Goal: Task Accomplishment & Management: Manage account settings

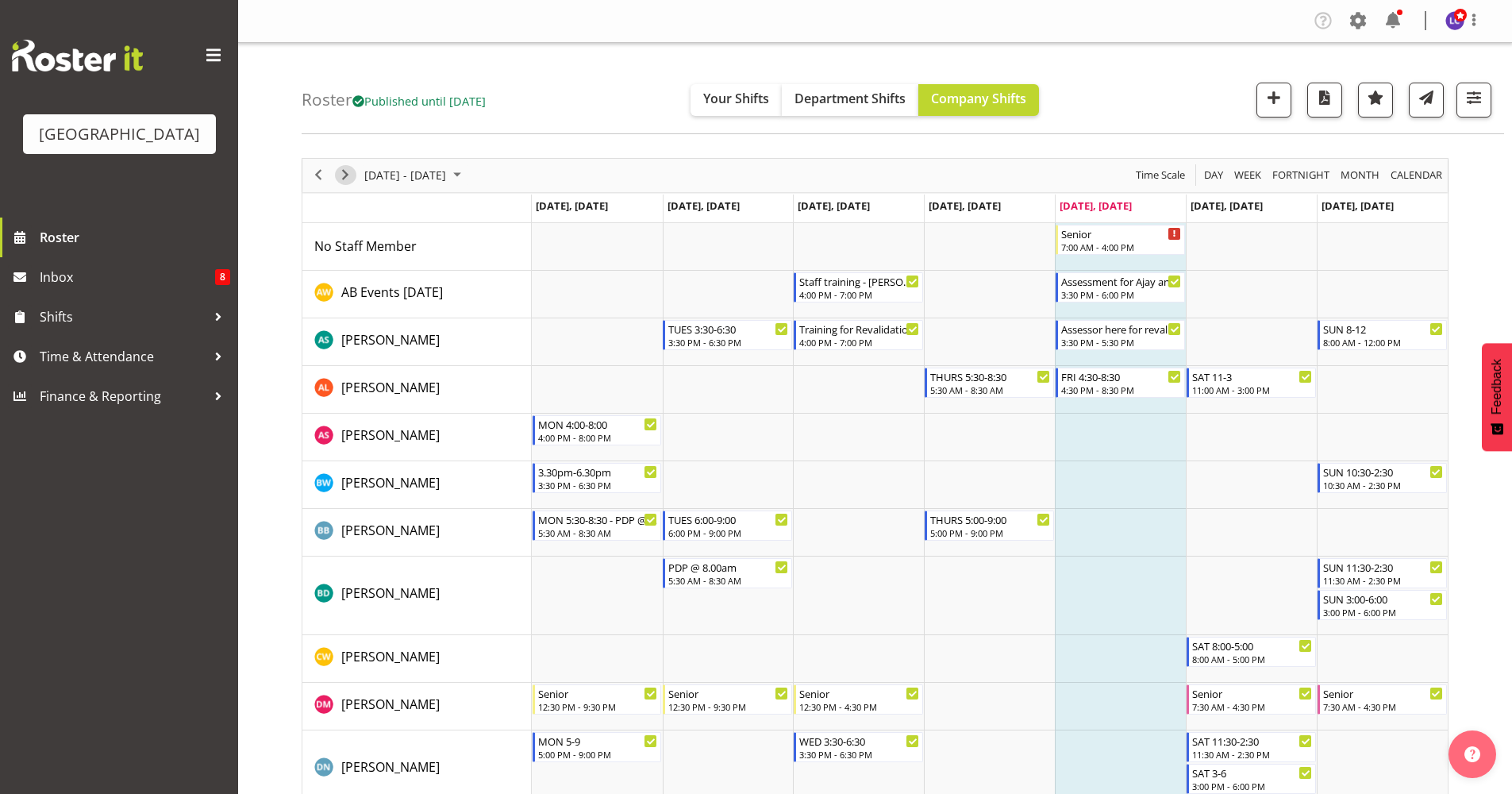
click at [345, 176] on span "Next" at bounding box center [345, 175] width 19 height 20
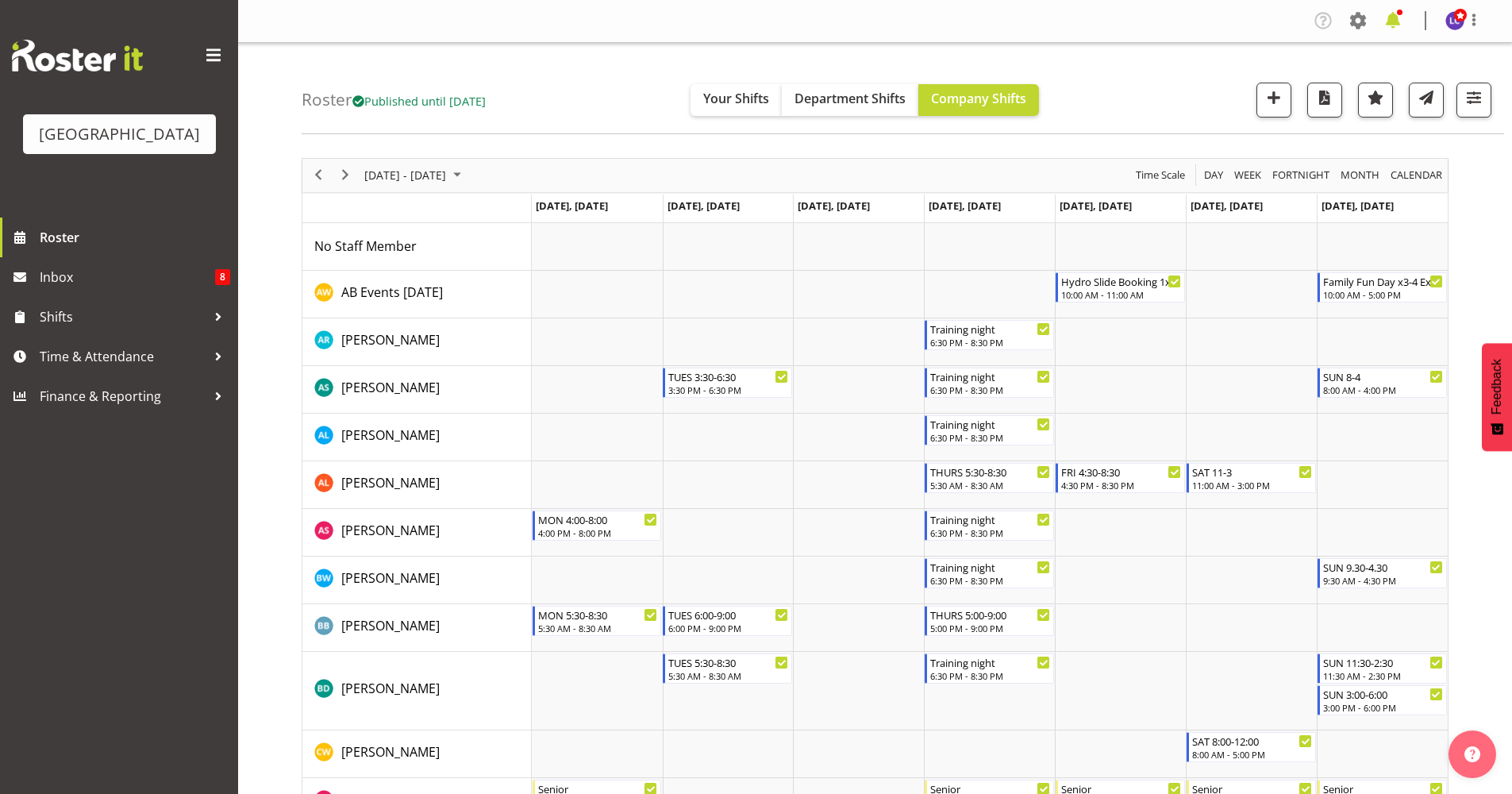
click at [1397, 26] on span at bounding box center [1393, 21] width 25 height 25
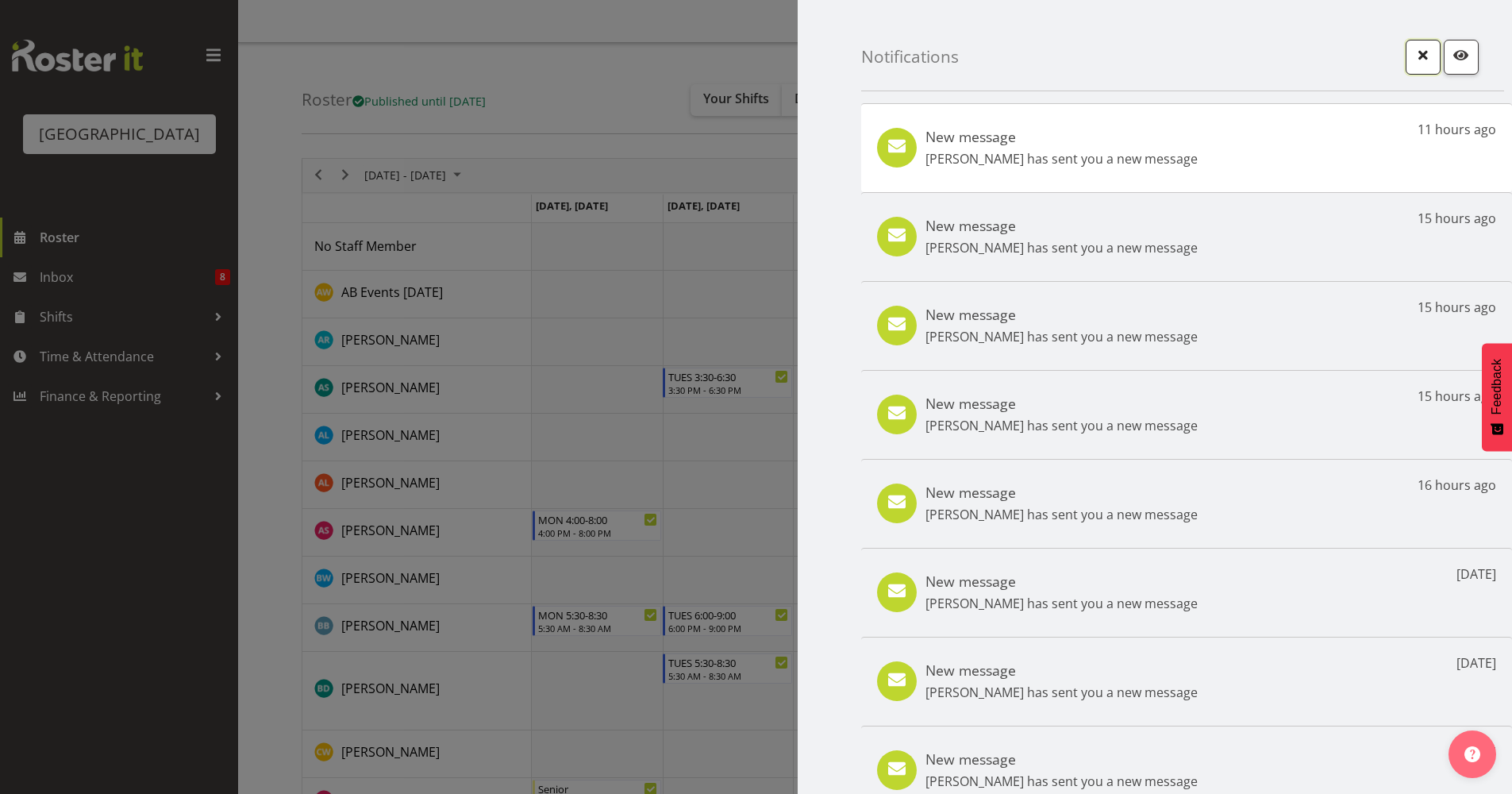
click at [1413, 49] on span "button" at bounding box center [1423, 55] width 21 height 21
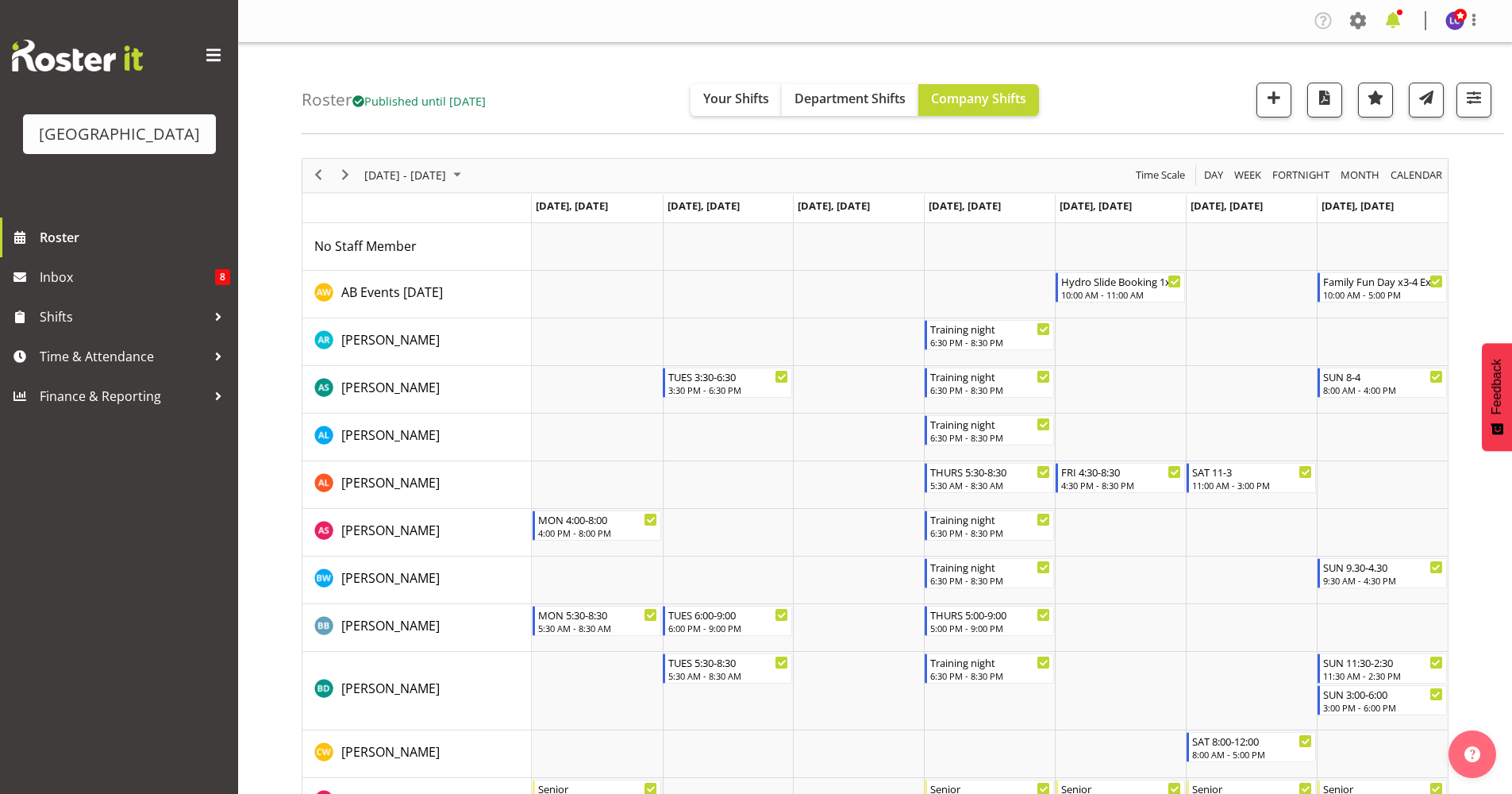
click at [1386, 21] on span at bounding box center [1393, 21] width 25 height 25
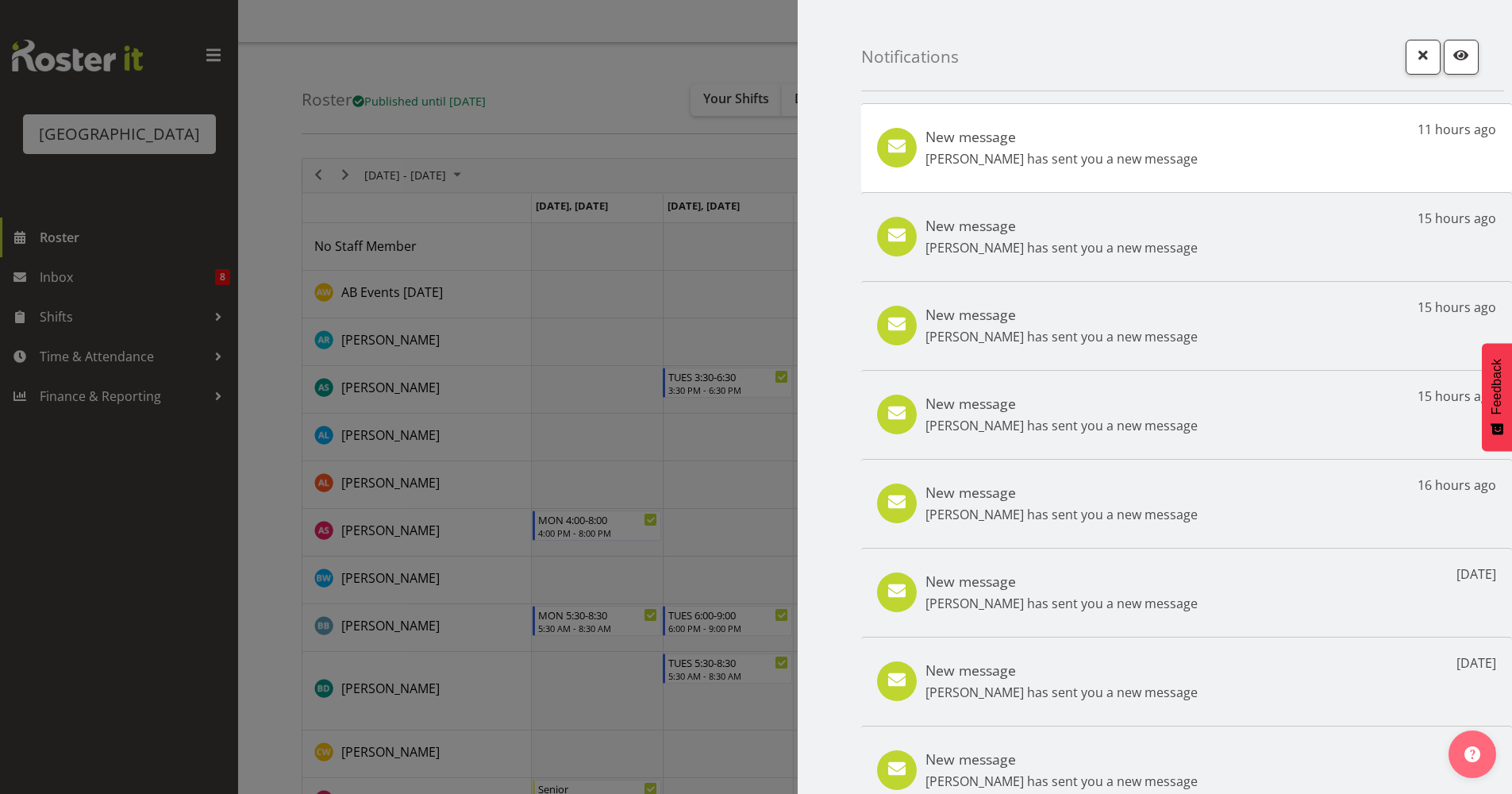
click at [1146, 152] on p "Tyla Robinson has sent you a new message" at bounding box center [1062, 159] width 272 height 19
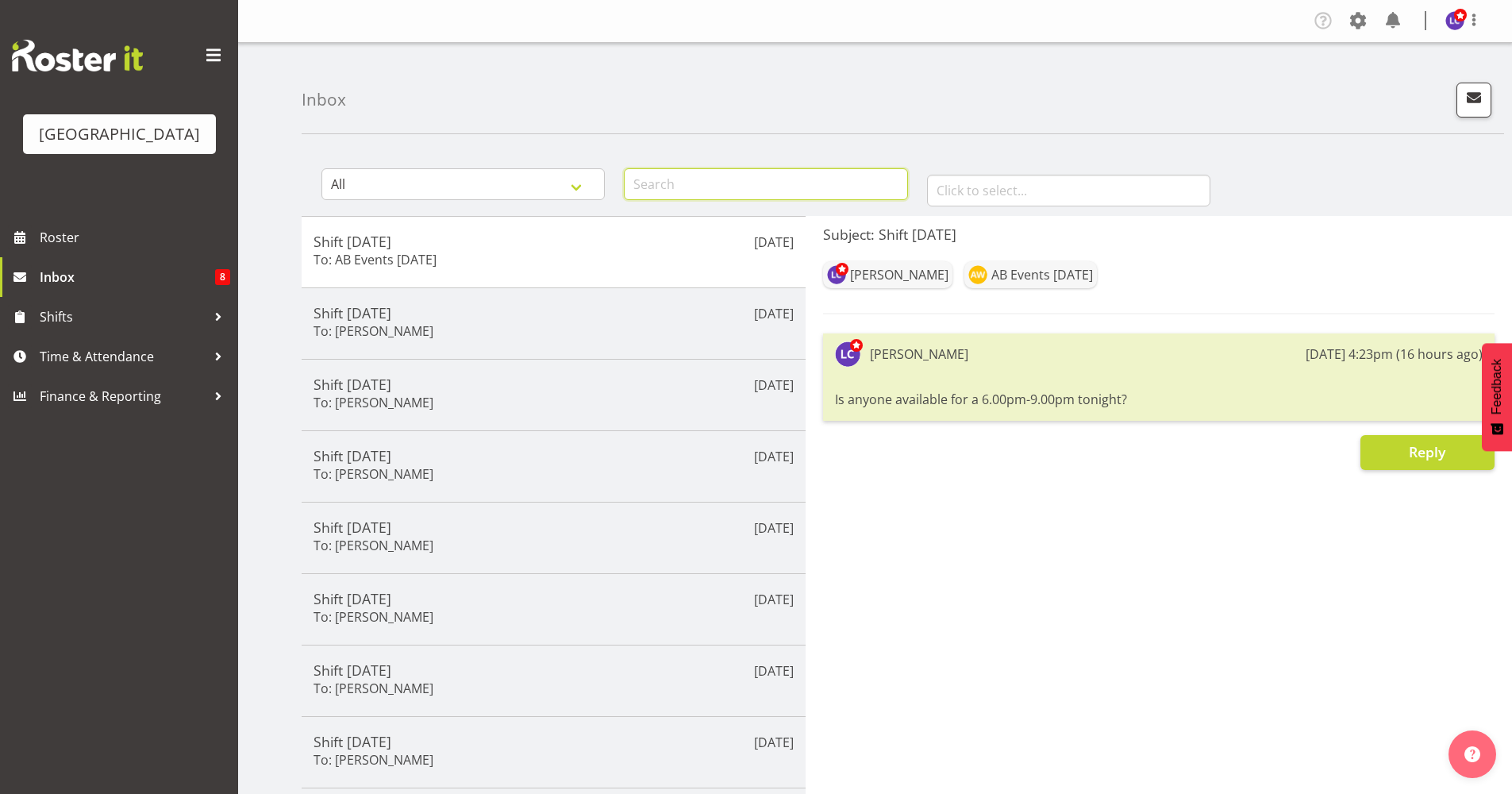
click at [880, 192] on input "text" at bounding box center [765, 185] width 283 height 32
click at [782, 189] on input "Rya" at bounding box center [765, 185] width 283 height 32
type input "R"
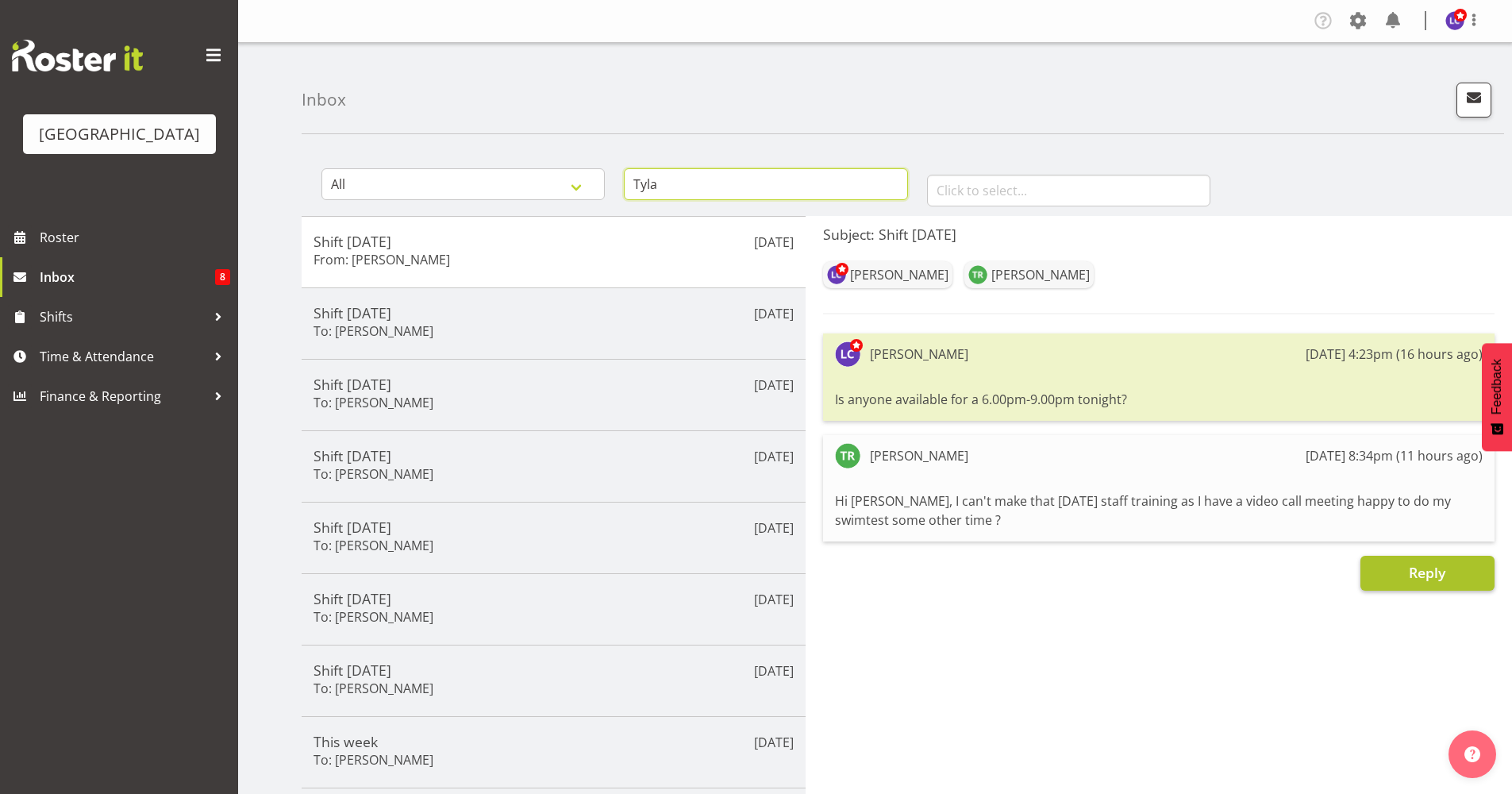
type input "Tyla"
click at [1401, 584] on button "Reply" at bounding box center [1427, 574] width 134 height 35
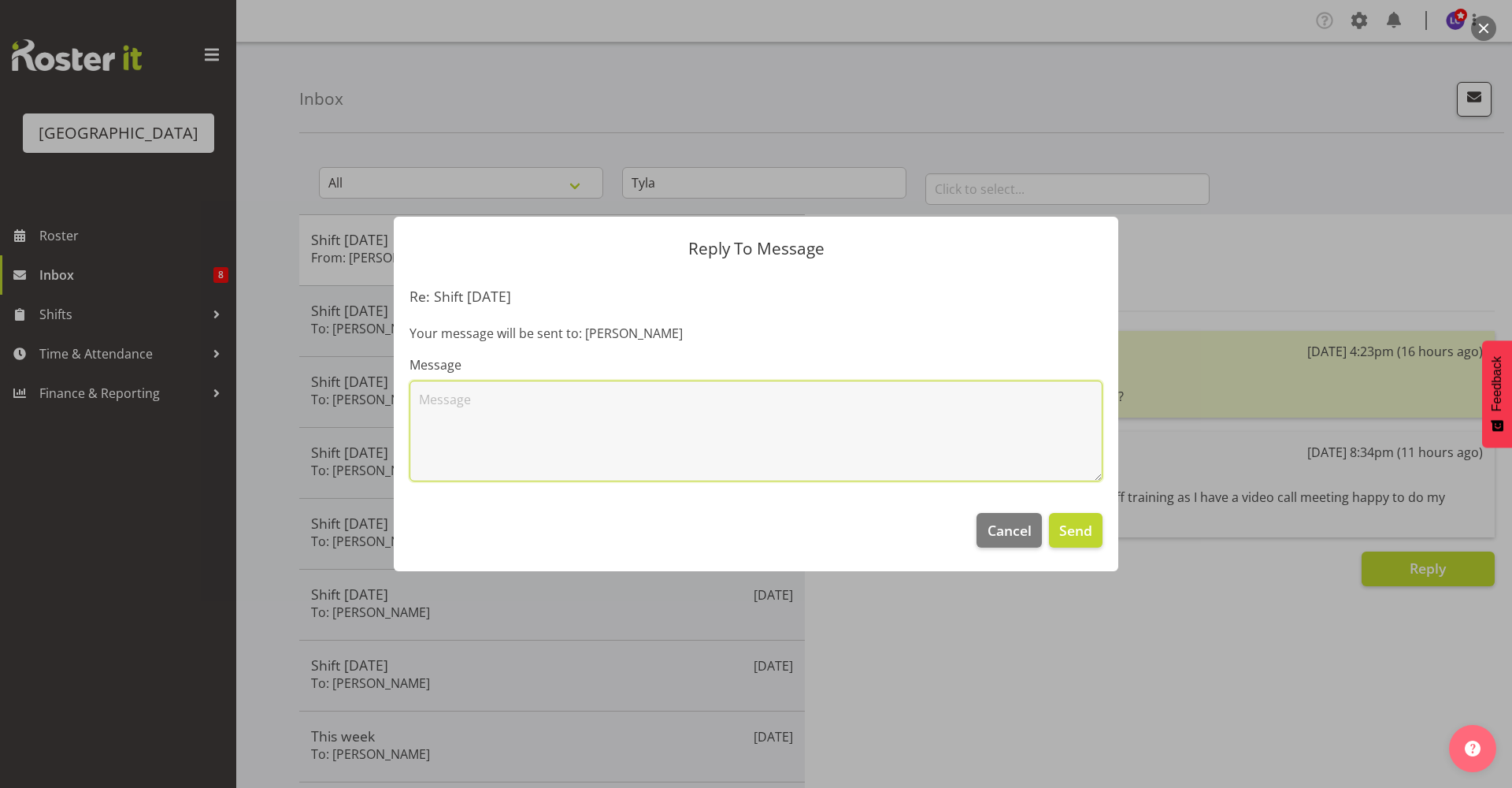
click at [848, 449] on textarea at bounding box center [756, 431] width 693 height 101
click at [848, 449] on textarea "Could you please do the Thursday Night after your shift? :)" at bounding box center [756, 431] width 693 height 101
type textarea "Could you please do the Thursday Night after your shift? :)"
click at [920, 403] on textarea "Could you please do the Thursday Night after your shift? :)" at bounding box center [756, 431] width 693 height 101
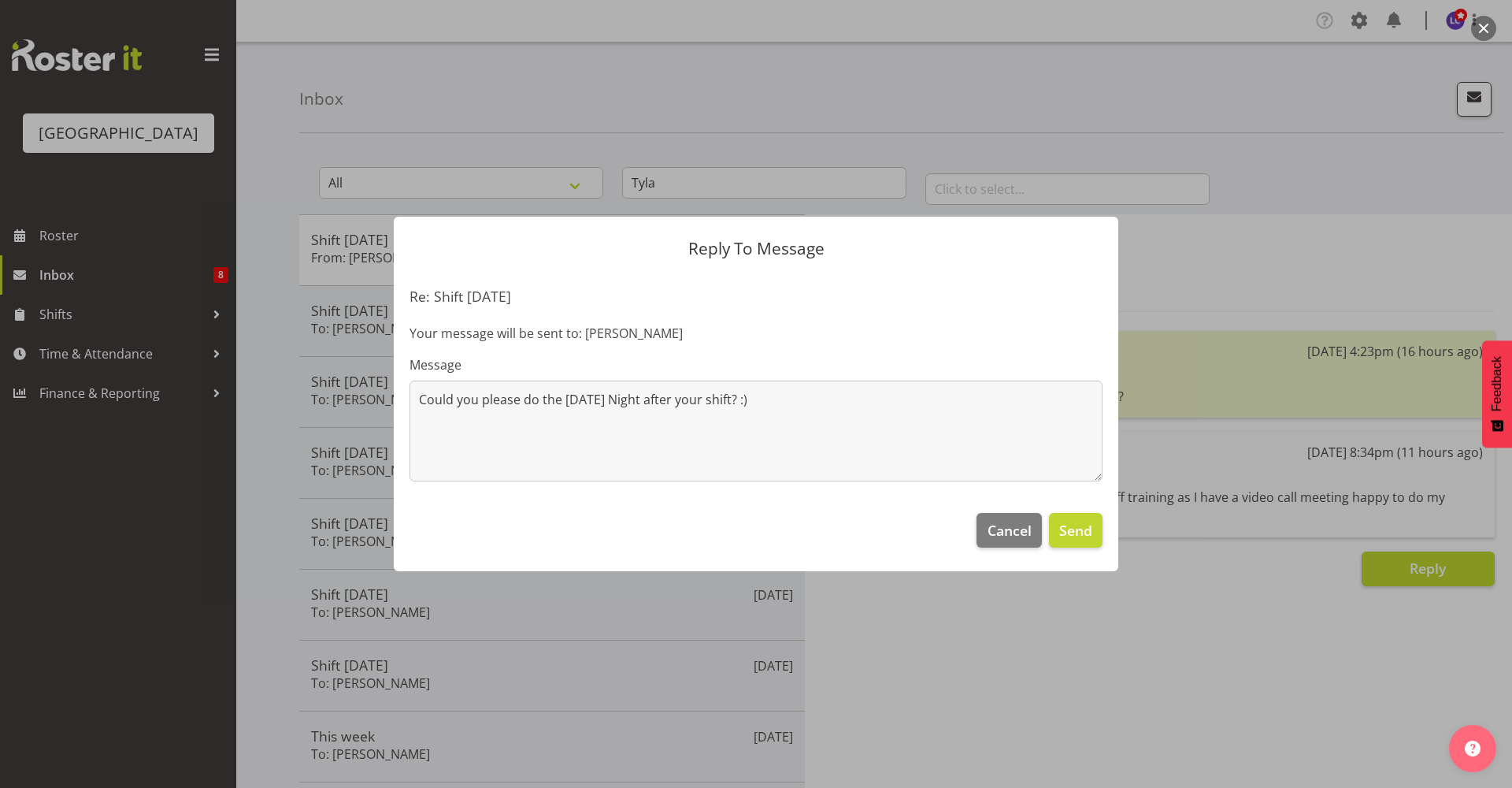
click at [1013, 550] on footer "Cancel Send" at bounding box center [756, 535] width 724 height 74
click at [982, 523] on button "Cancel" at bounding box center [1009, 531] width 65 height 35
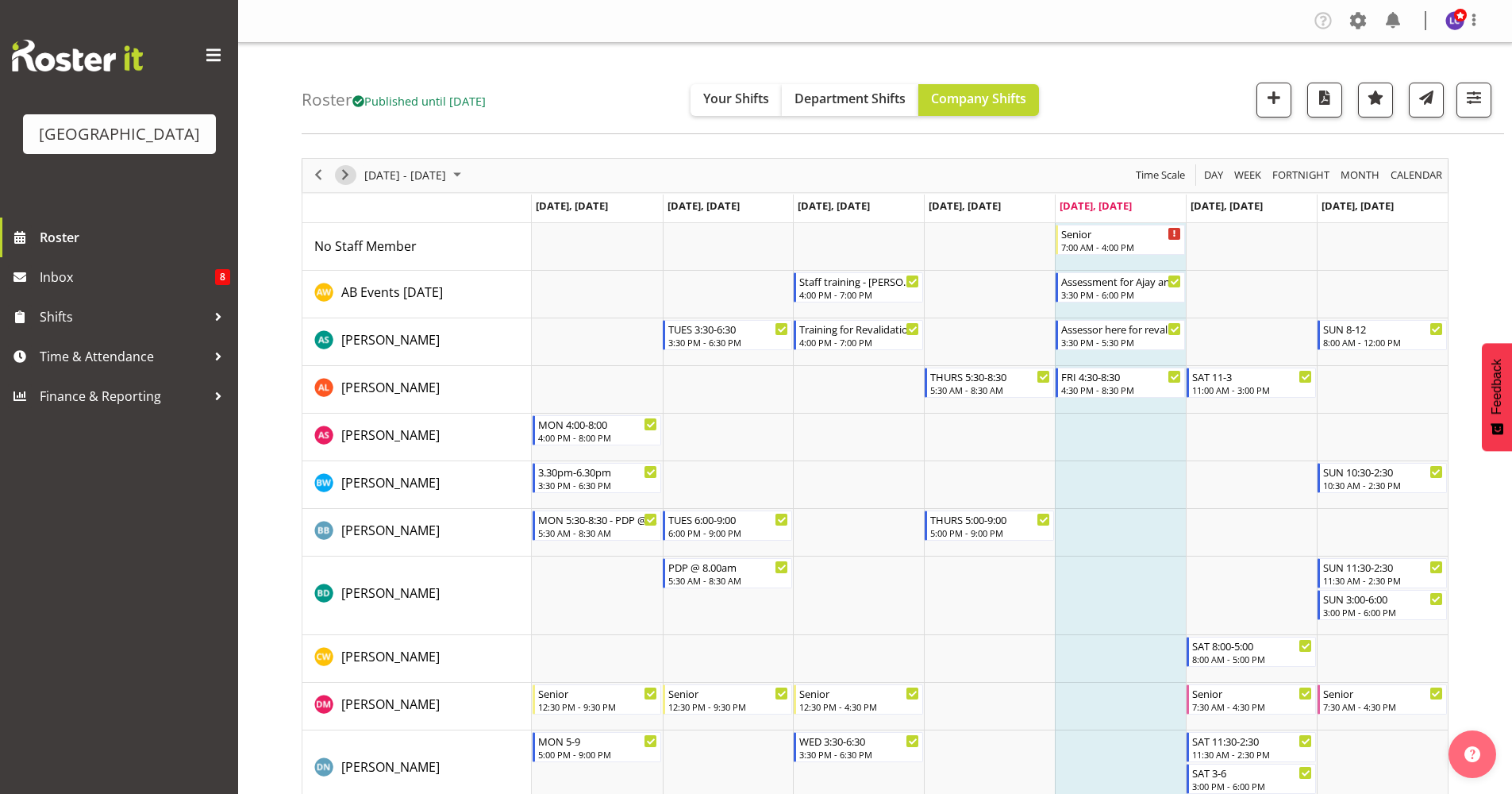
click at [349, 179] on span "Next" at bounding box center [345, 175] width 19 height 20
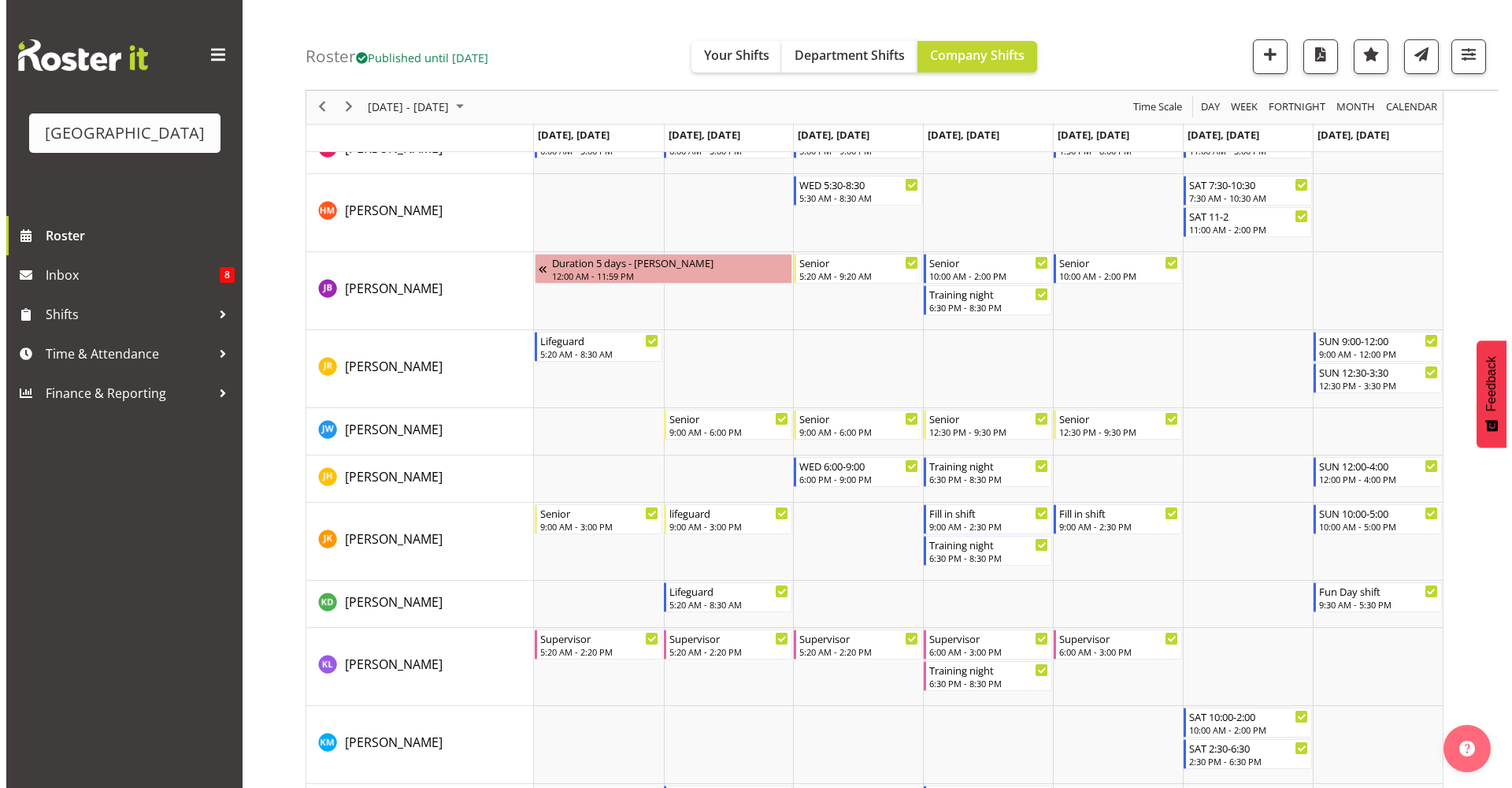
scroll to position [949, 0]
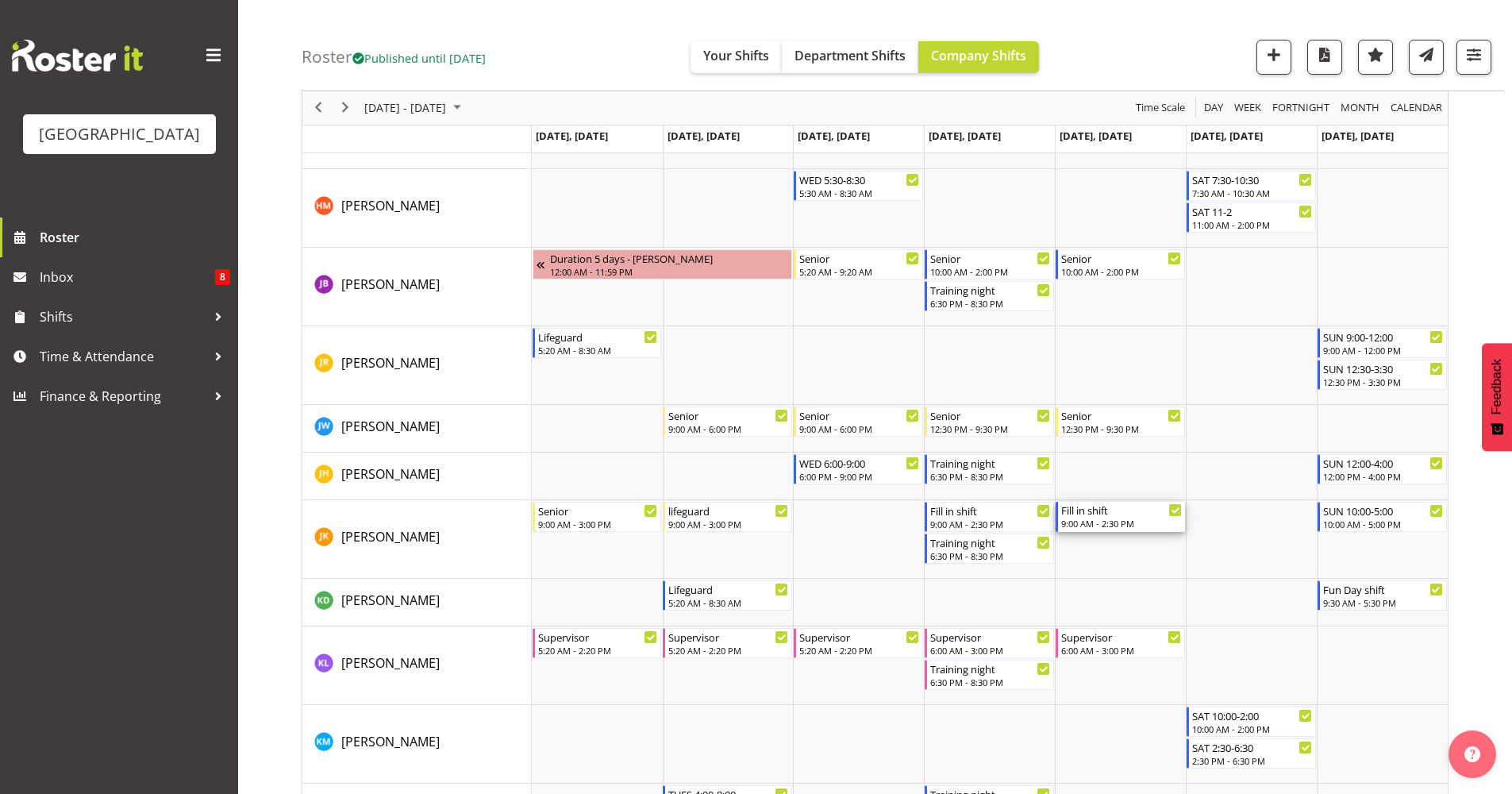
click at [1133, 516] on div "Fill in shift" at bounding box center [1121, 510] width 121 height 16
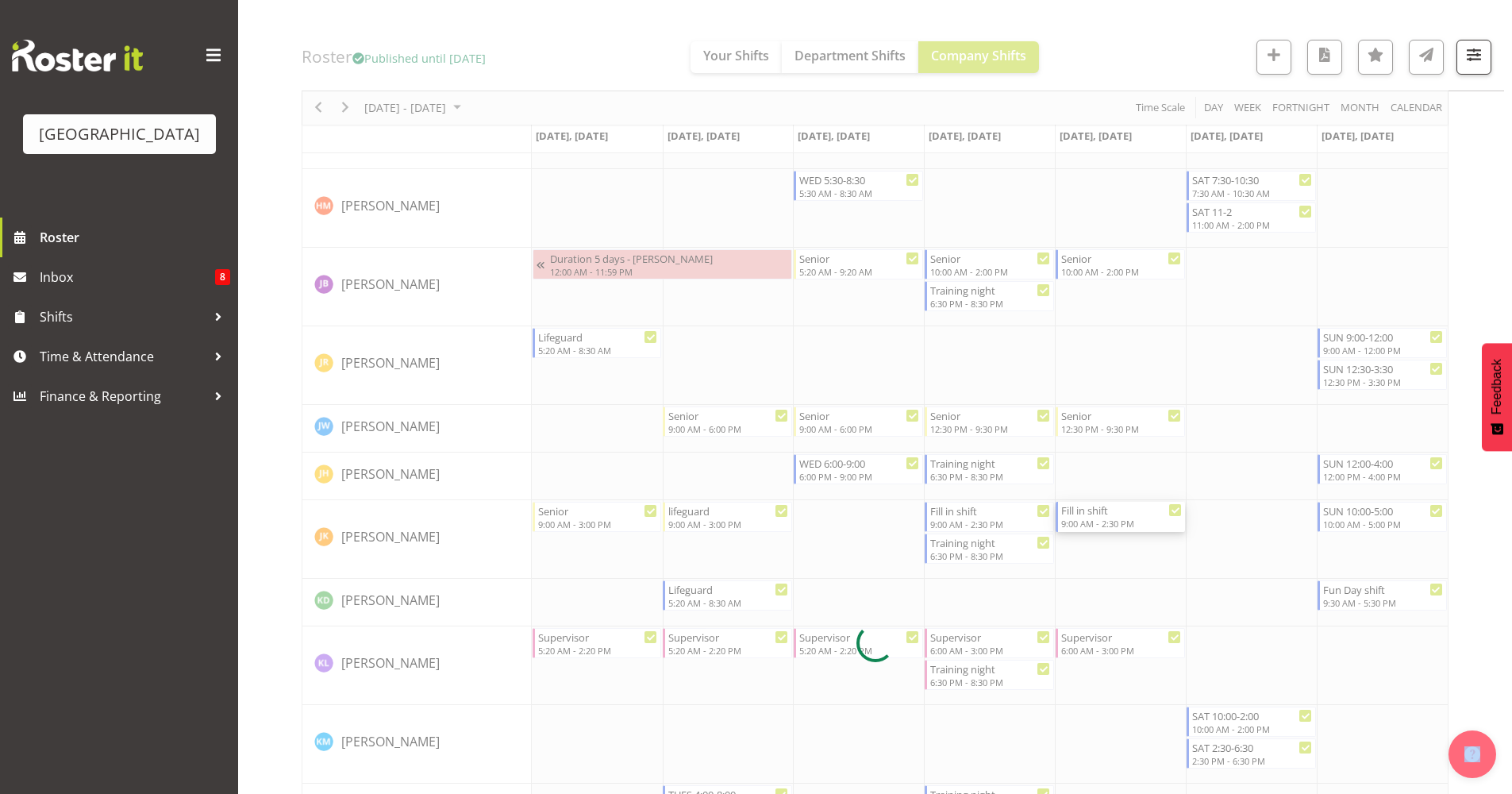
click at [1133, 516] on div at bounding box center [875, 643] width 1147 height 2883
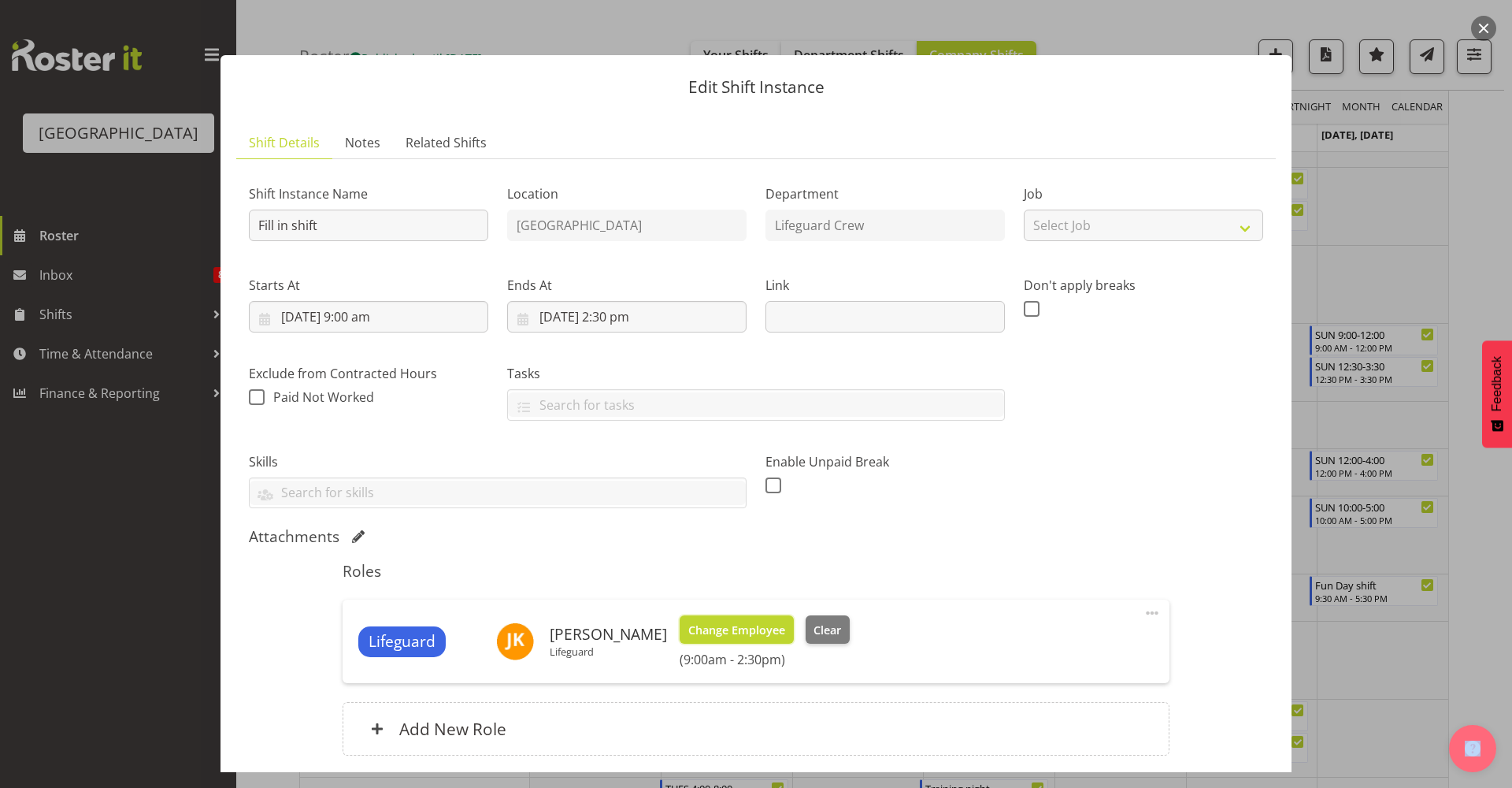
click at [710, 626] on span "Change Employee" at bounding box center [736, 630] width 97 height 17
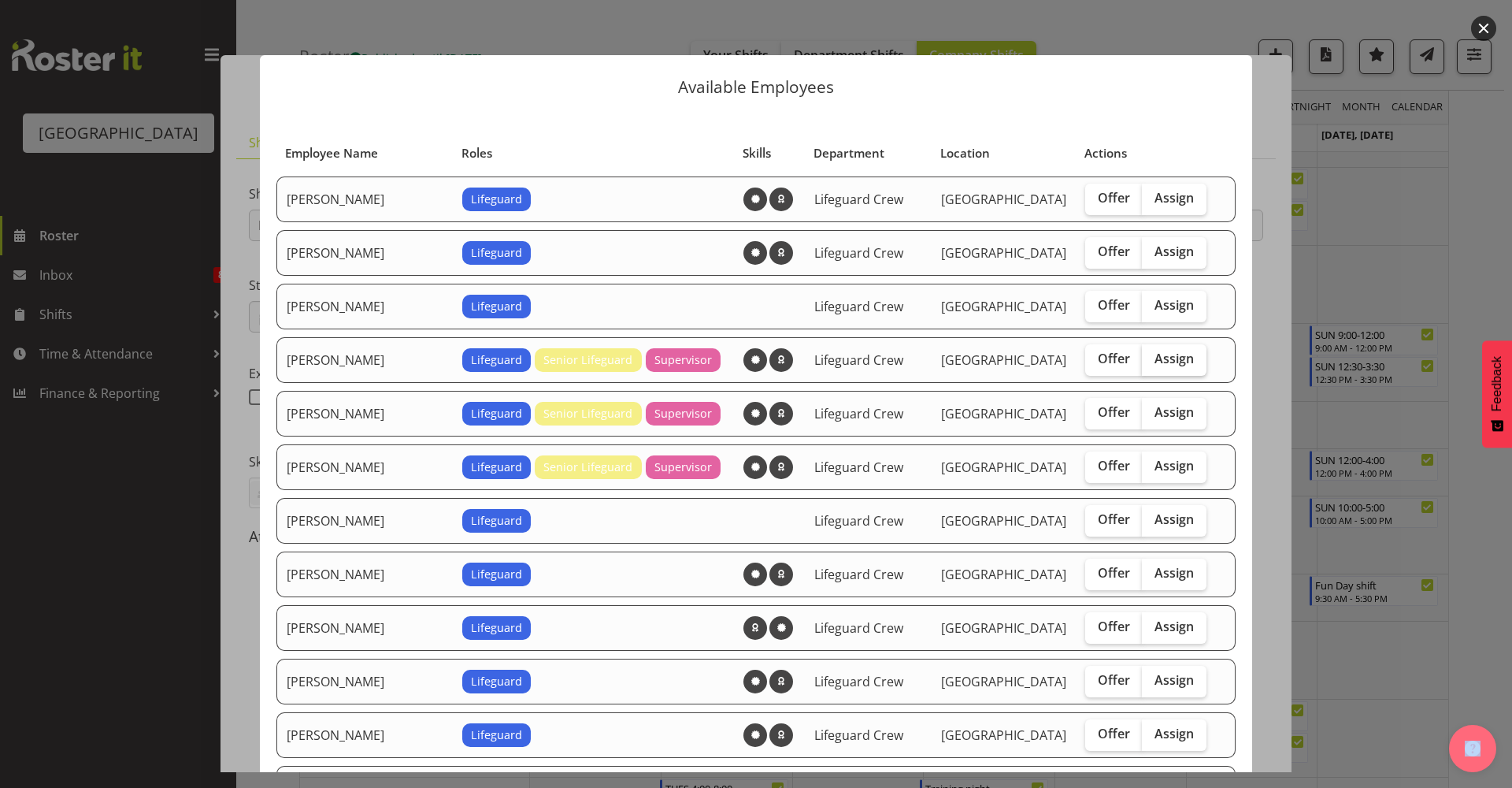
click at [1155, 358] on span "Assign" at bounding box center [1174, 358] width 39 height 16
click at [1143, 358] on input "Assign" at bounding box center [1147, 358] width 10 height 10
checkbox input "true"
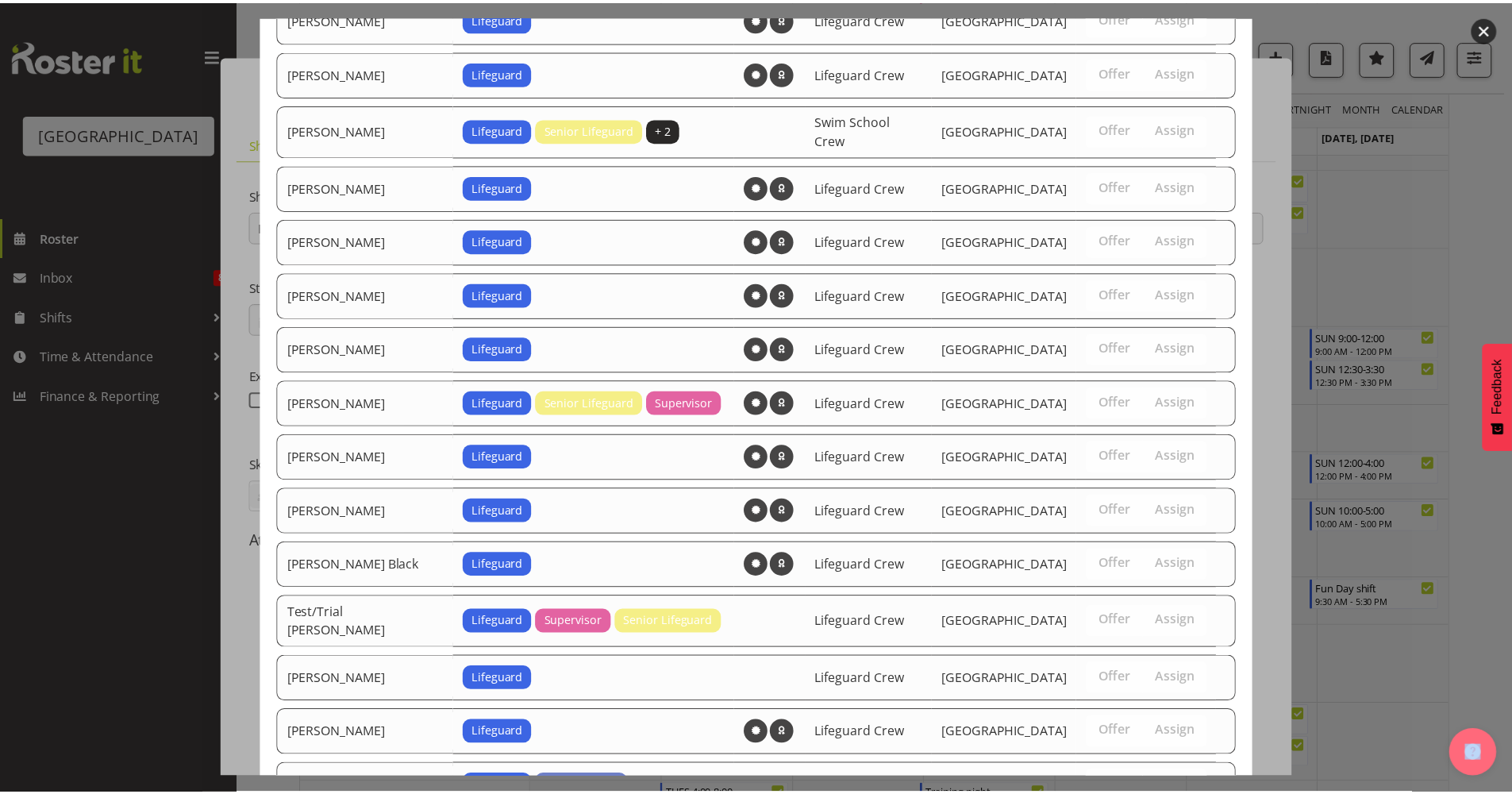
scroll to position [1489, 0]
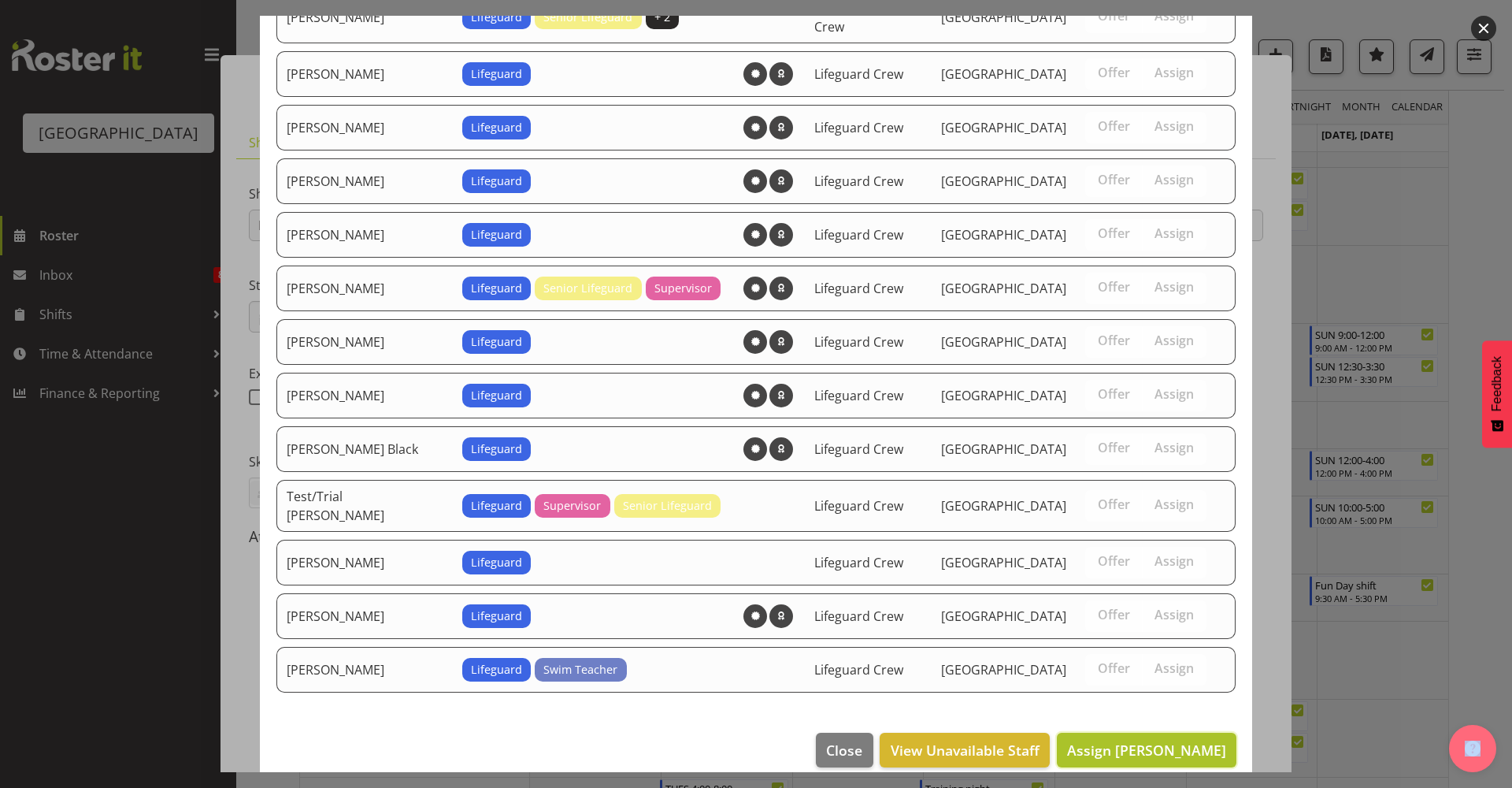
click at [1136, 685] on span "Assign Alex Laverty" at bounding box center [1147, 750] width 159 height 19
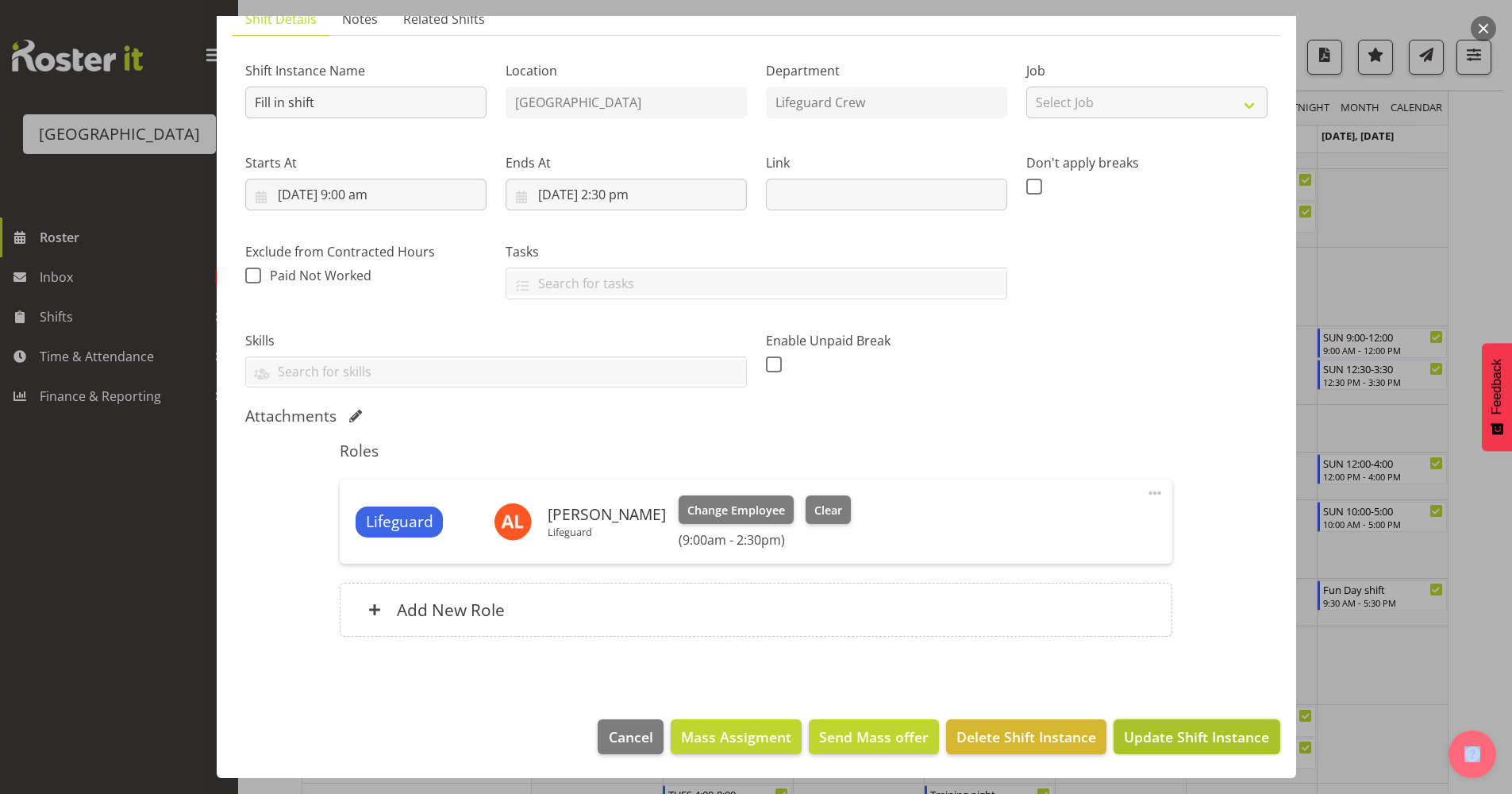
click at [1161, 690] on span "Update Shift Instance" at bounding box center [1196, 737] width 146 height 21
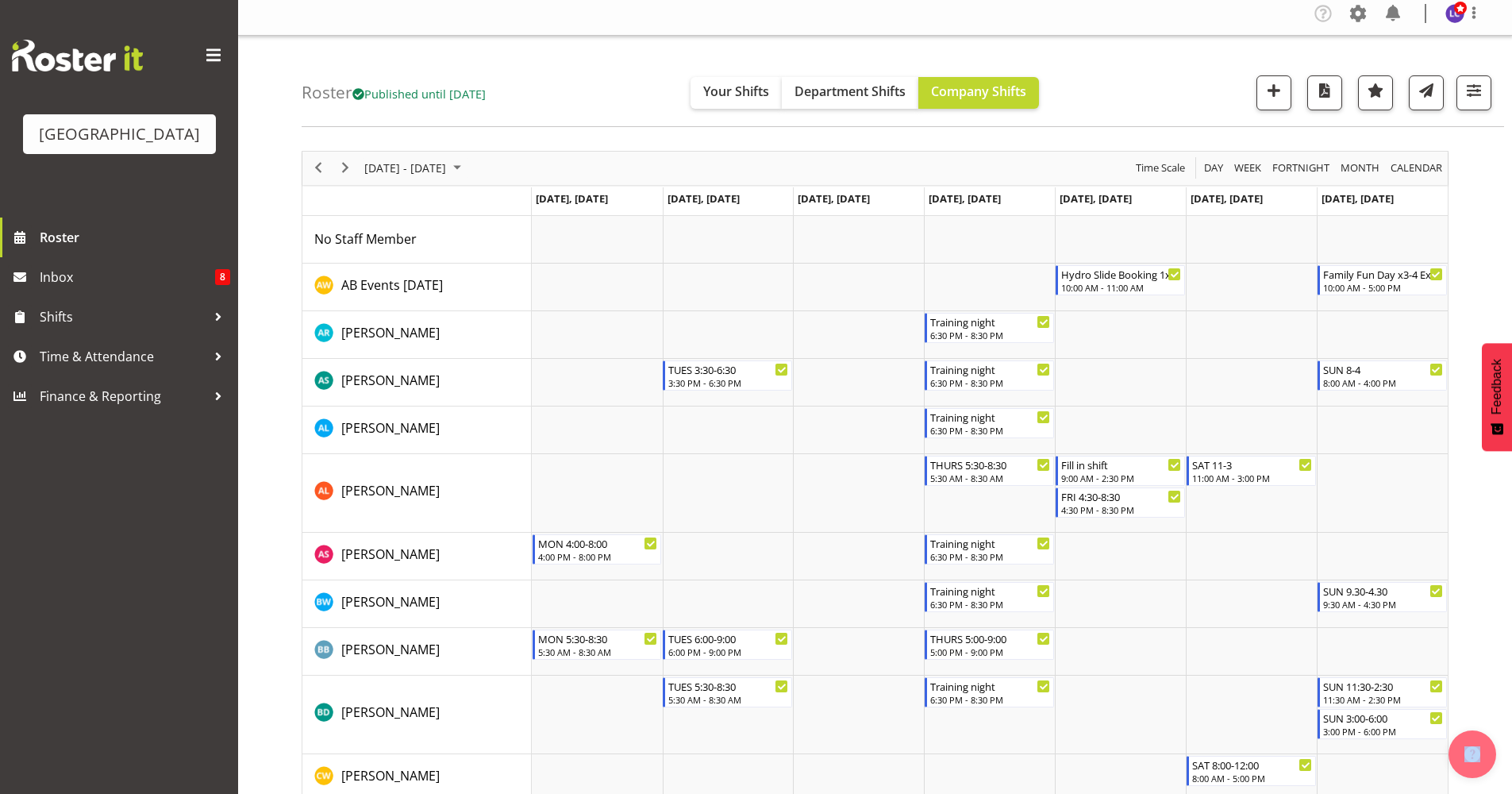
scroll to position [0, 0]
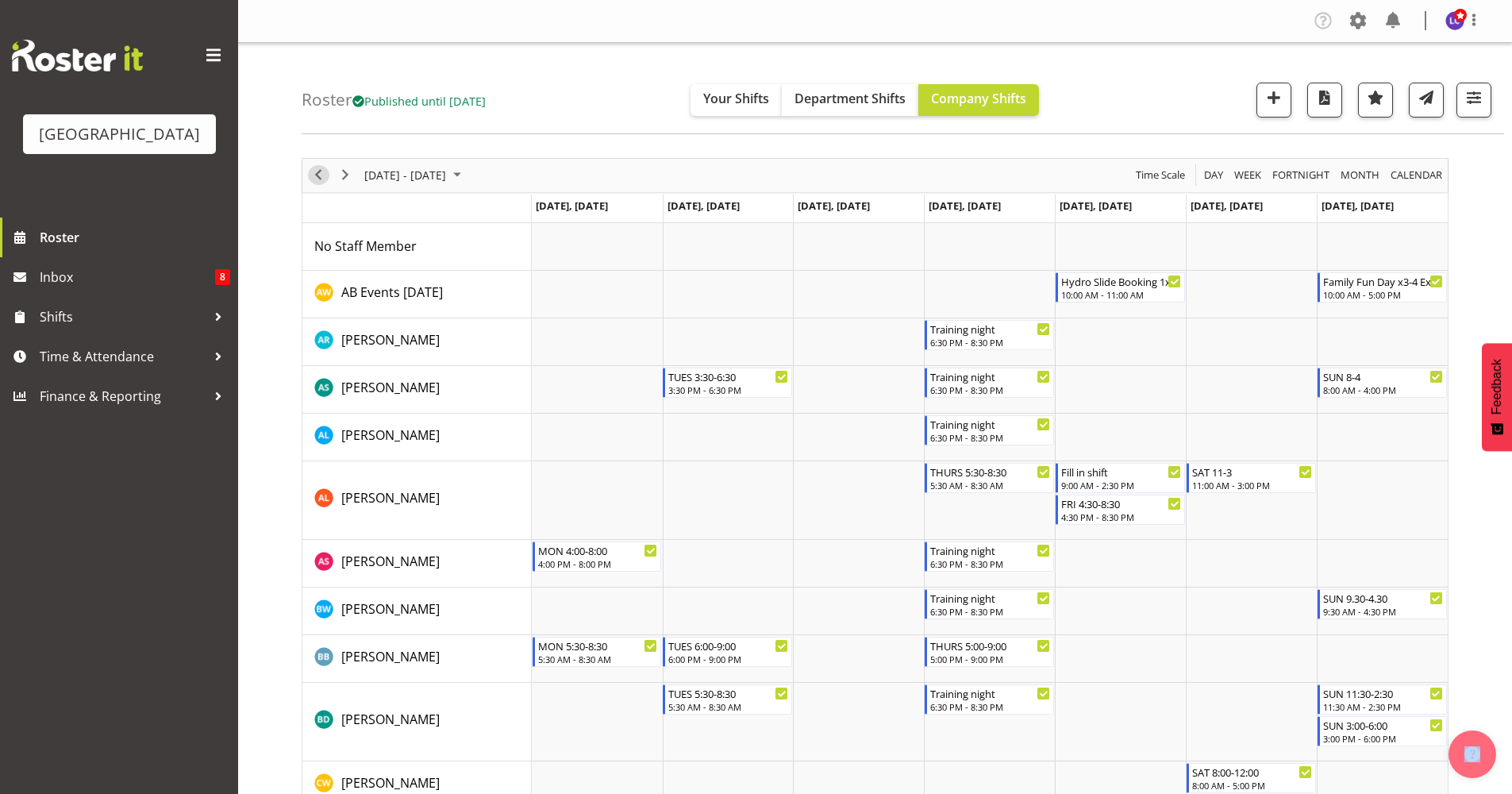
click at [312, 179] on span "Previous" at bounding box center [318, 175] width 19 height 20
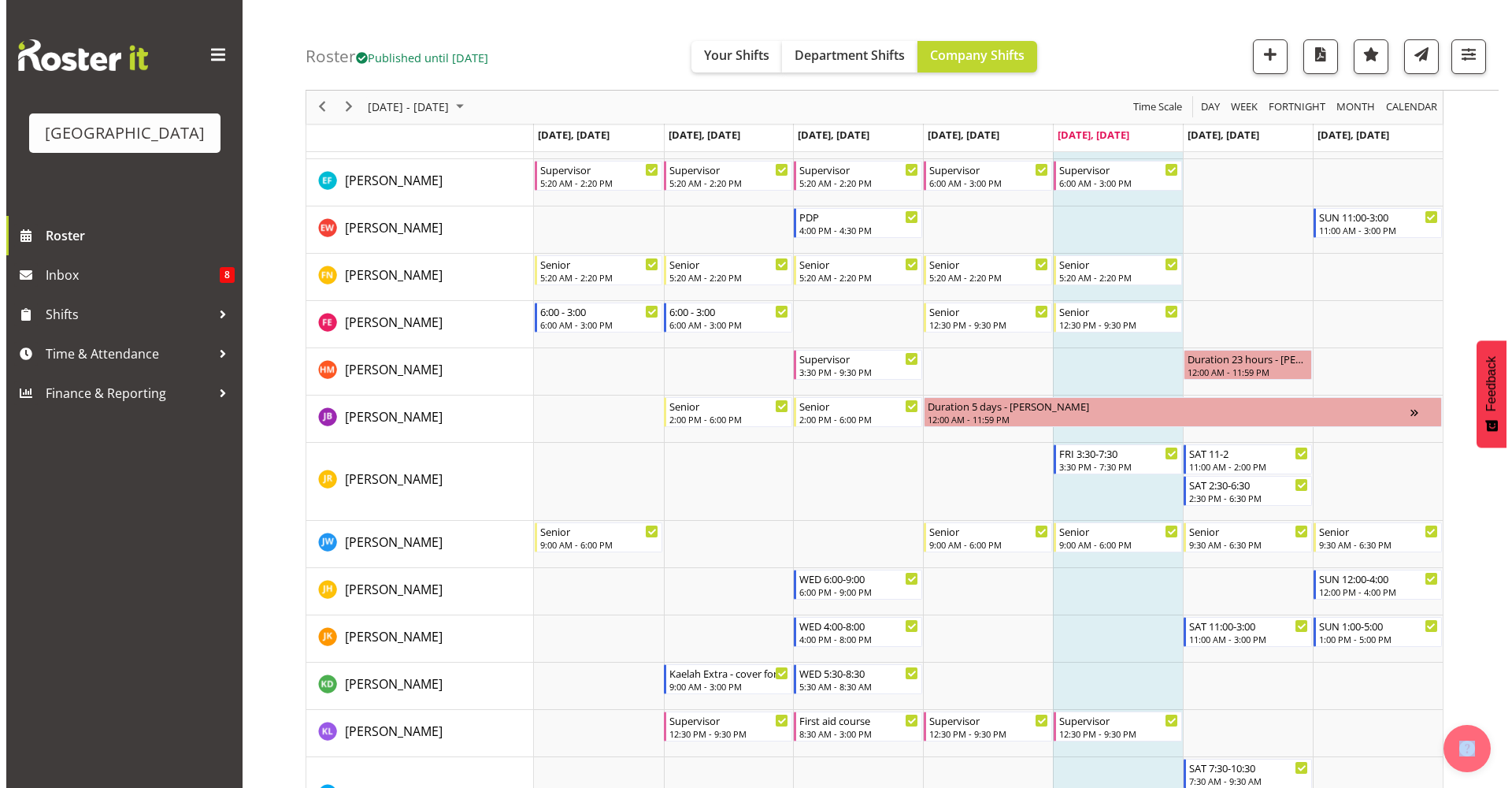
scroll to position [655, 0]
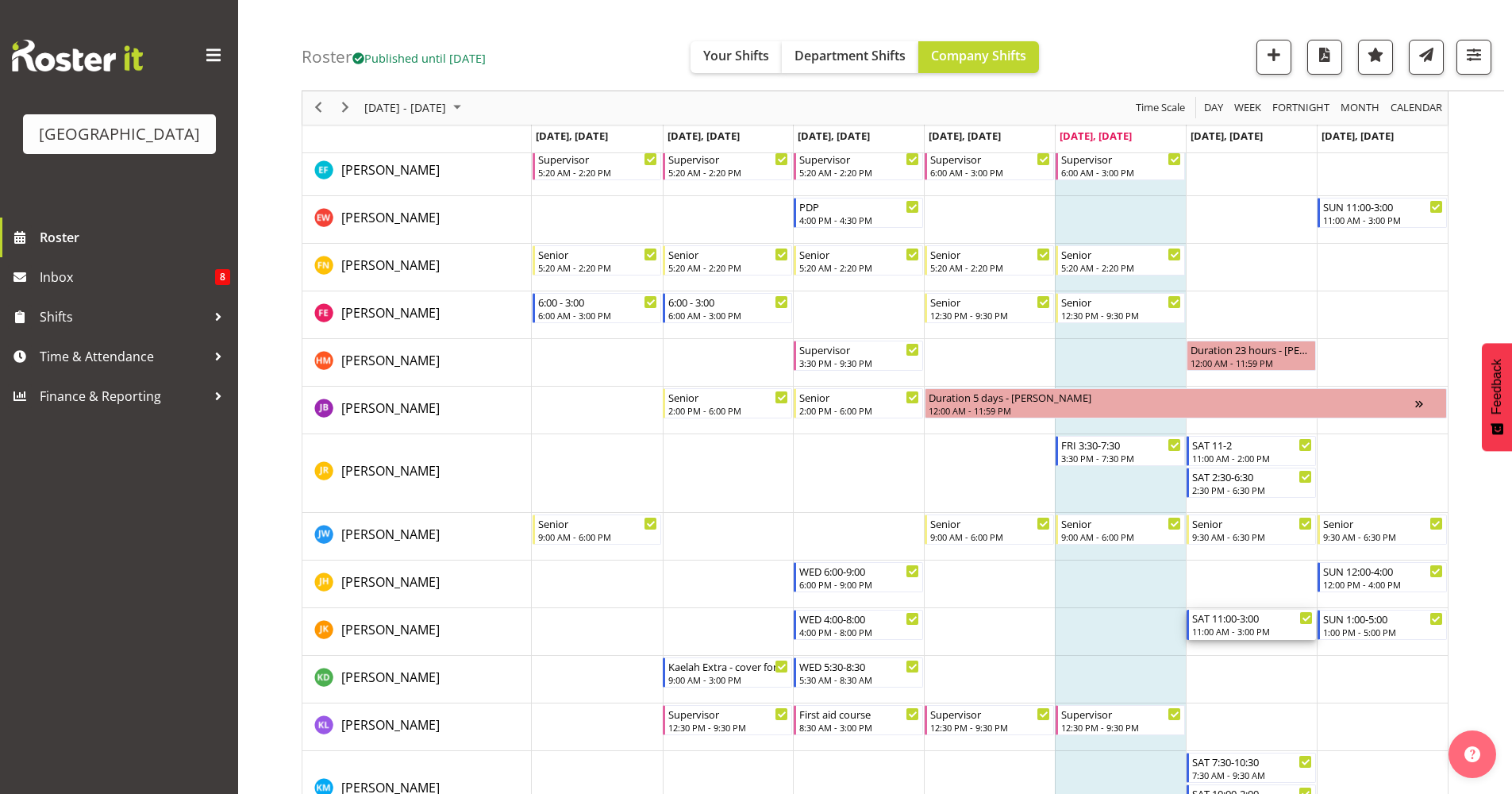
click at [1197, 623] on div "SAT 11:00-3:00" at bounding box center [1253, 617] width 121 height 16
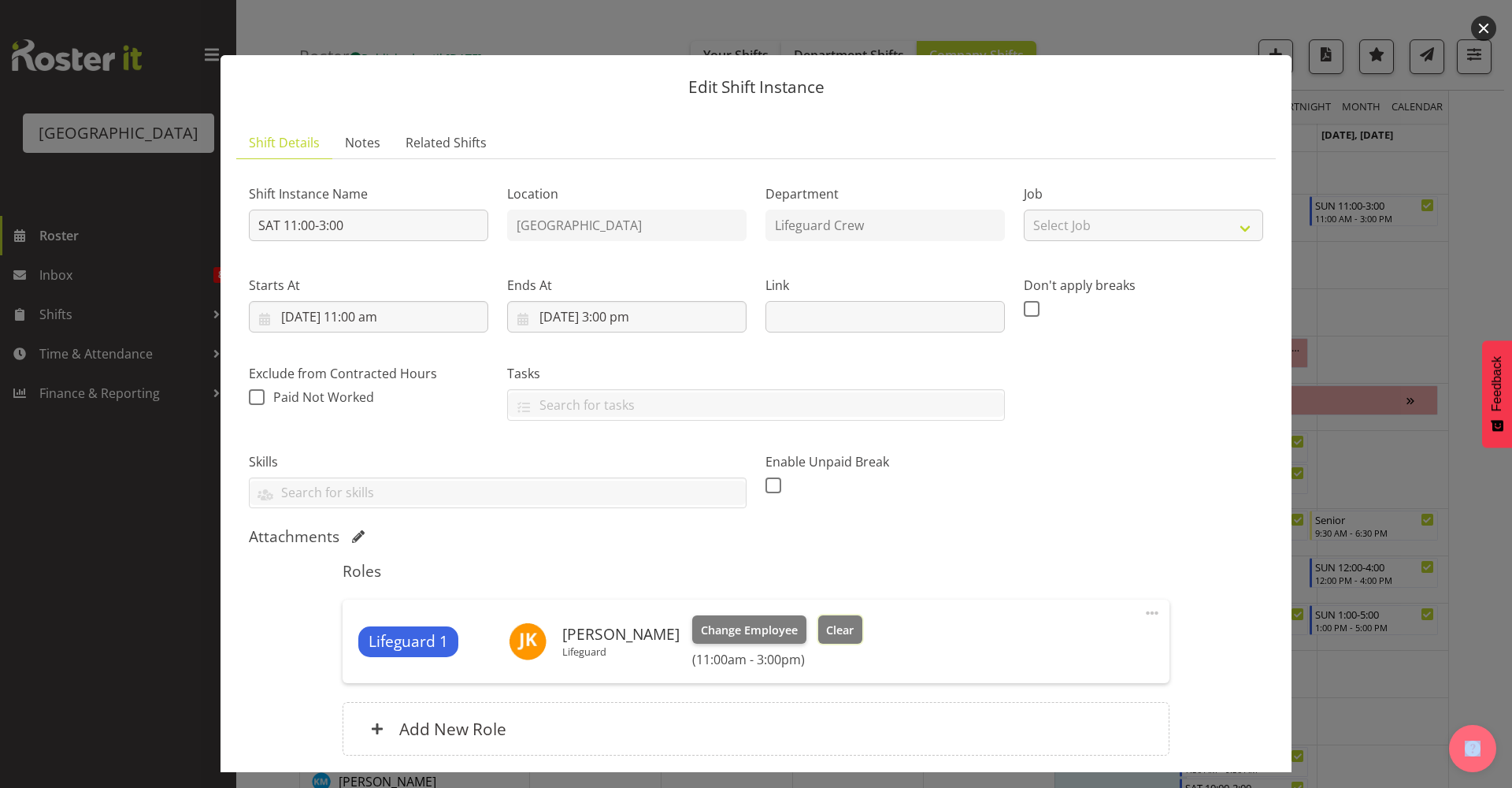
click at [826, 626] on span "Clear" at bounding box center [840, 630] width 28 height 17
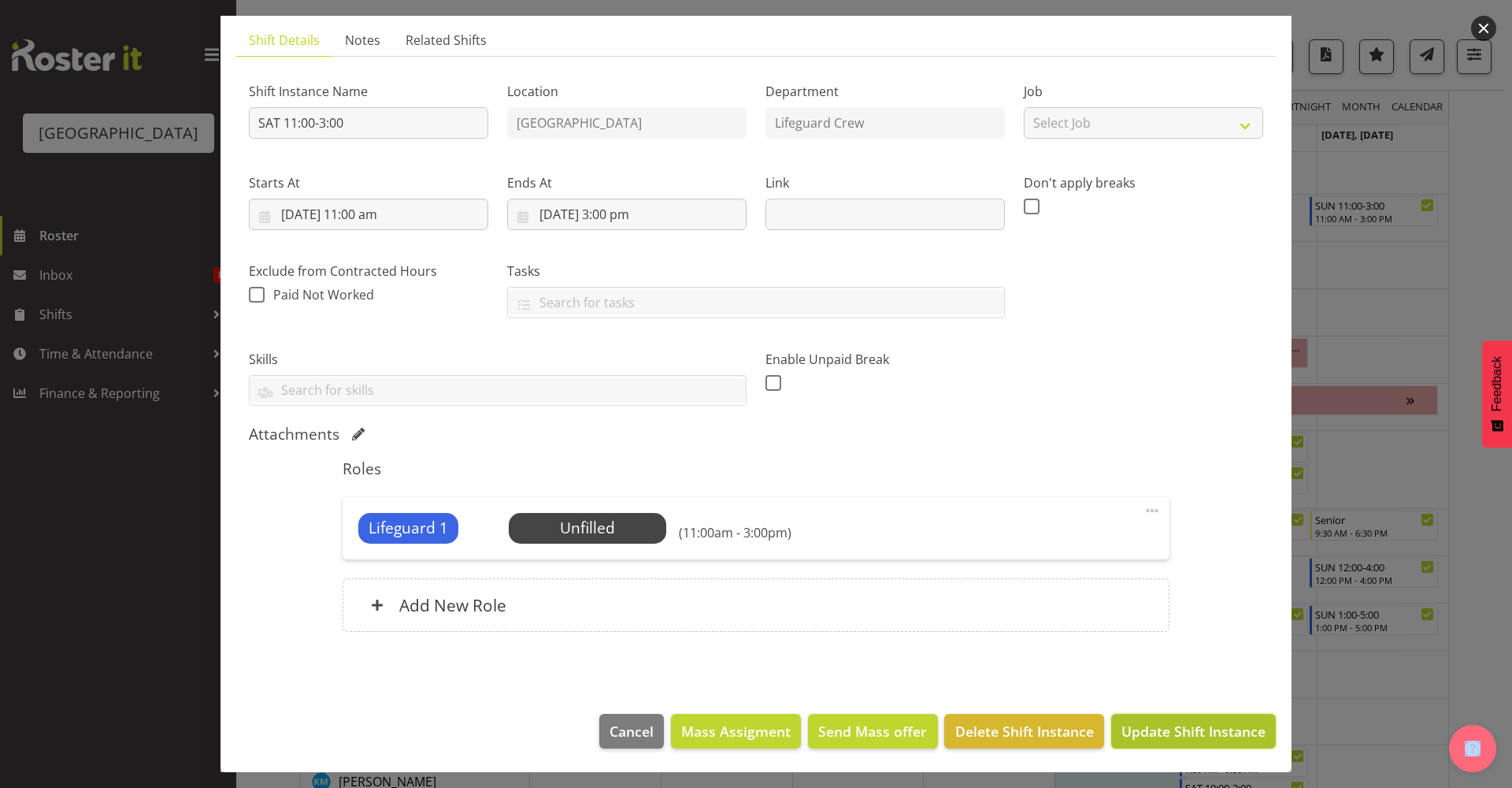
click at [1188, 685] on button "Update Shift Instance" at bounding box center [1193, 731] width 165 height 35
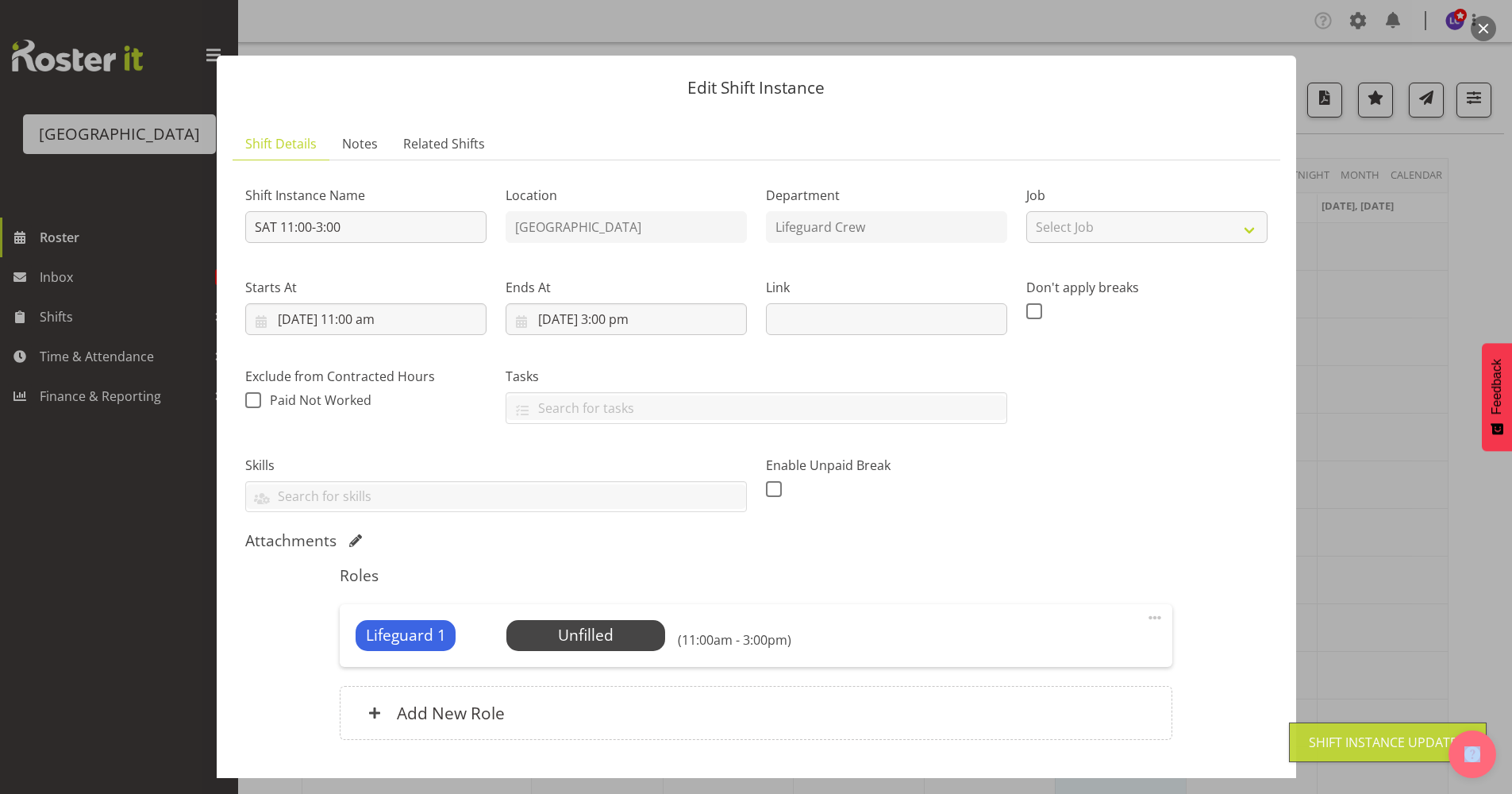
scroll to position [103, 0]
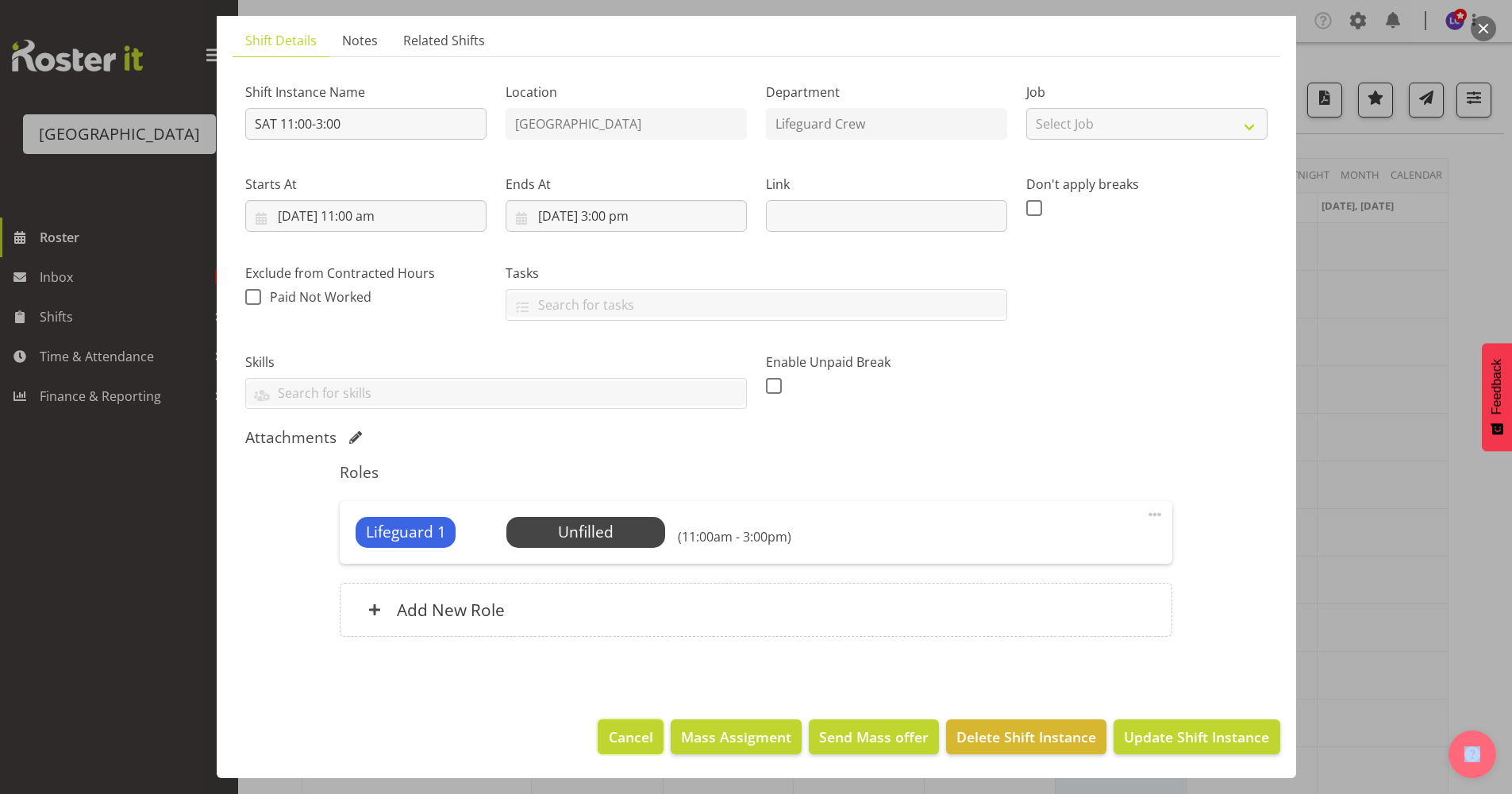
click at [597, 690] on button "Cancel" at bounding box center [630, 737] width 65 height 35
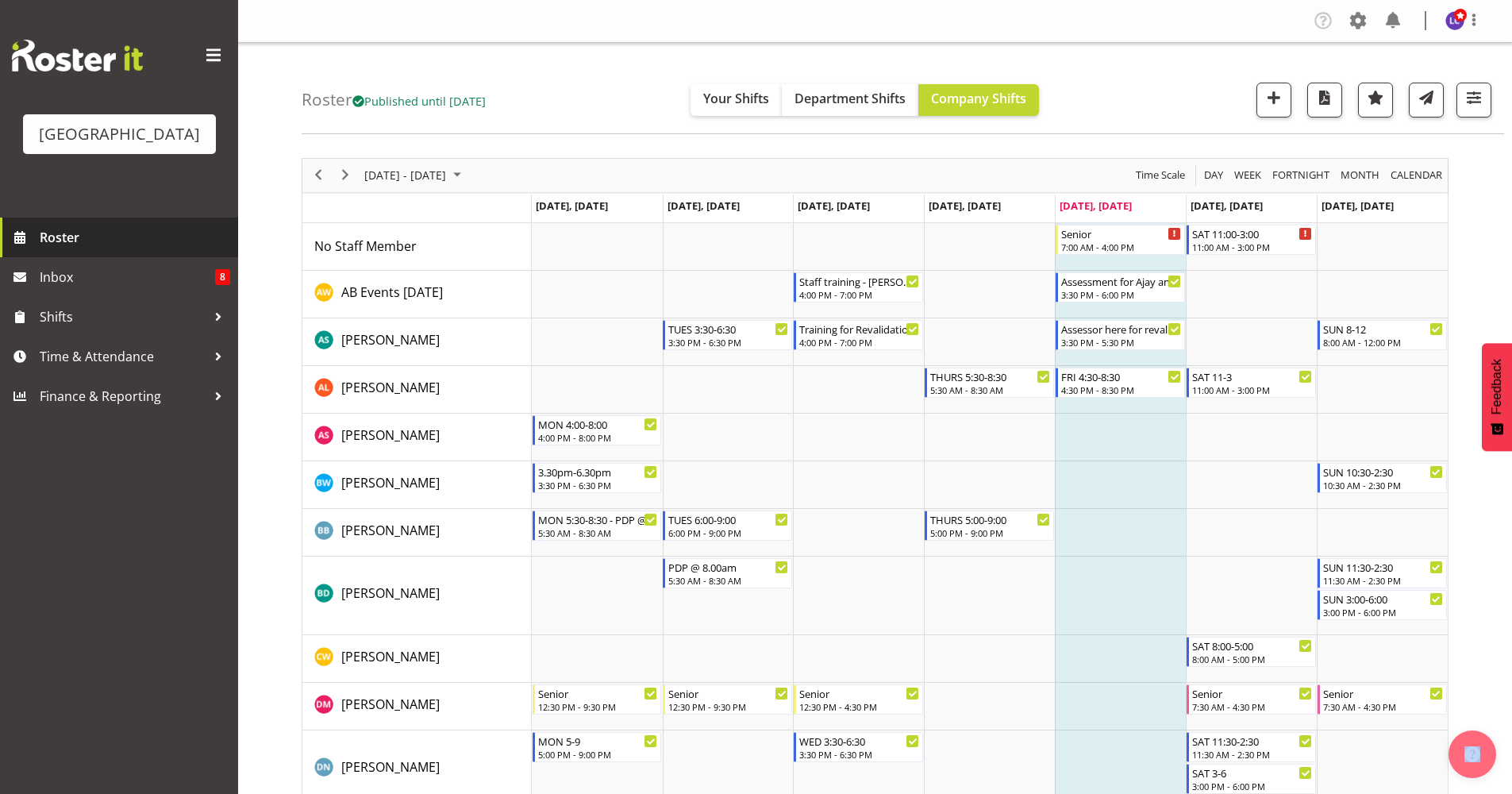
click at [95, 228] on span "Roster" at bounding box center [134, 237] width 190 height 24
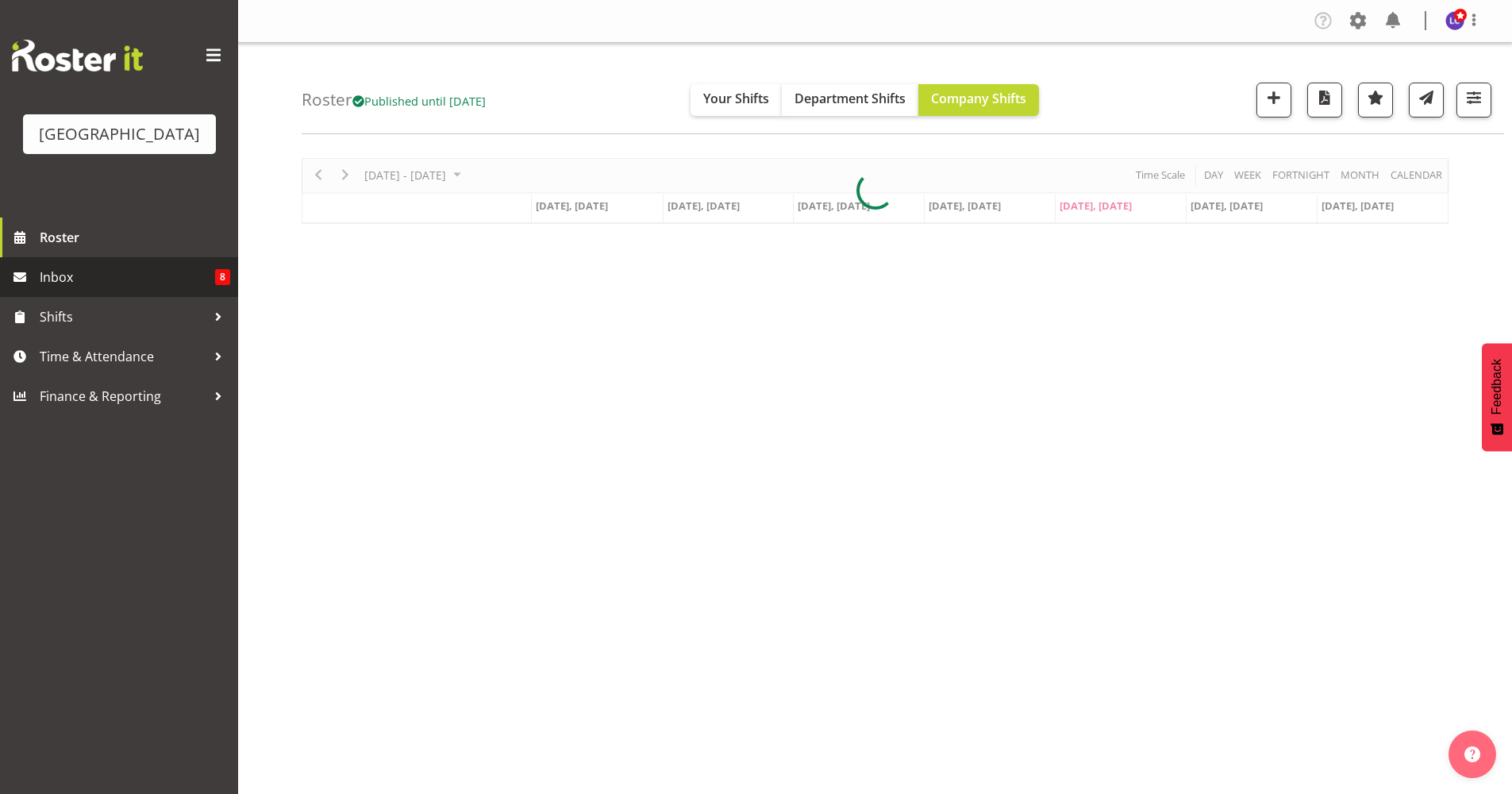
click at [71, 274] on span "Inbox" at bounding box center [127, 277] width 176 height 24
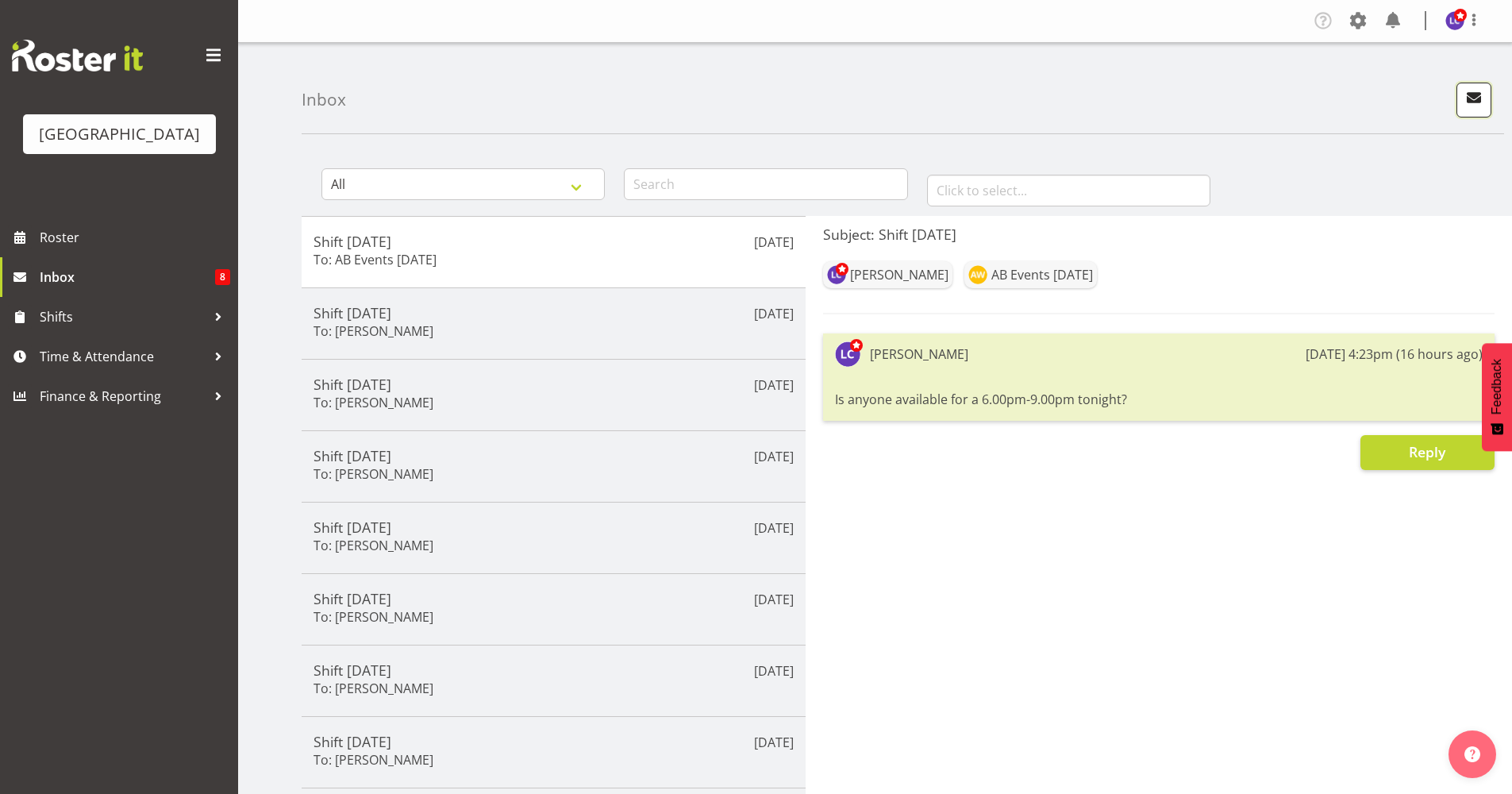
click at [1474, 102] on span "button" at bounding box center [1474, 98] width 21 height 21
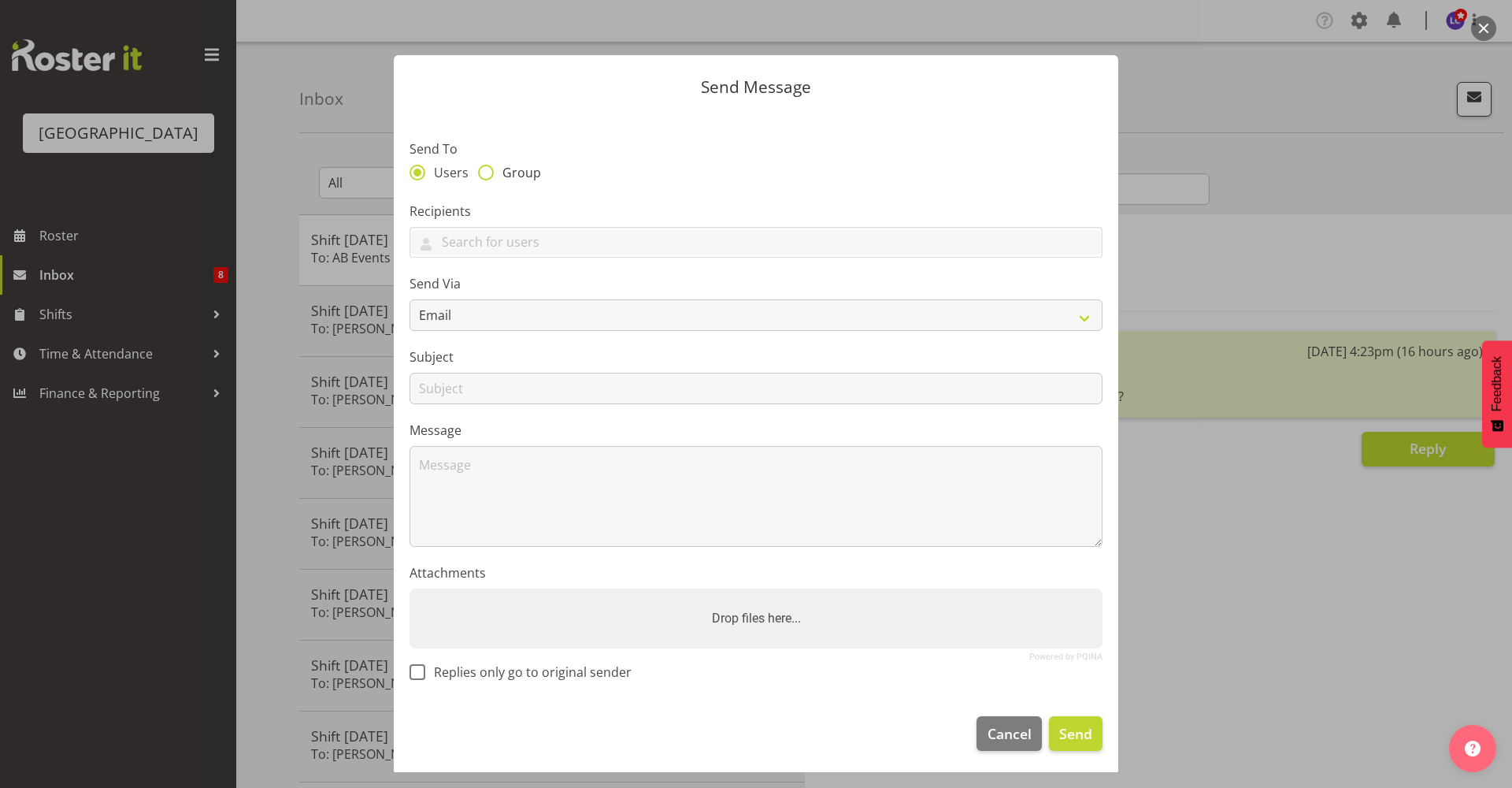
click at [516, 171] on span "Group" at bounding box center [518, 173] width 47 height 16
click at [488, 171] on input "Group" at bounding box center [483, 172] width 10 height 10
radio input "true"
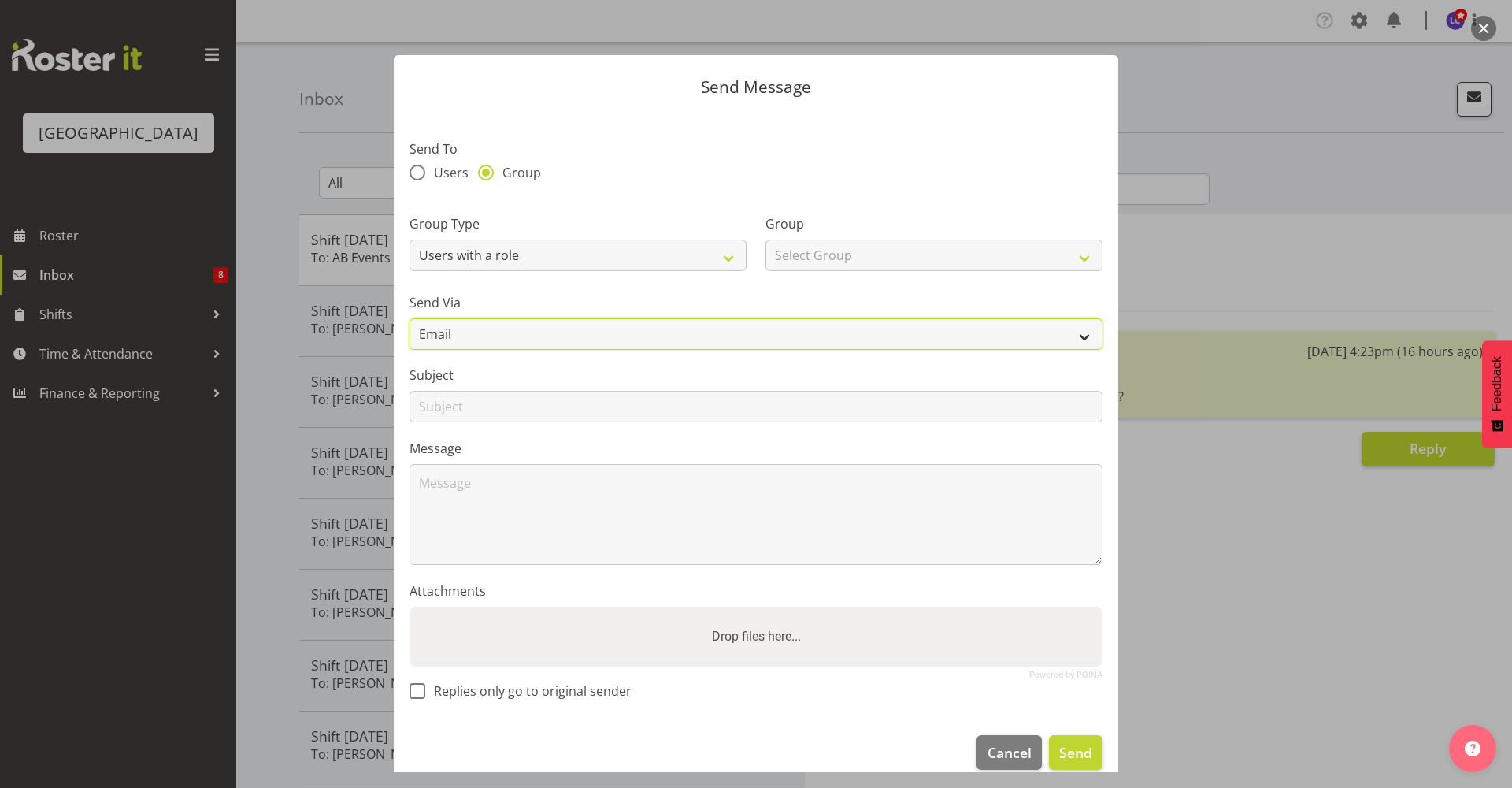
click at [607, 333] on select "Email SMS" at bounding box center [756, 334] width 693 height 32
select select "sms"
click at [410, 318] on select "Email SMS" at bounding box center [756, 334] width 693 height 32
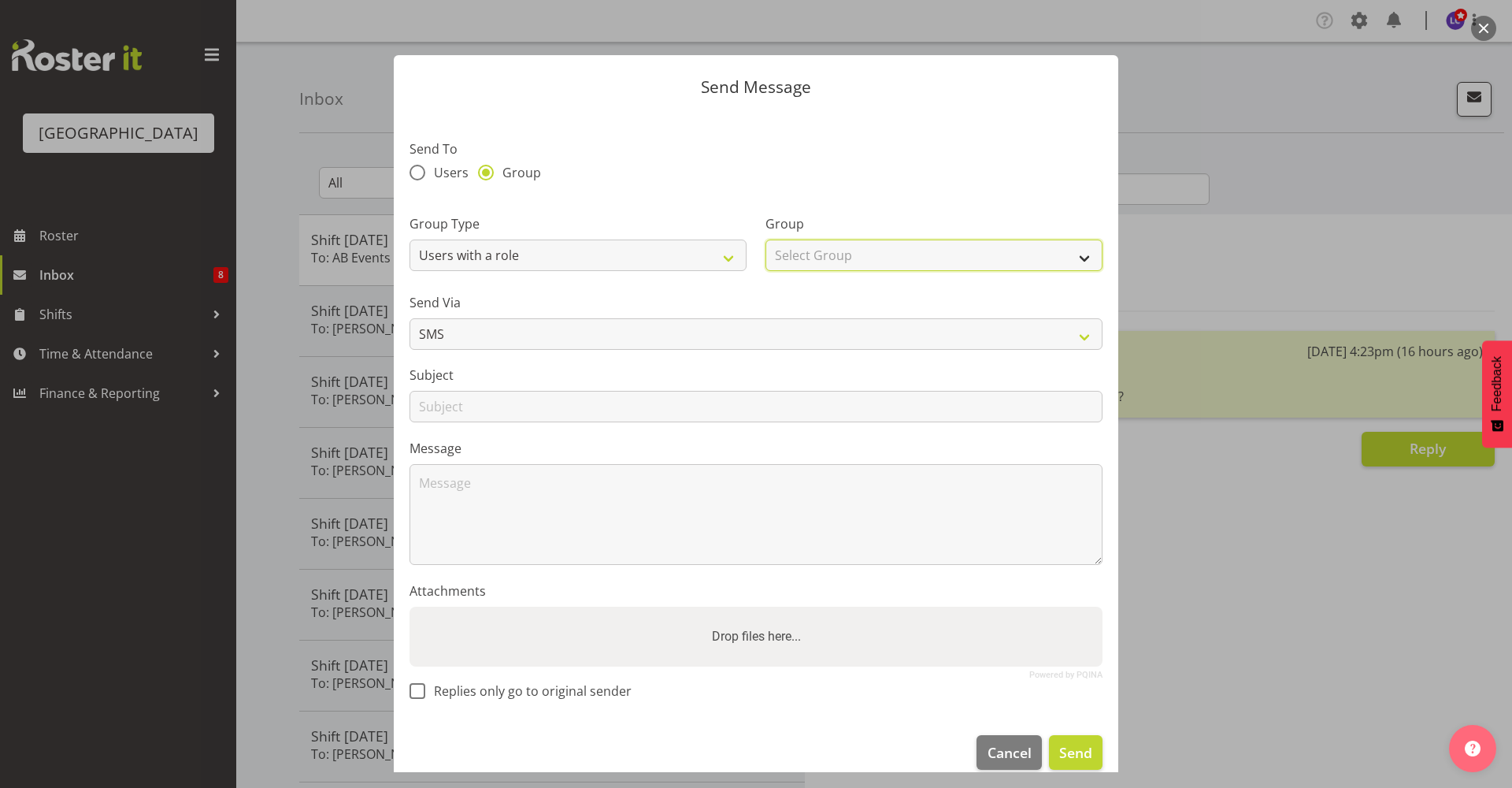
click at [810, 254] on select "Select Group Aquatic Customer Services Officer Cleaner - Splash Palace Faciltie…" at bounding box center [934, 255] width 337 height 32
select select "96"
click at [765, 239] on select "Select Group Aquatic Customer Services Officer Cleaner - Splash Palace Faciltie…" at bounding box center [934, 255] width 337 height 32
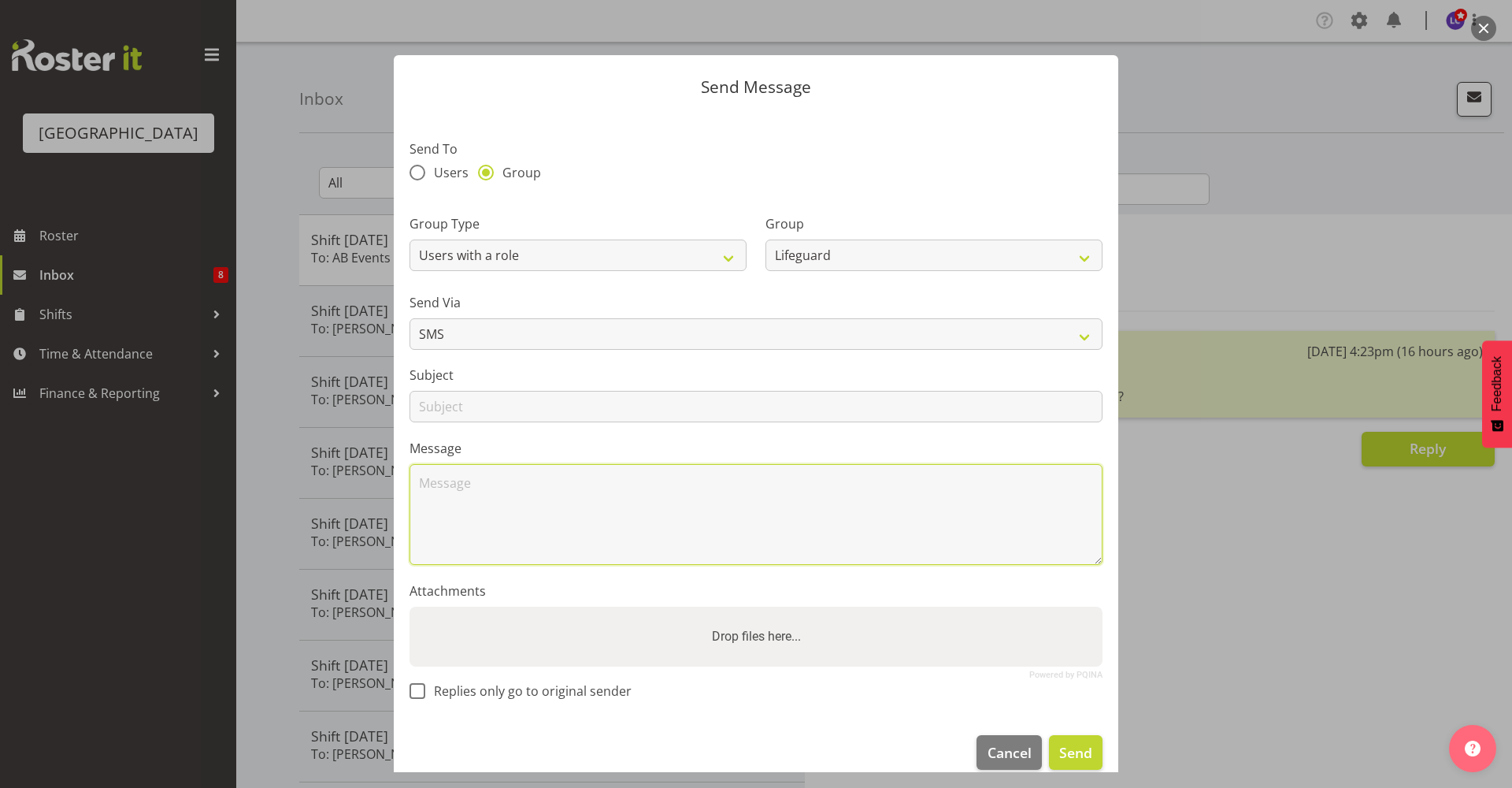
click at [534, 473] on textarea at bounding box center [756, 515] width 693 height 101
type textarea "Hey is anyone available for an 11.00am - 3.00pm ?"
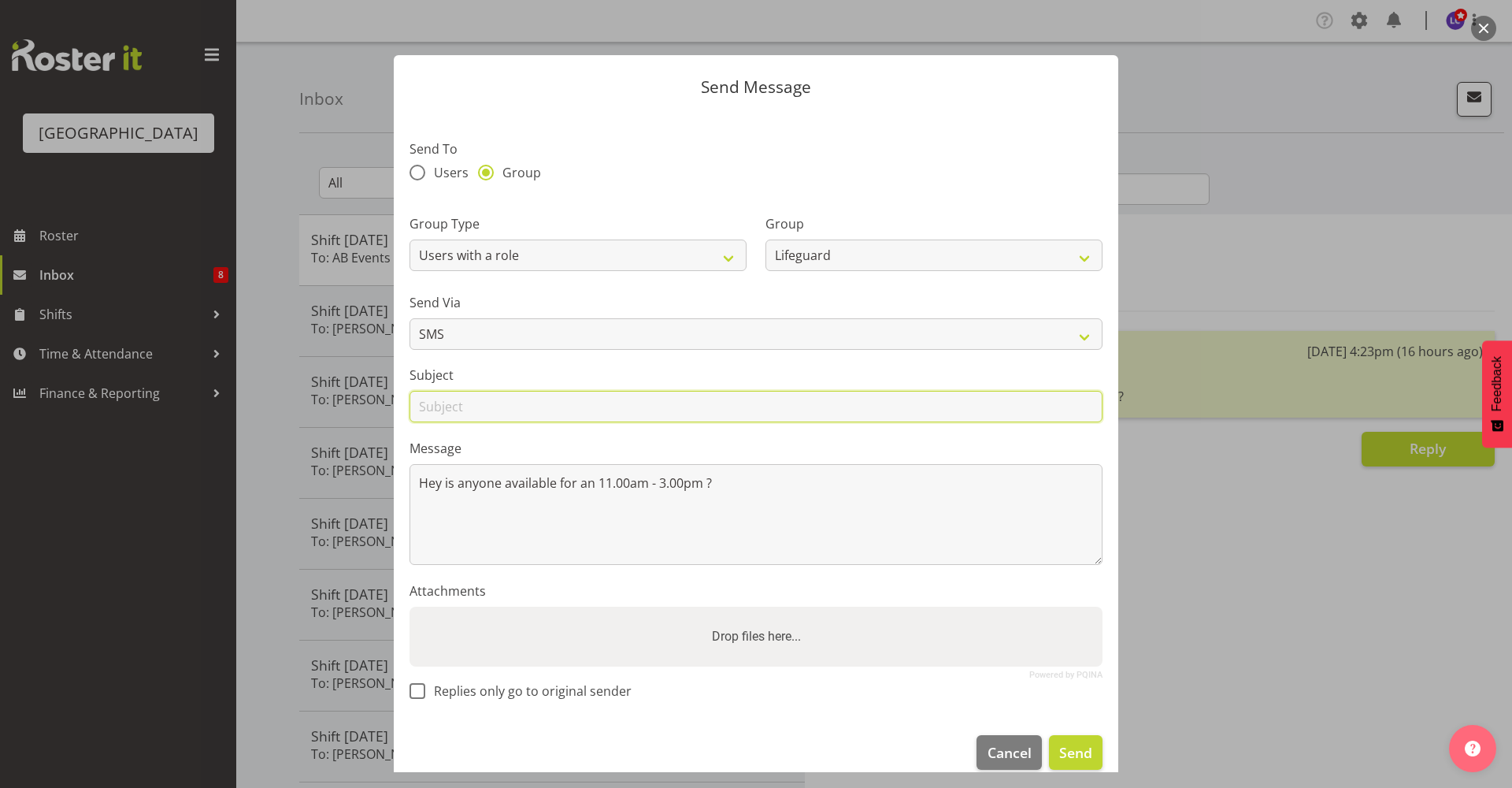
click at [743, 400] on input "text" at bounding box center [756, 407] width 693 height 32
type input "Shift tomorrow"
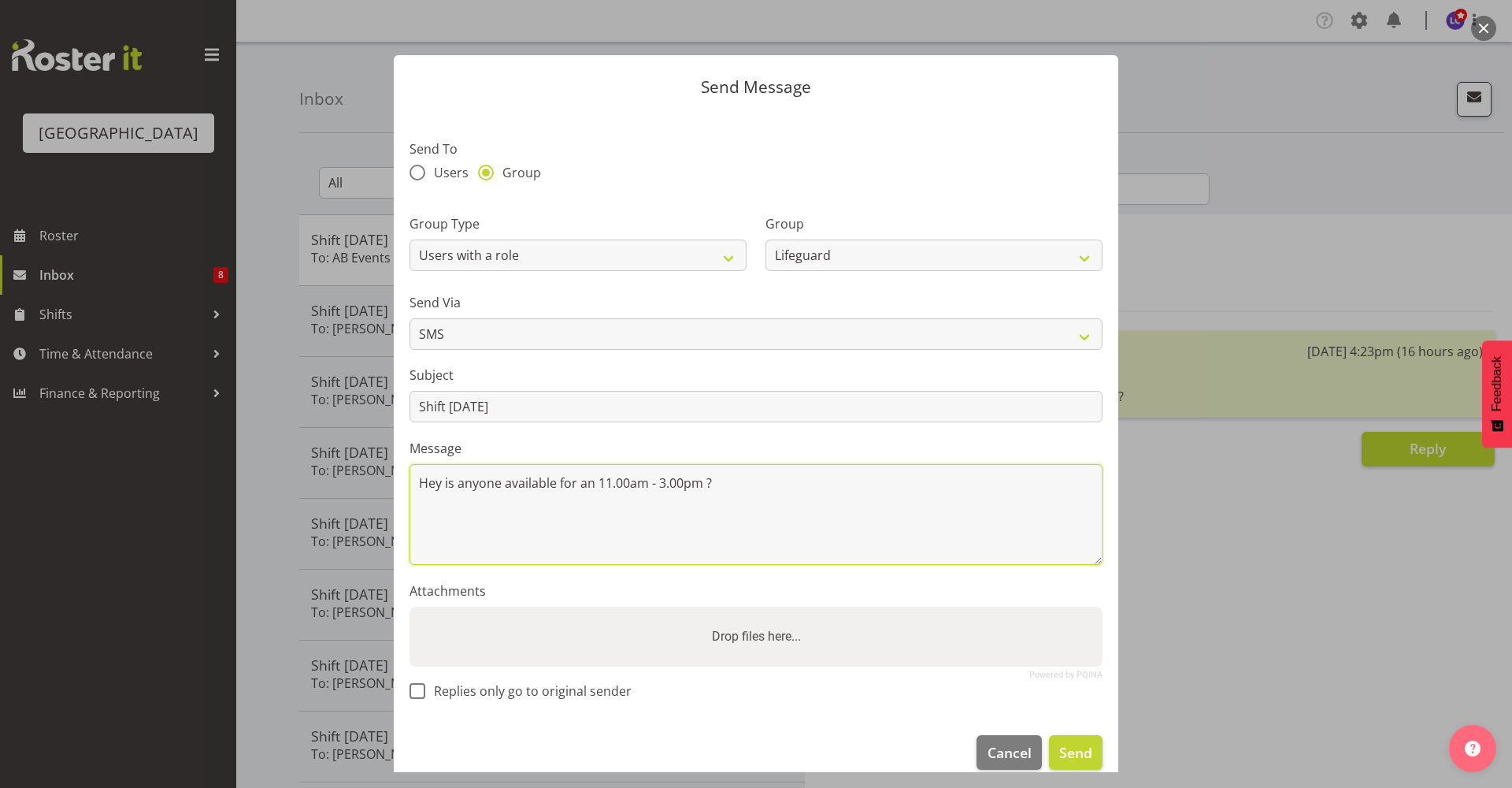
click at [876, 530] on textarea "Hey is anyone available for an 11.00am - 3.00pm ?" at bounding box center [756, 515] width 693 height 101
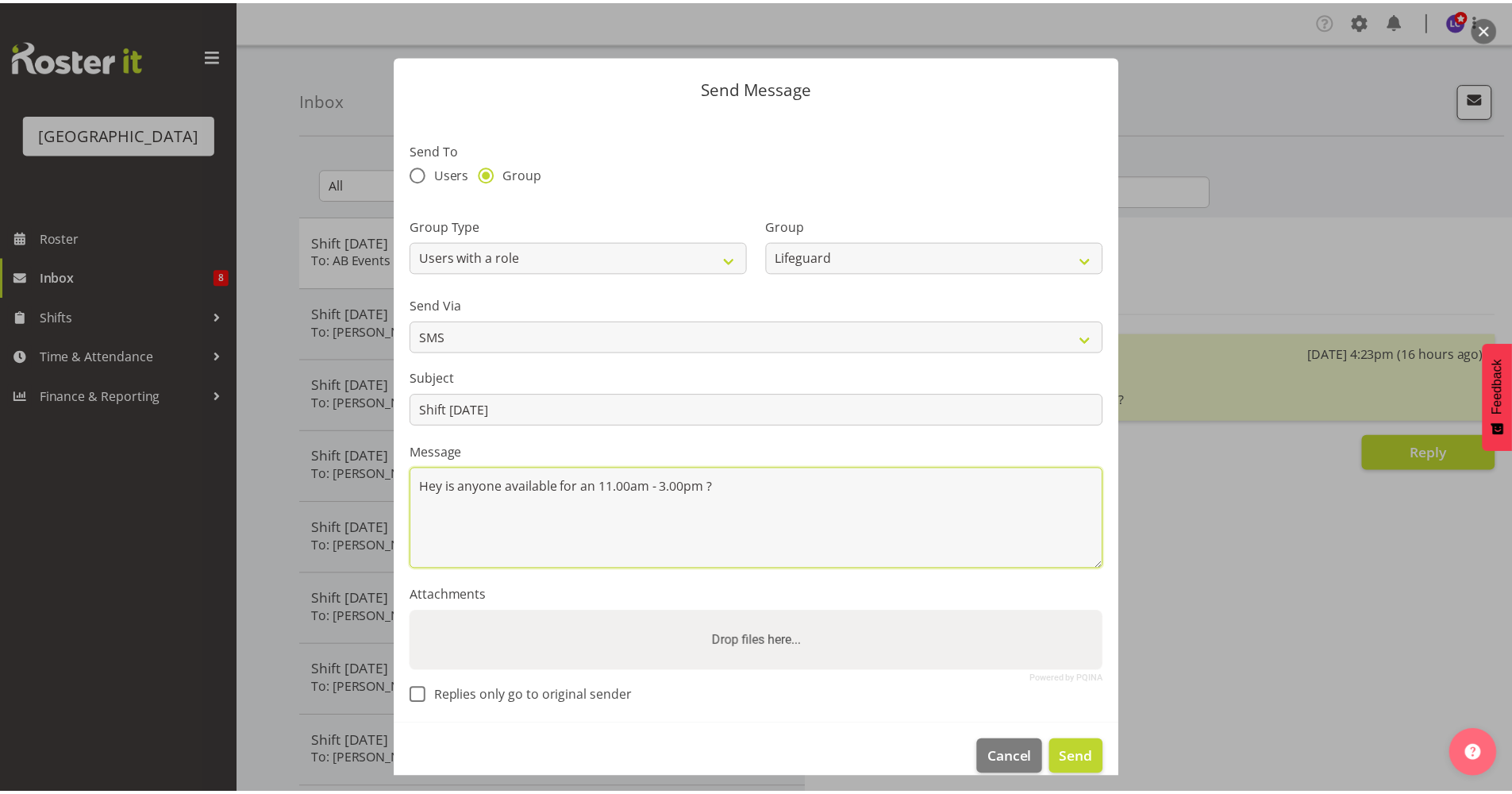
scroll to position [21, 0]
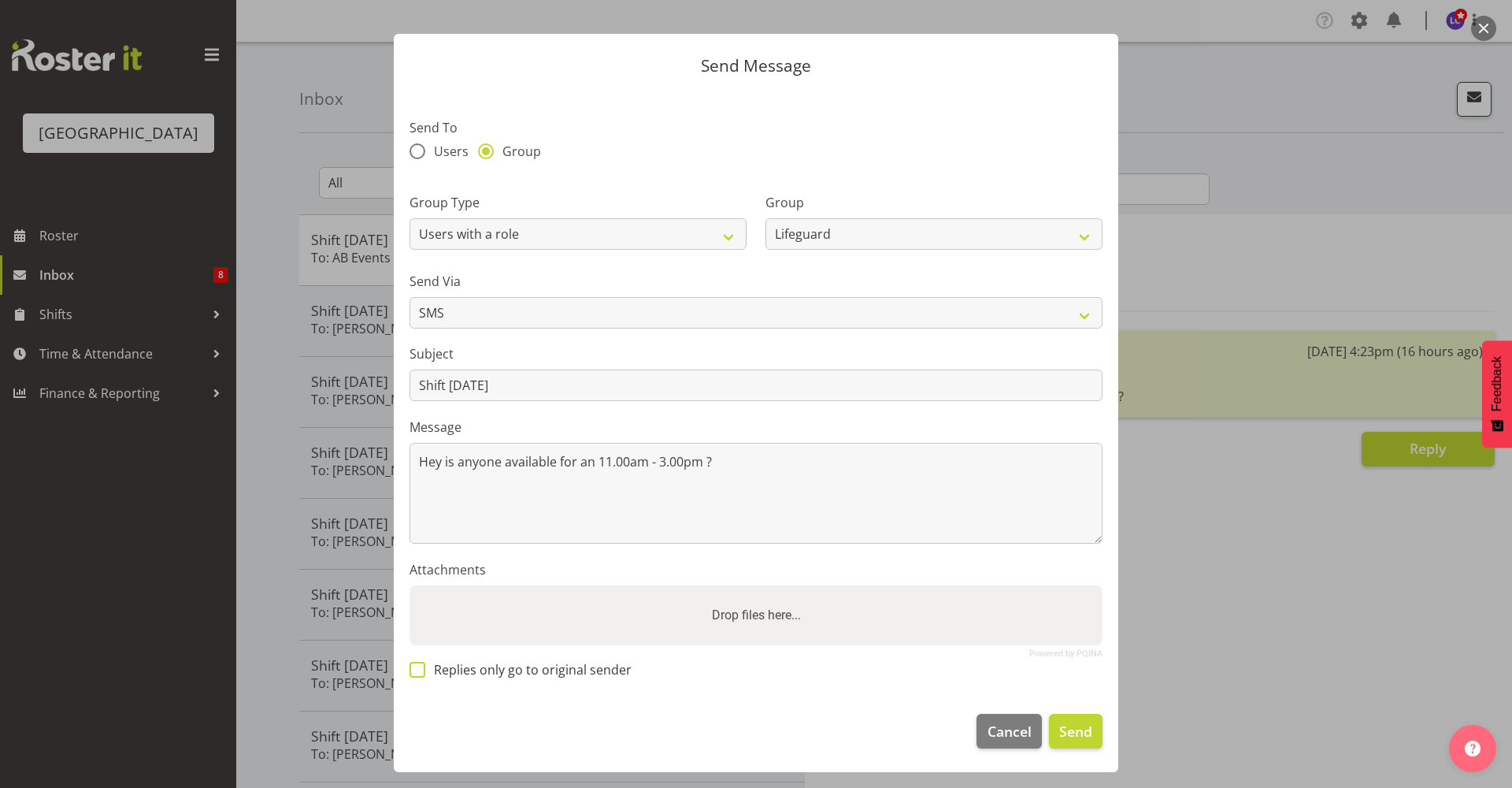
click at [565, 666] on span "Replies only go to original sender" at bounding box center [528, 670] width 206 height 16
click at [420, 666] on input "Replies only go to original sender" at bounding box center [414, 669] width 10 height 10
checkbox input "true"
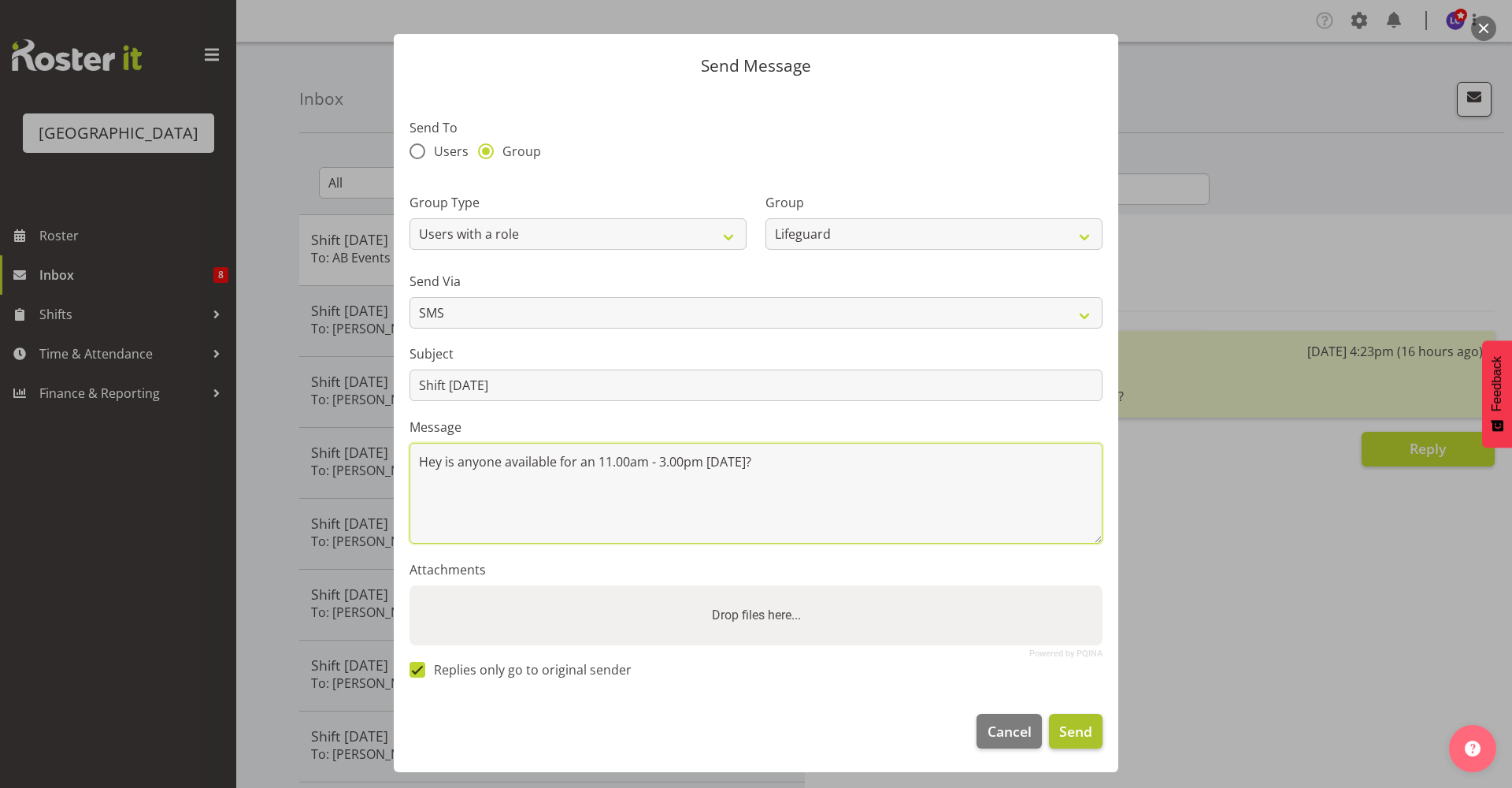
type textarea "Hey is anyone available for an 11.00am - 3.00pm tomorrow?"
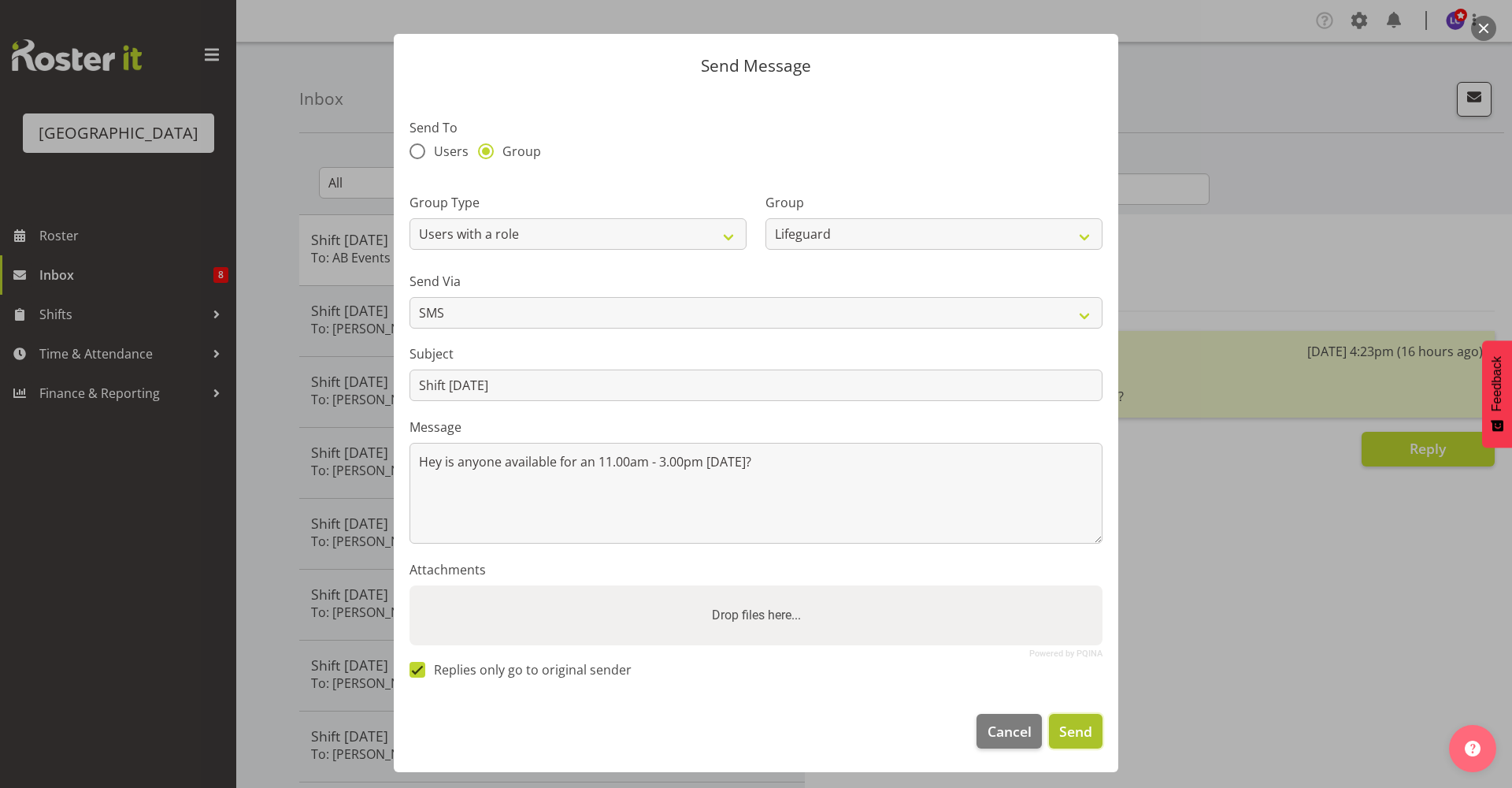
click at [1088, 727] on button "Send" at bounding box center [1076, 731] width 54 height 35
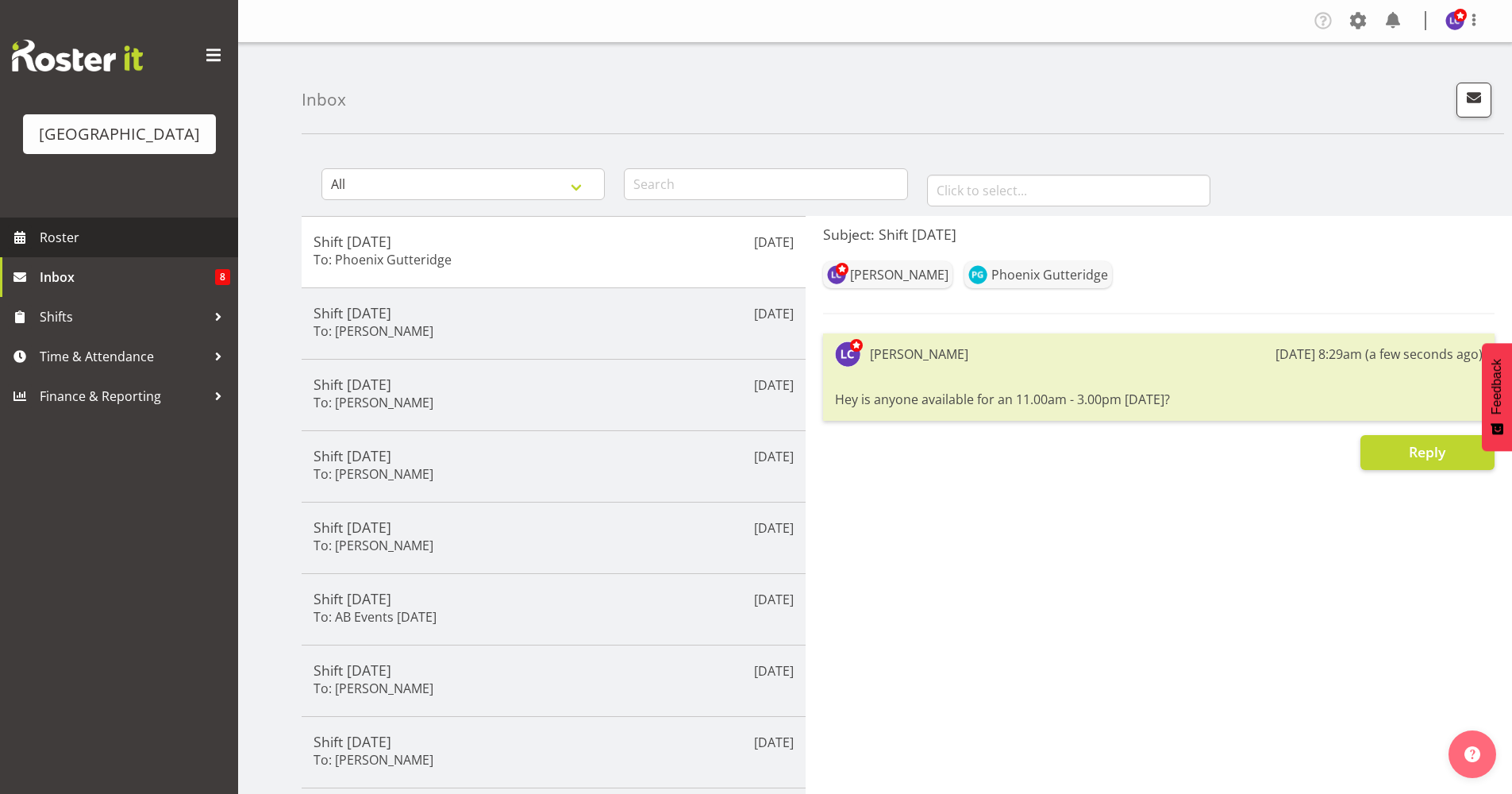
click at [161, 243] on span "Roster" at bounding box center [134, 237] width 190 height 24
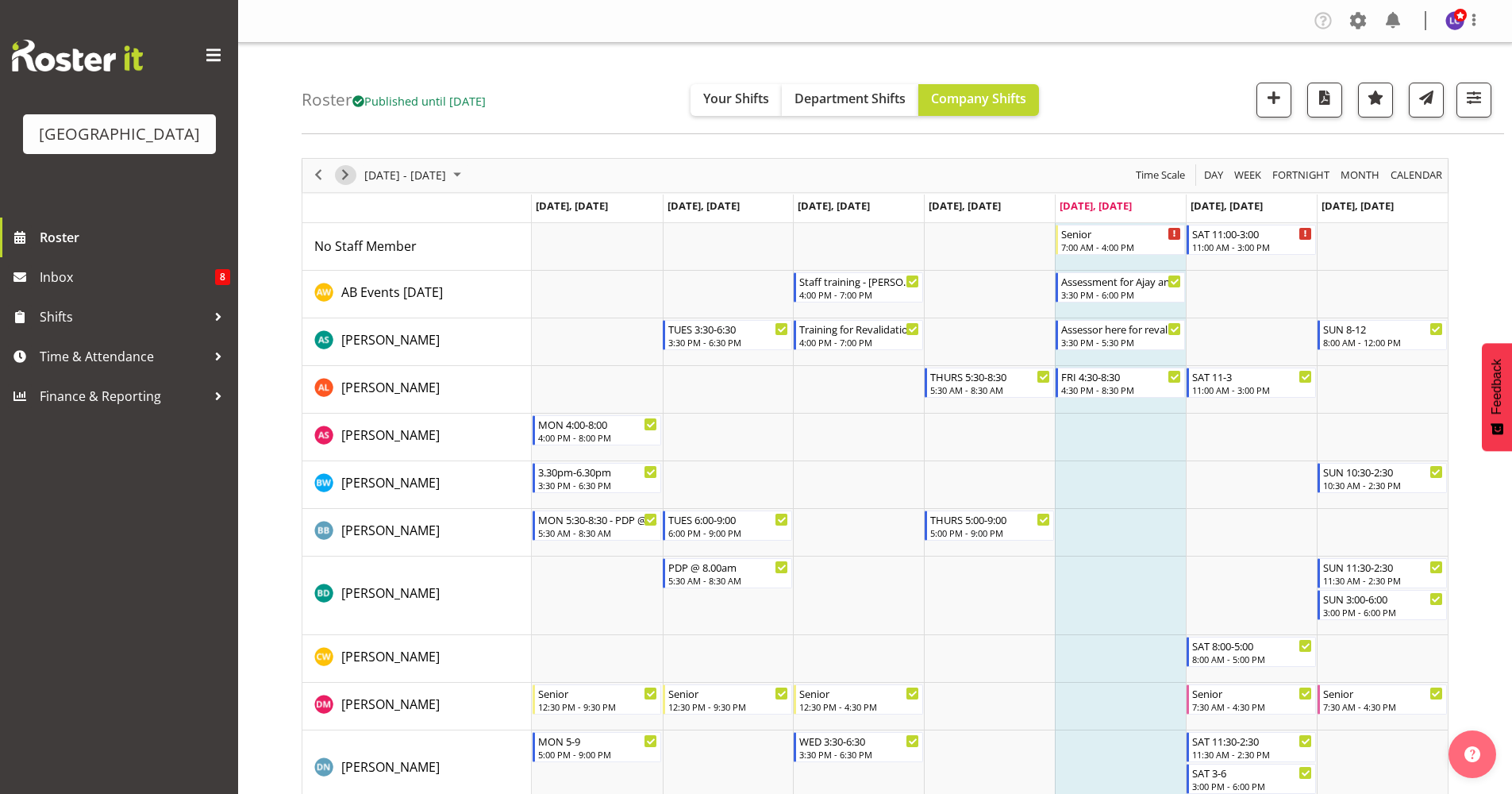
click at [354, 180] on span "Next" at bounding box center [345, 175] width 19 height 20
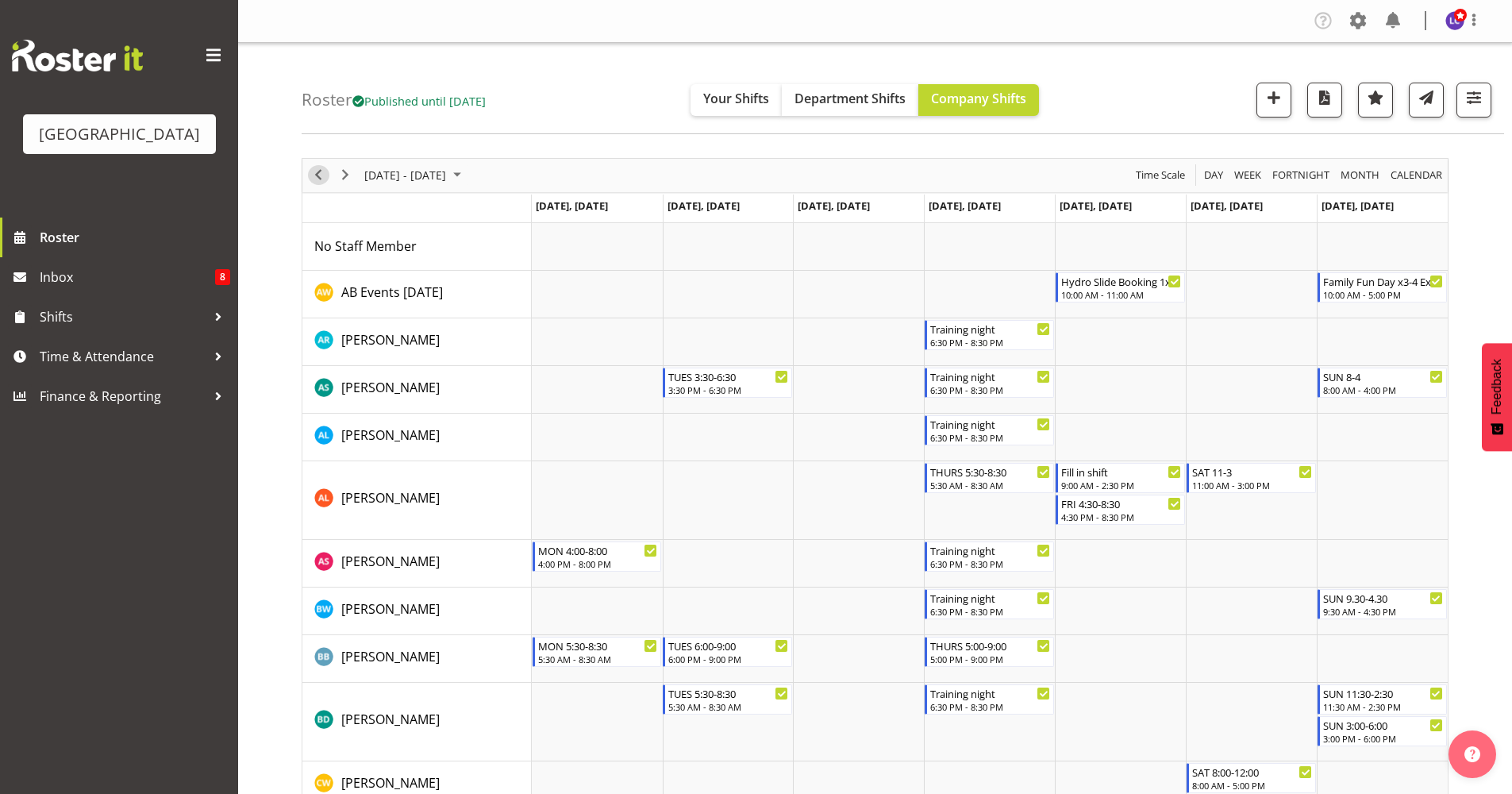
click at [316, 178] on span "Previous" at bounding box center [318, 175] width 19 height 20
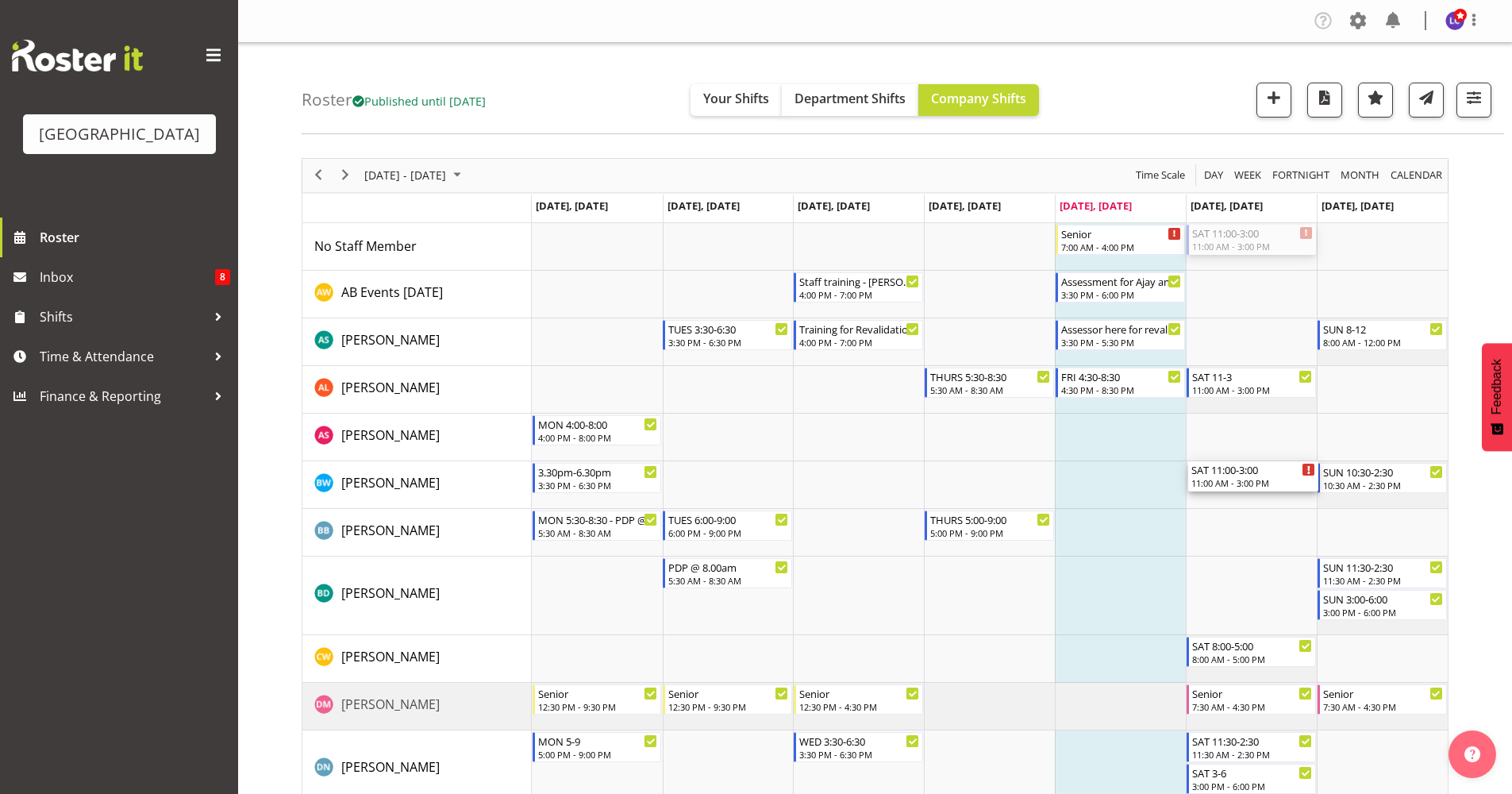
drag, startPoint x: 1216, startPoint y: 239, endPoint x: 1243, endPoint y: 485, distance: 247.5
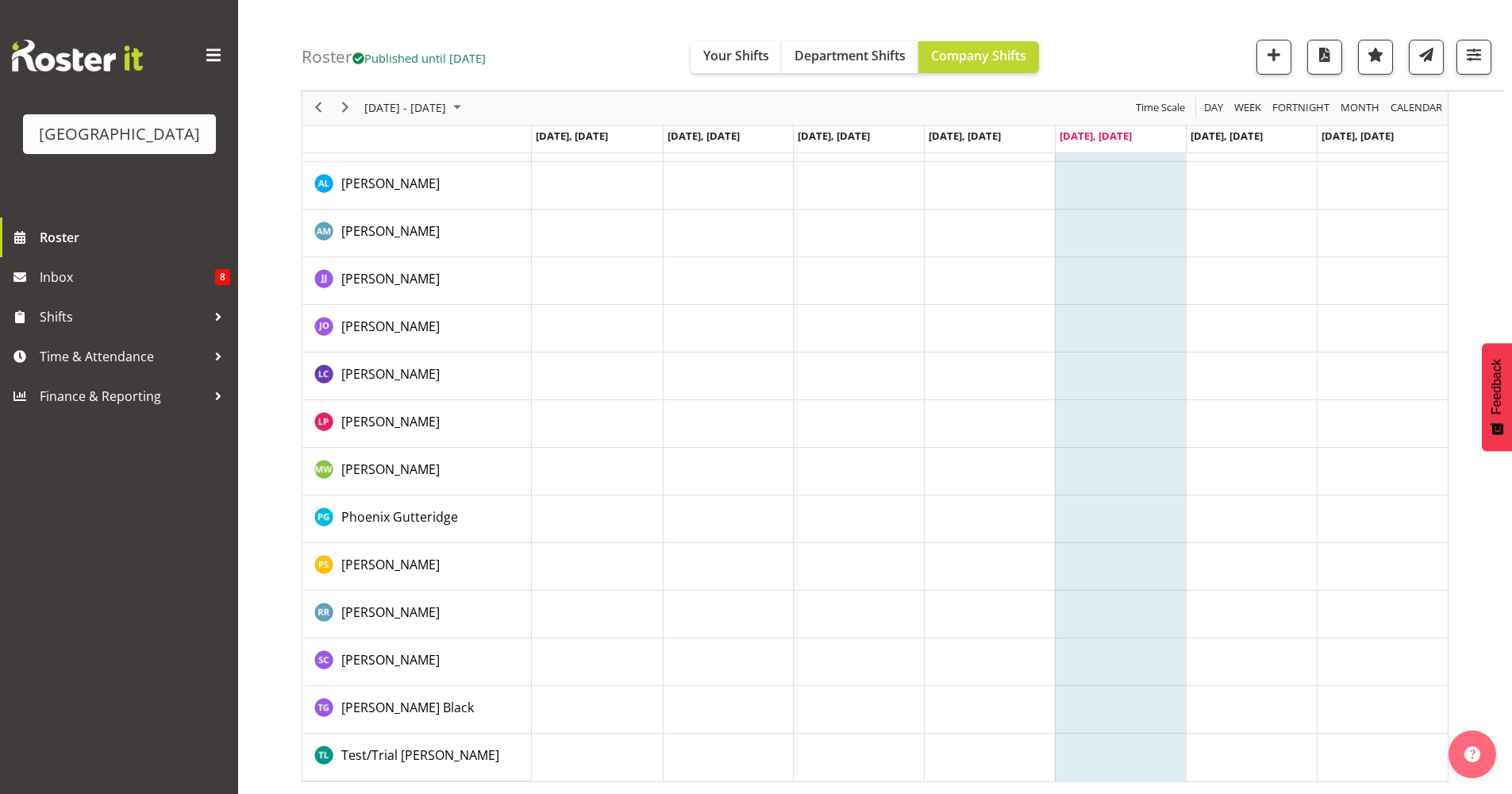
scroll to position [1823, 0]
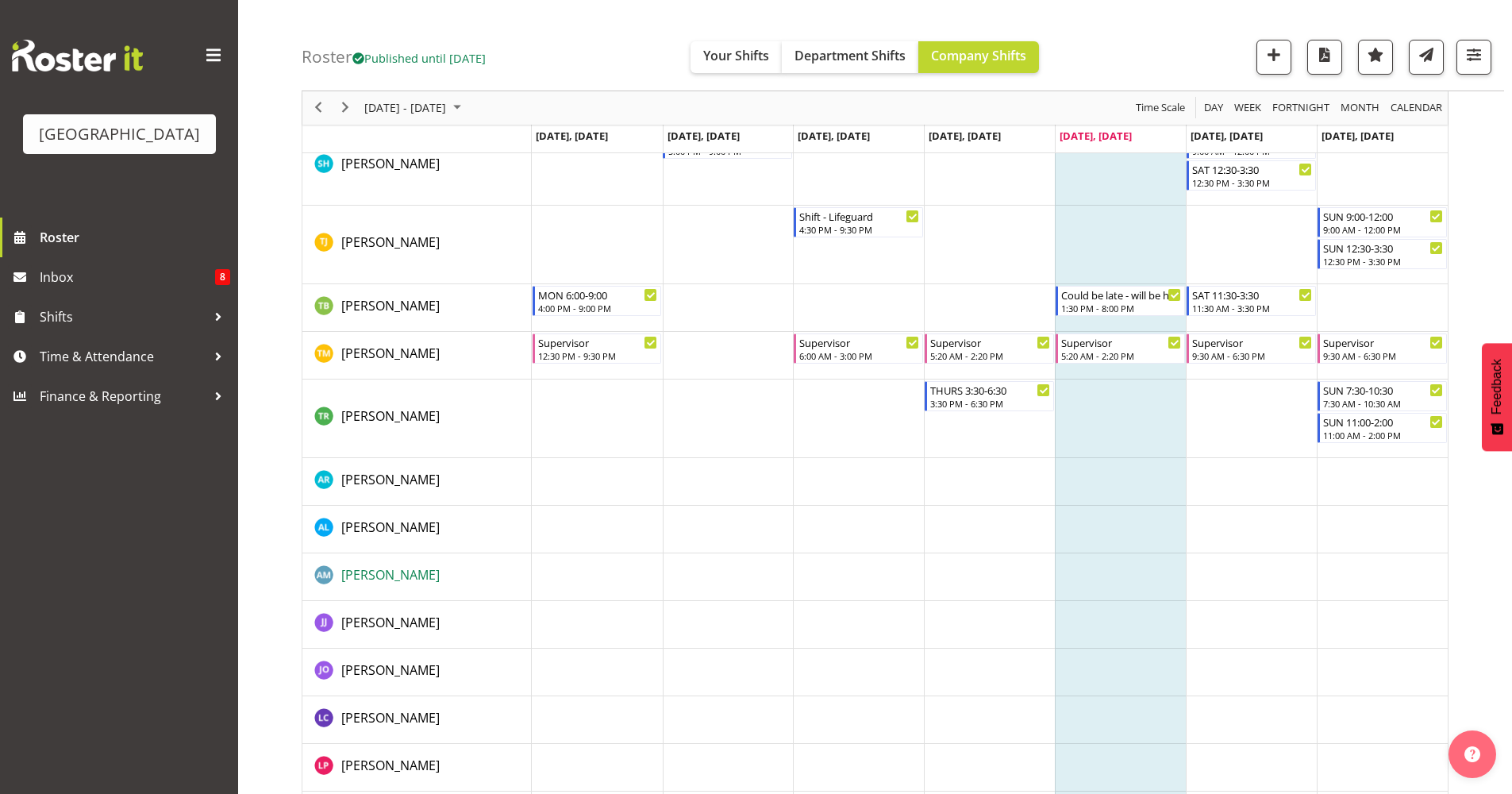
click at [394, 576] on span "[PERSON_NAME]" at bounding box center [391, 574] width 99 height 18
click at [413, 668] on span "Jayden O'Byrne" at bounding box center [391, 670] width 99 height 18
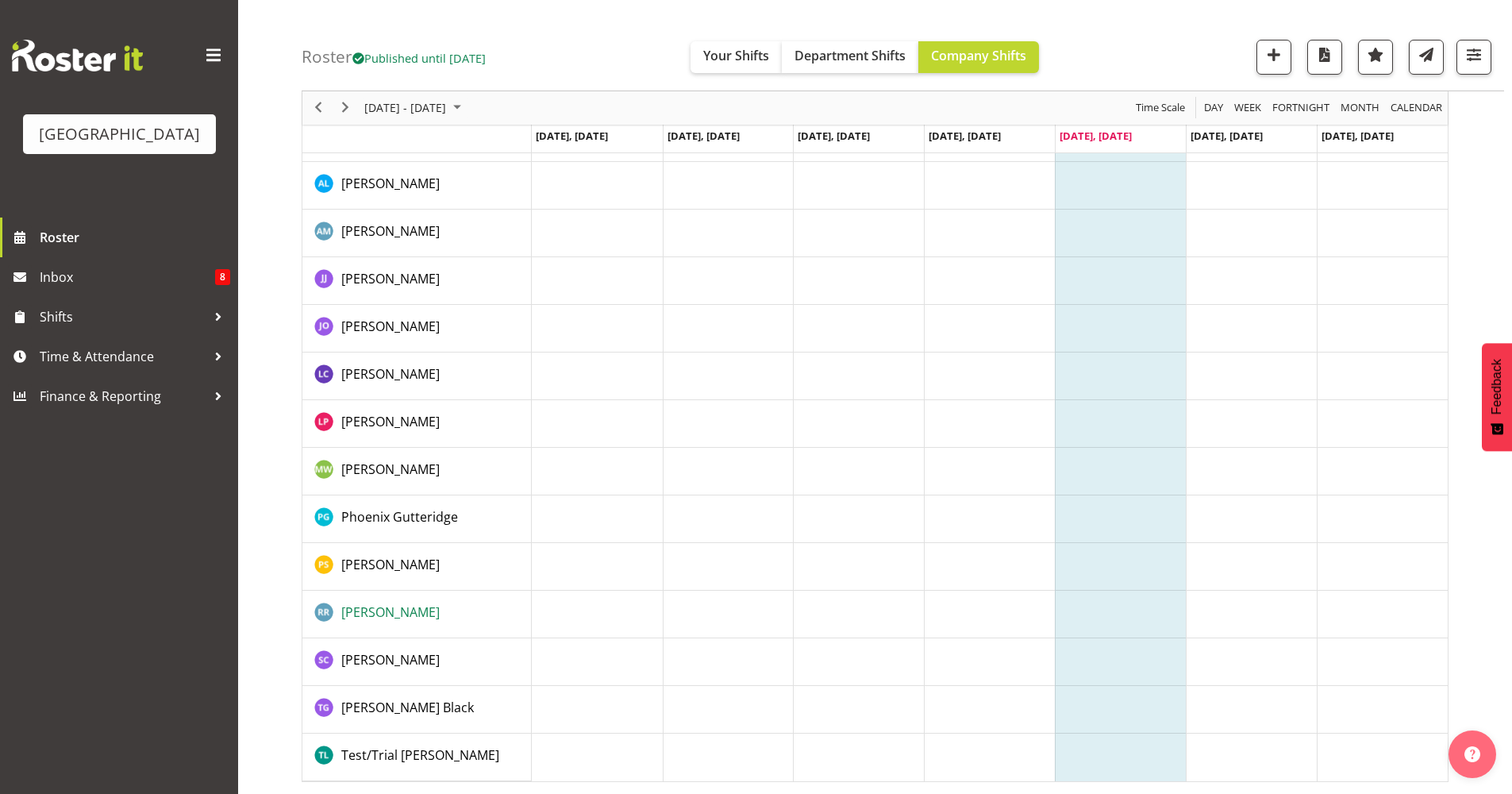
click at [402, 617] on span "Rashan Ryan" at bounding box center [391, 612] width 99 height 18
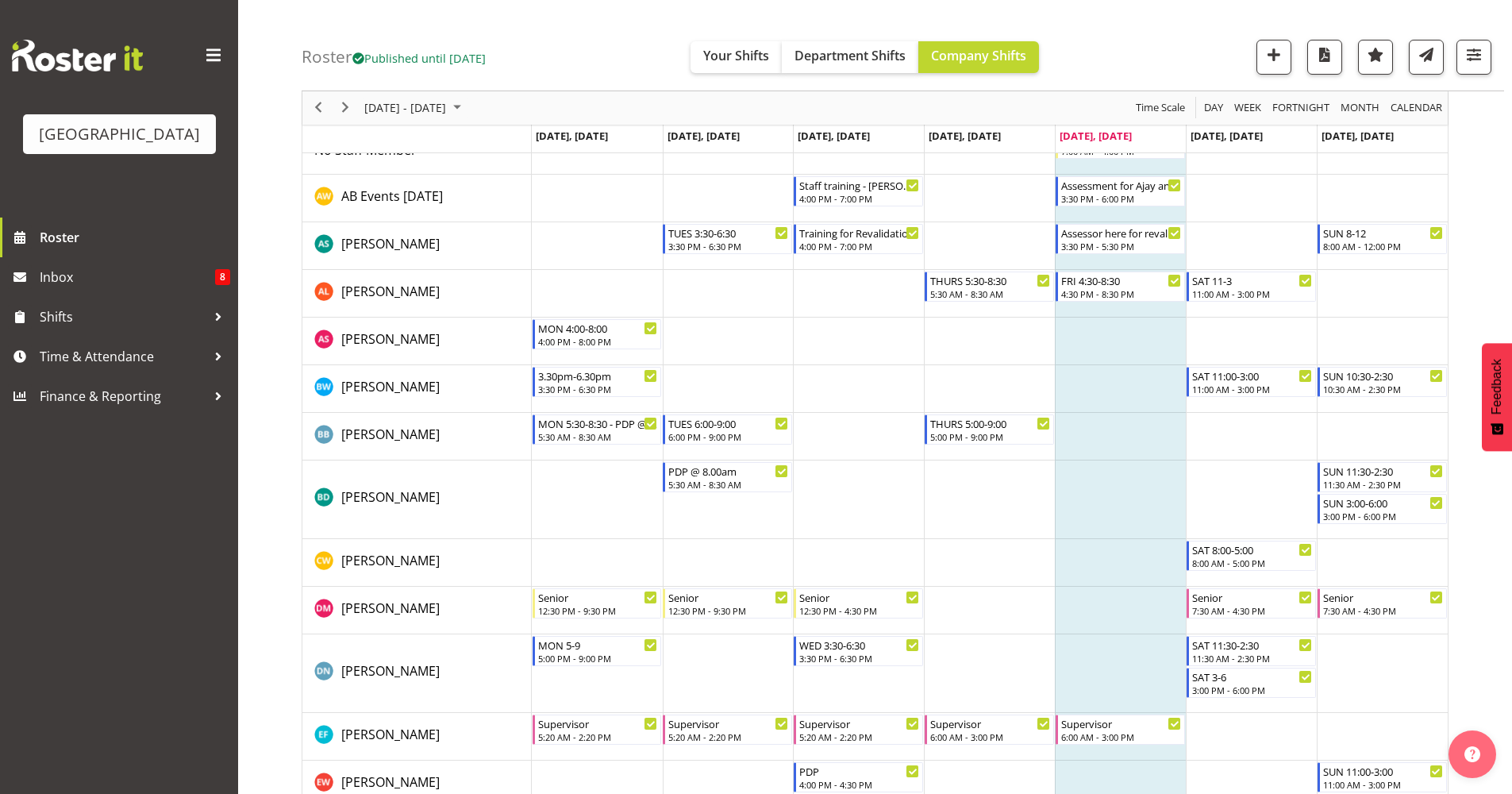
scroll to position [0, 0]
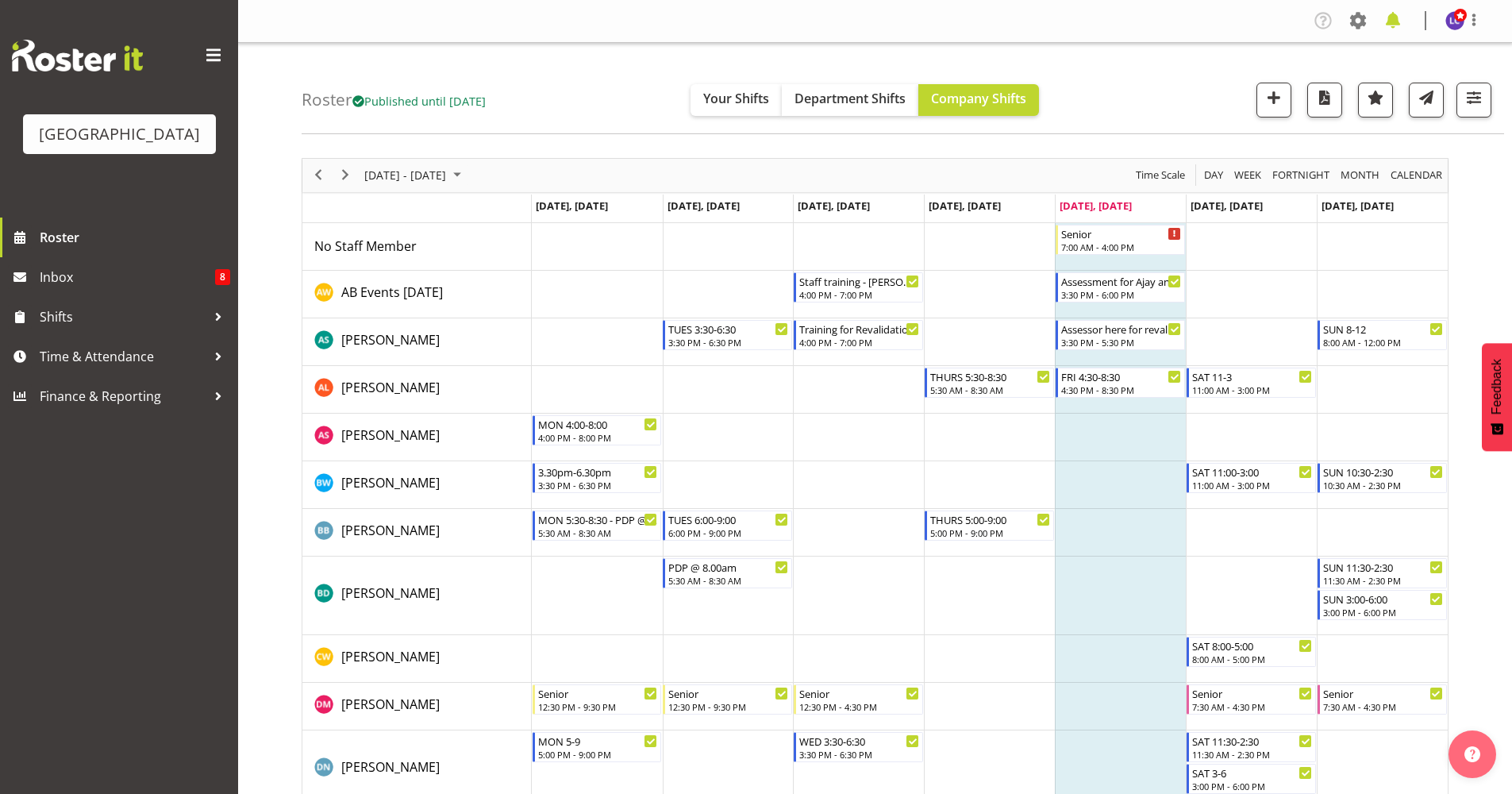
click at [1400, 32] on span at bounding box center [1393, 21] width 25 height 25
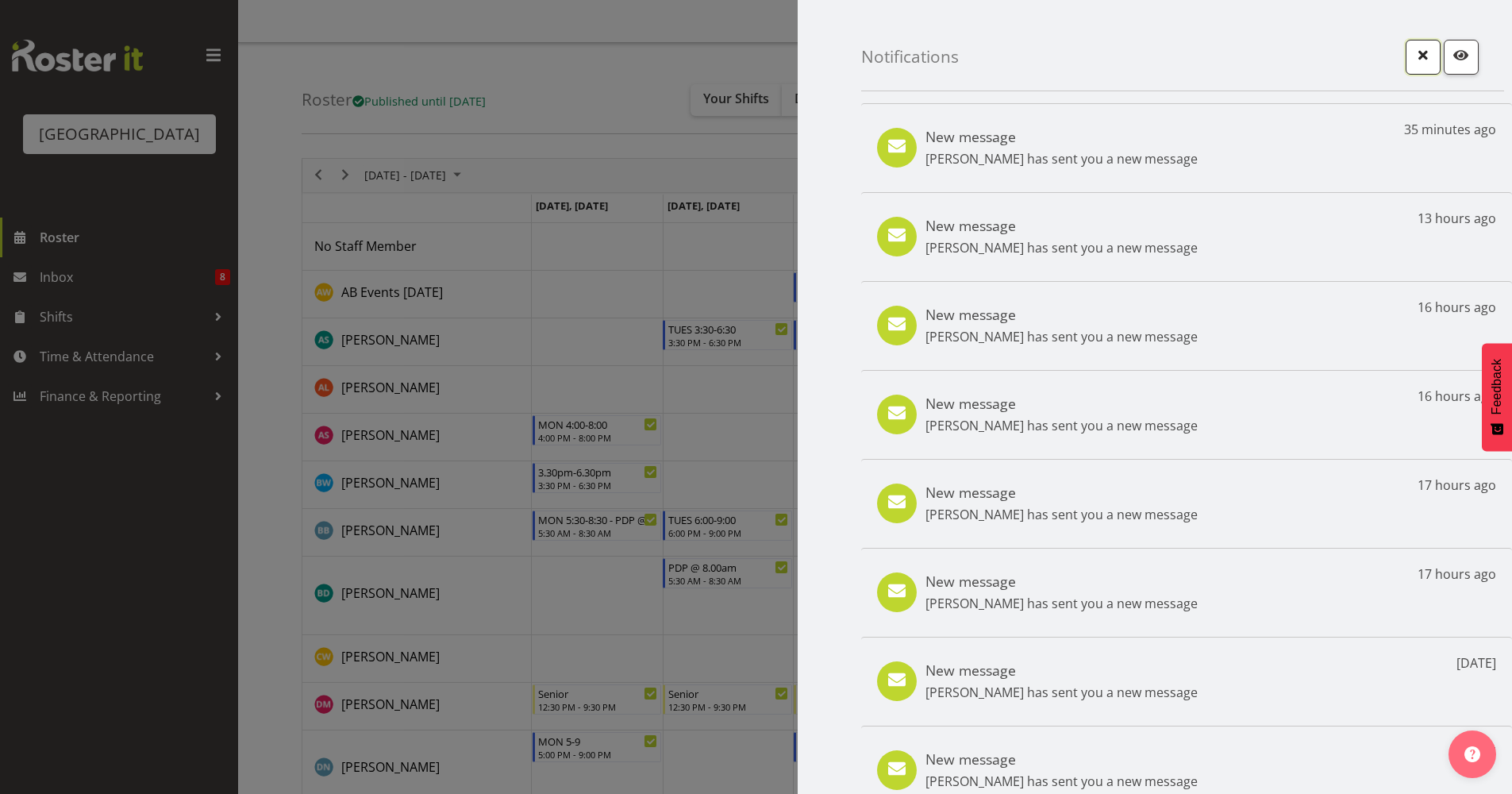
click at [1421, 62] on span "button" at bounding box center [1423, 55] width 21 height 21
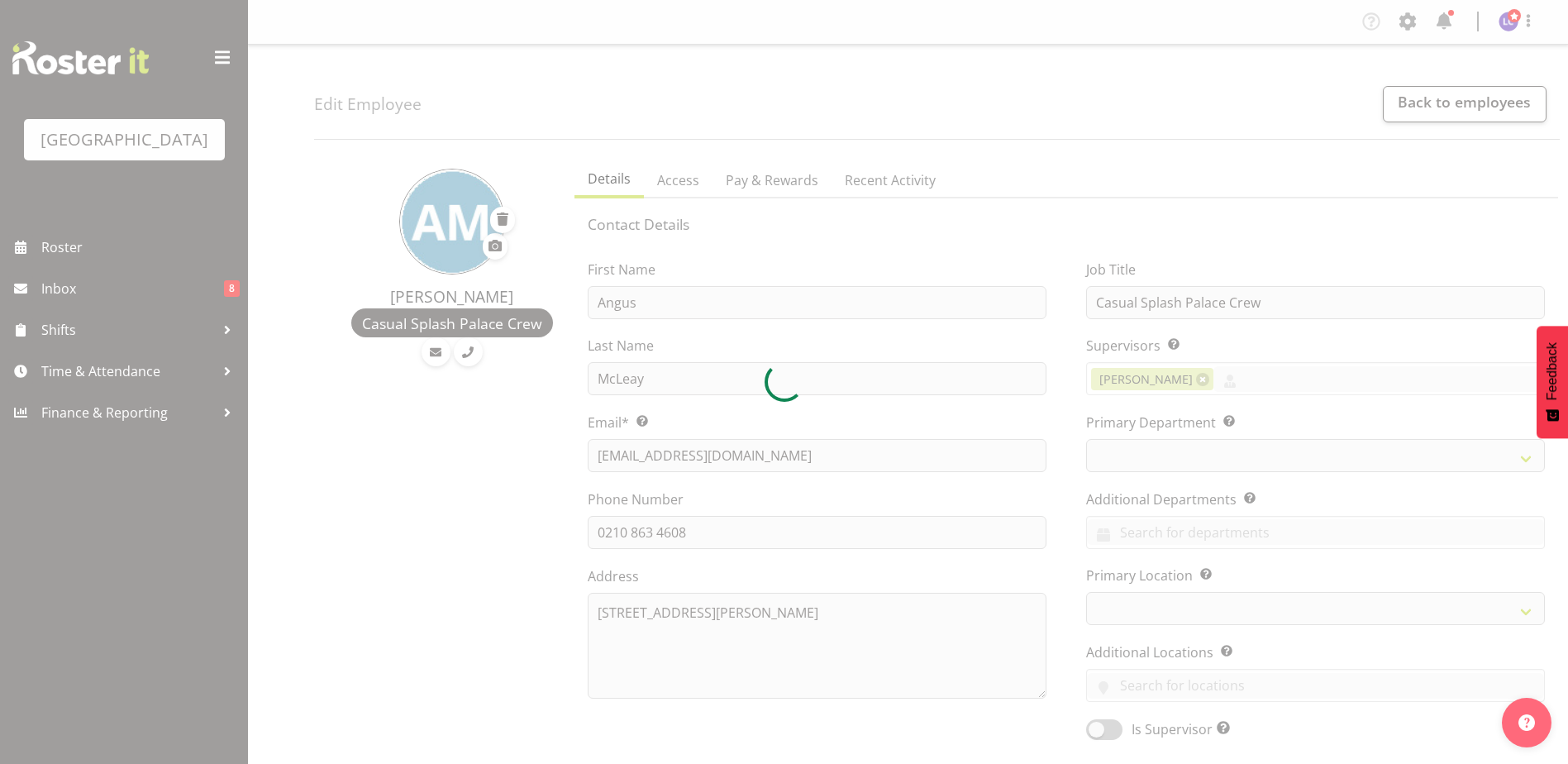
select select "TimelineWeek"
select select
select select "114"
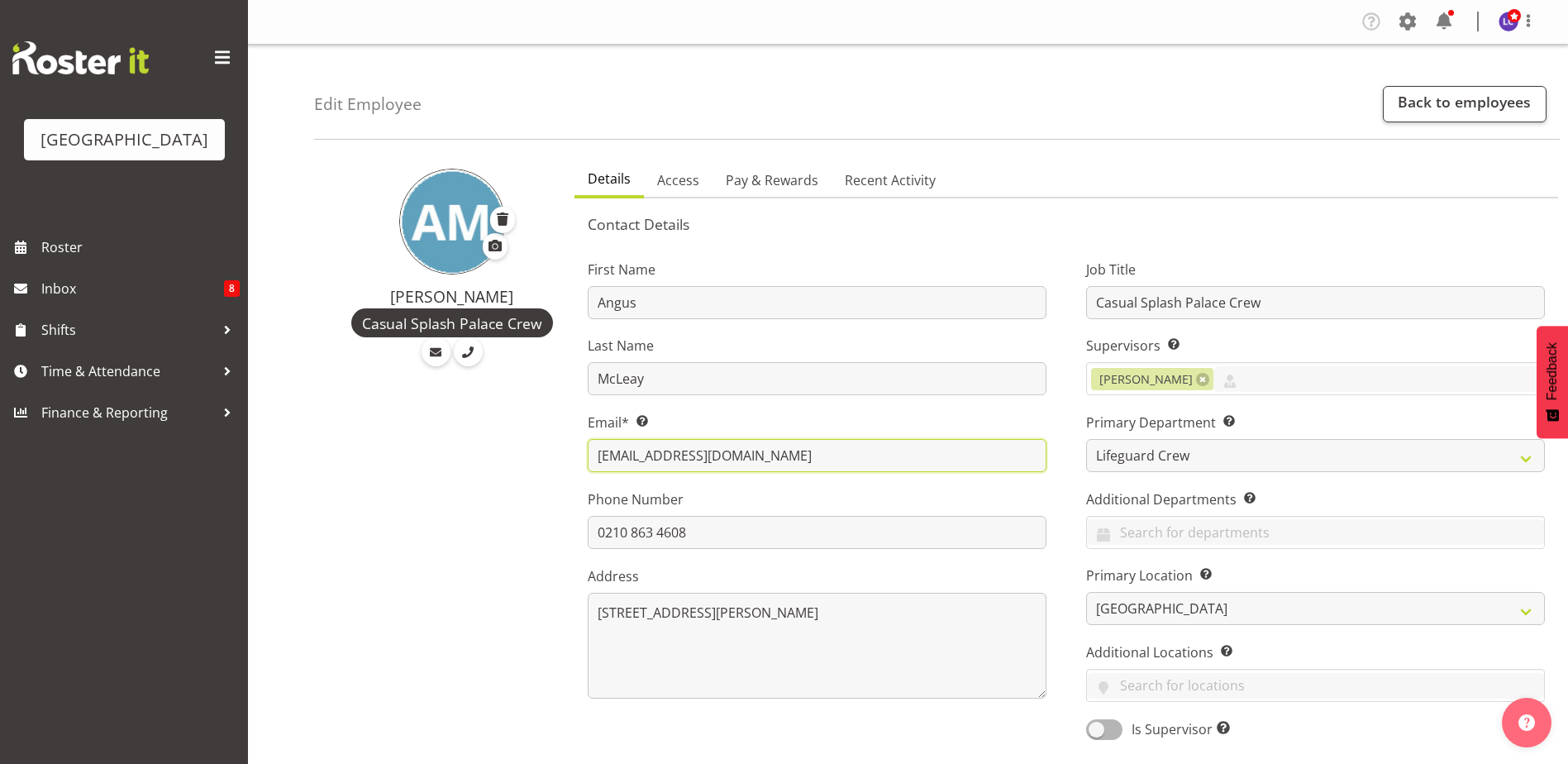
drag, startPoint x: 808, startPoint y: 451, endPoint x: 511, endPoint y: 447, distance: 297.0
click at [157, 249] on span "Roster" at bounding box center [140, 247] width 198 height 25
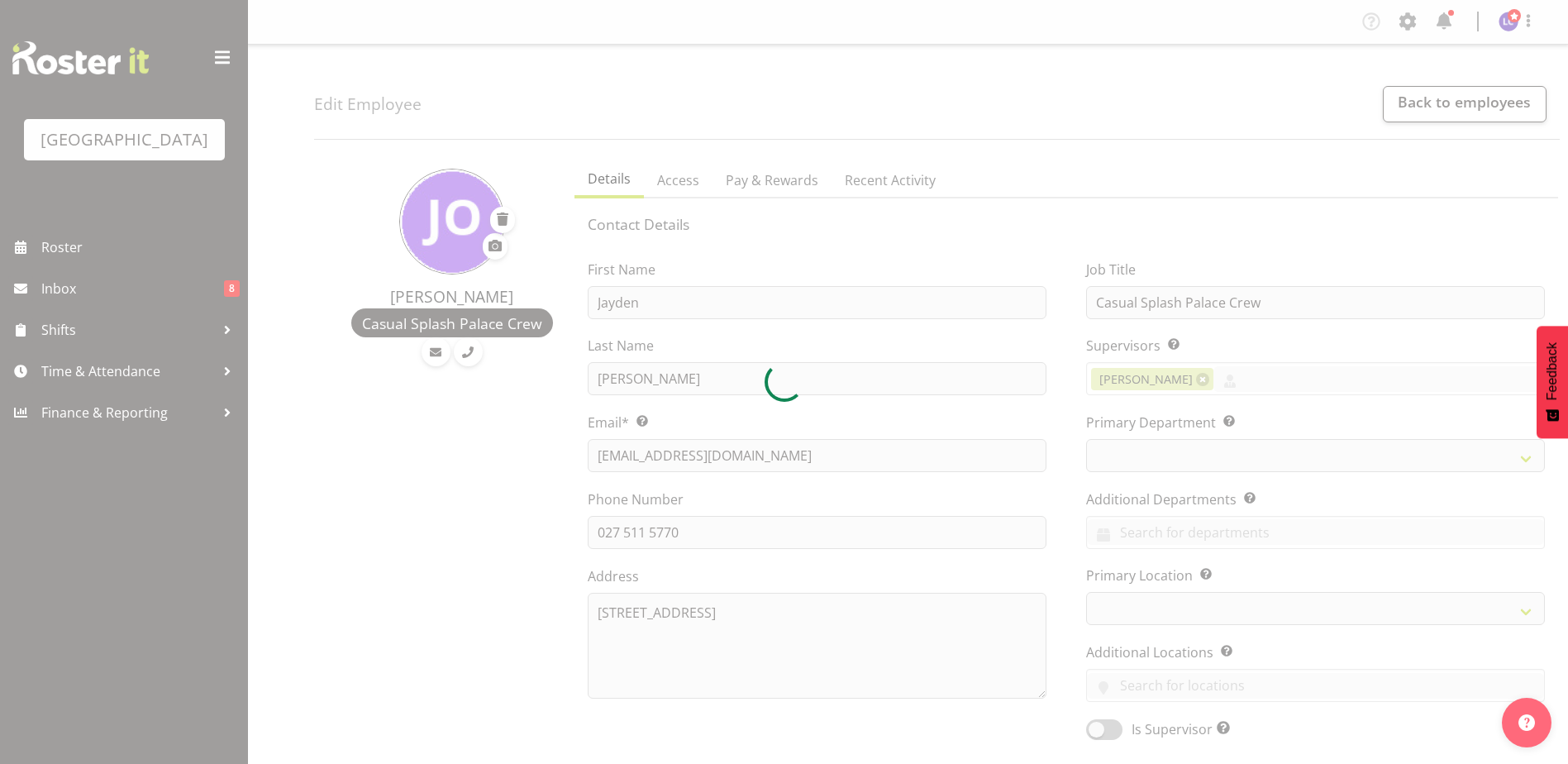
select select "TimelineWeek"
select select
select select "114"
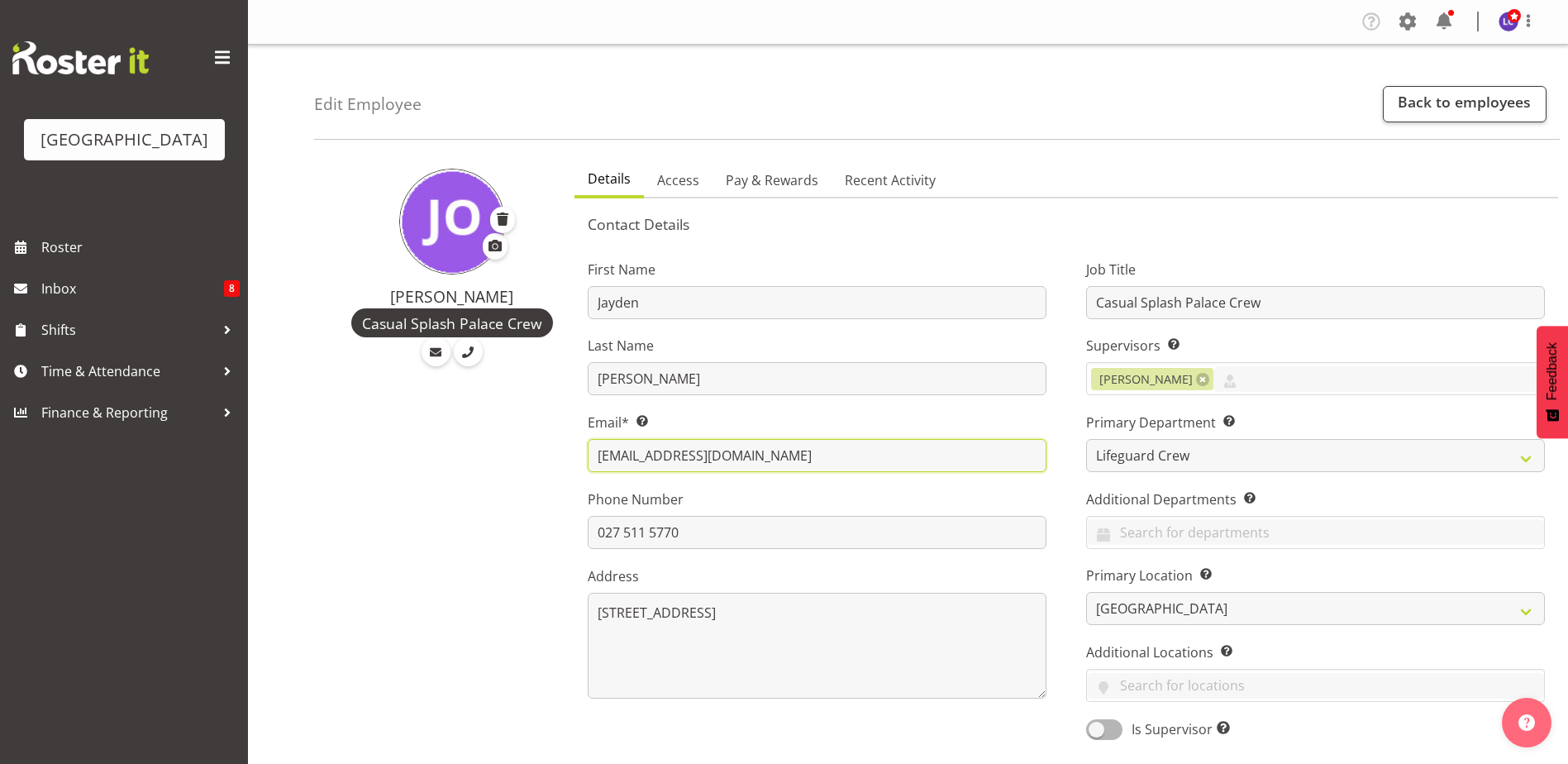
drag, startPoint x: 787, startPoint y: 458, endPoint x: 504, endPoint y: 432, distance: 284.2
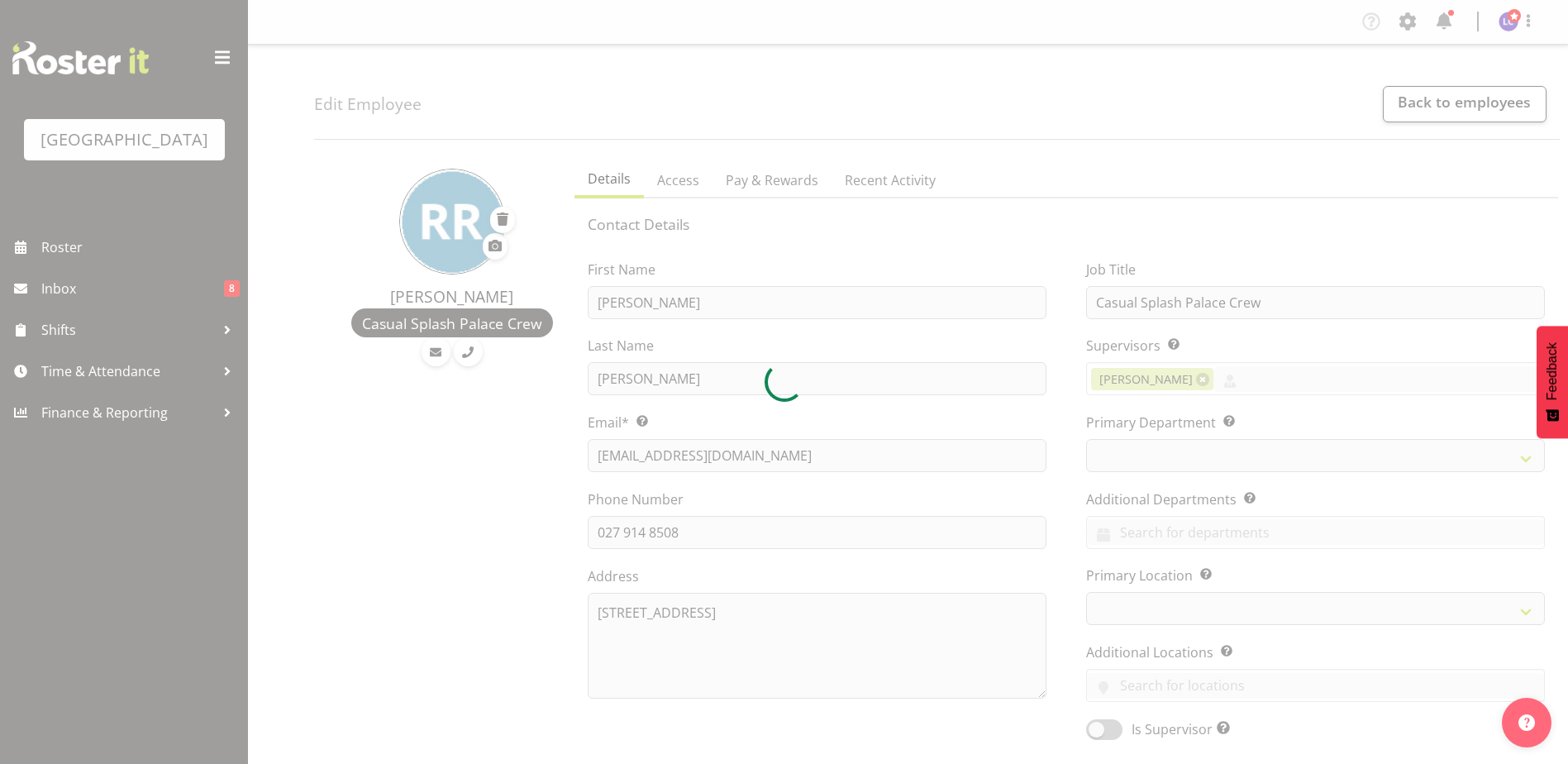
select select "TimelineWeek"
select select
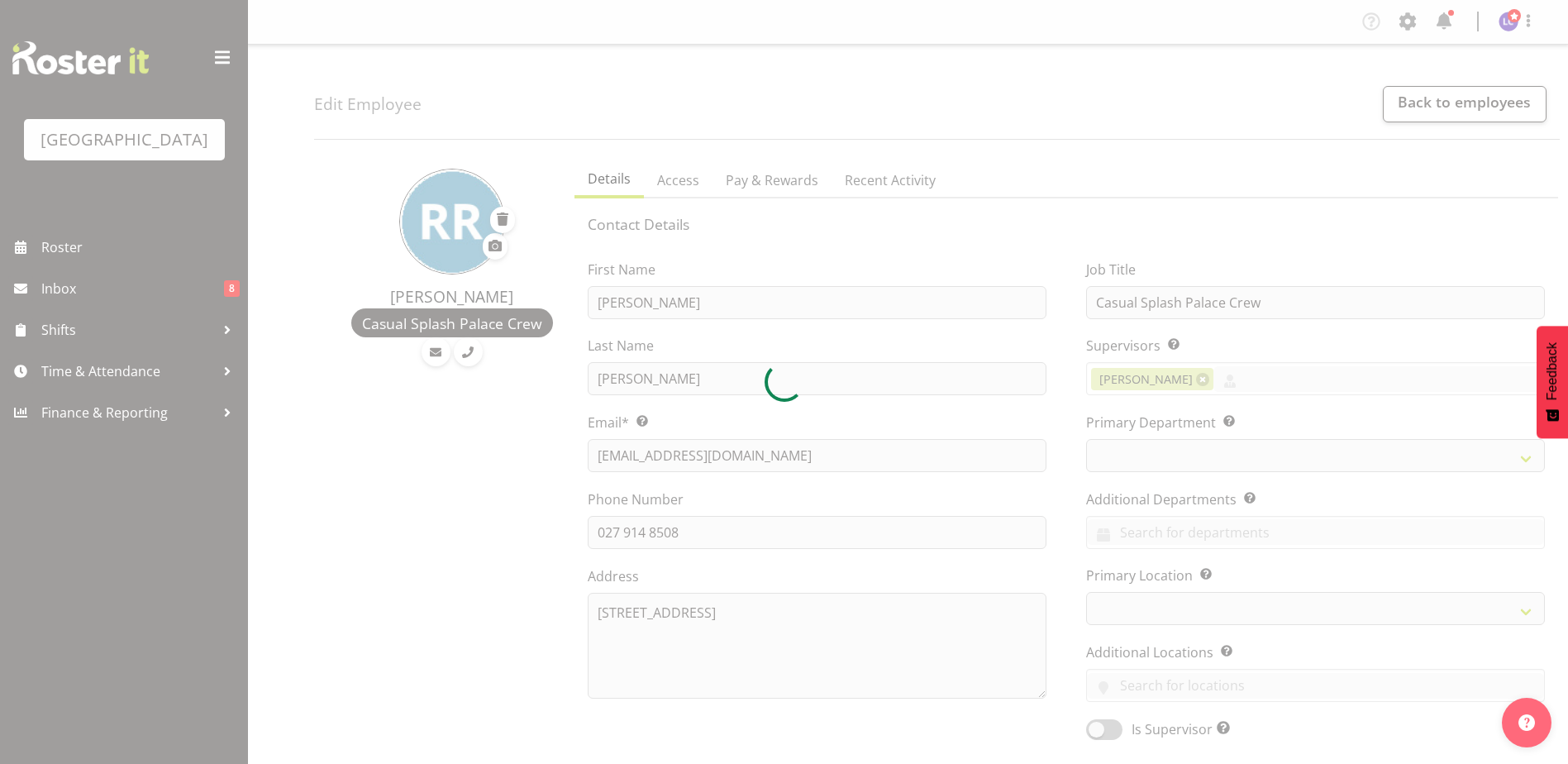
select select "114"
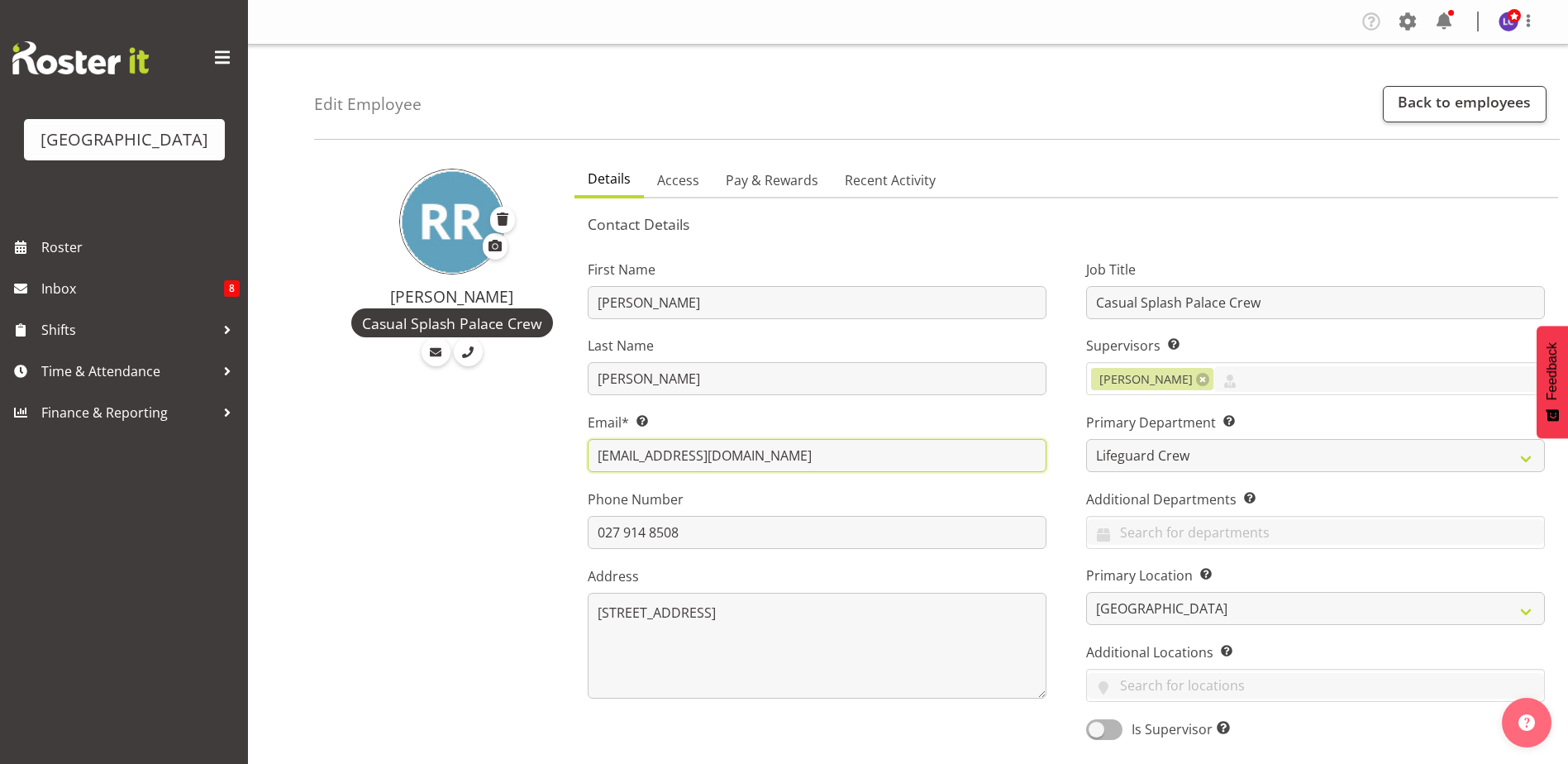
drag, startPoint x: 813, startPoint y: 458, endPoint x: 572, endPoint y: 452, distance: 241.1
click at [572, 452] on div "First Name Rashan Last Name Ryan Email* This is a required field. rashan09129@g…" at bounding box center [818, 494] width 499 height 516
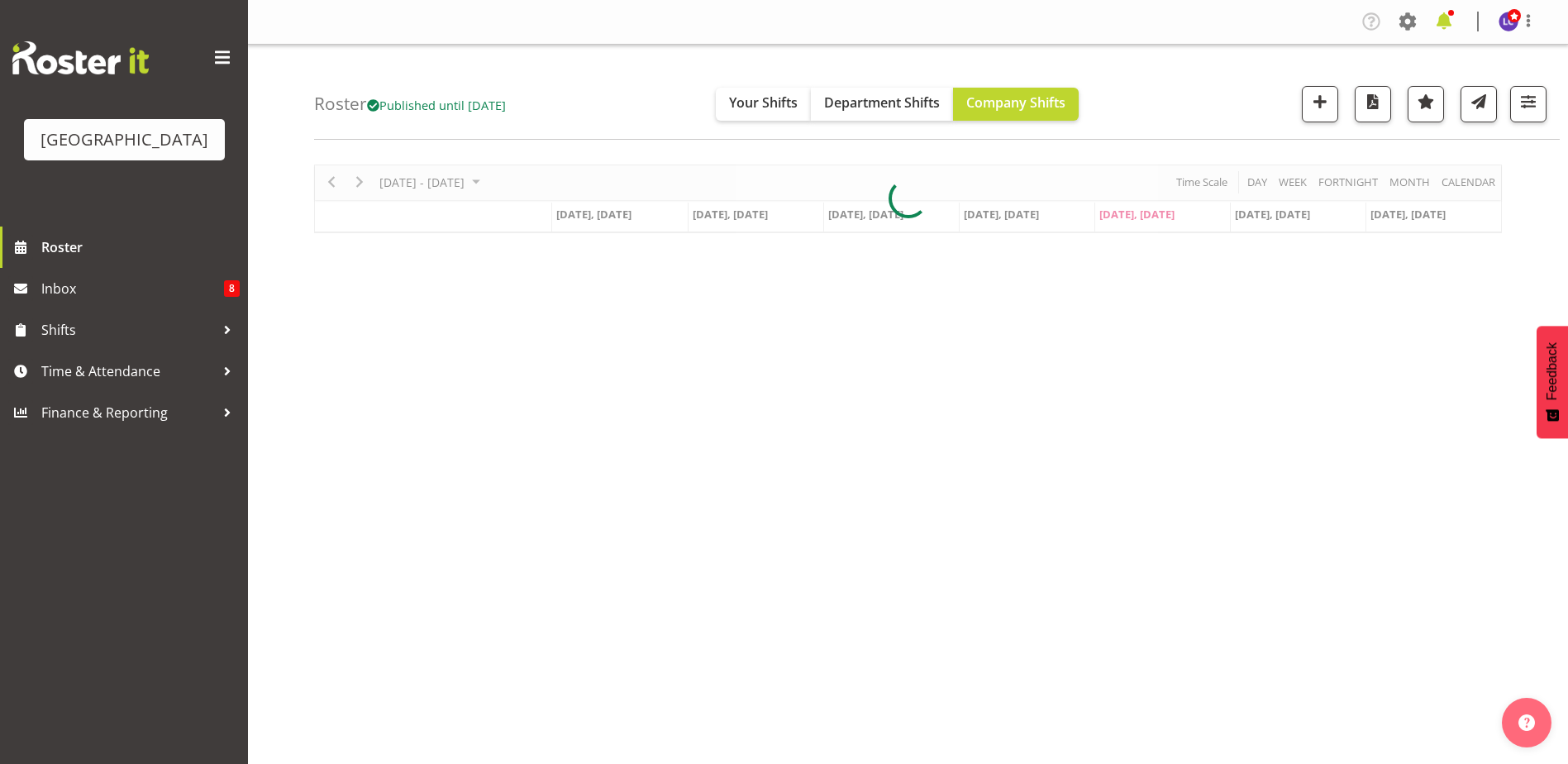
click at [1440, 21] on span at bounding box center [1444, 22] width 27 height 27
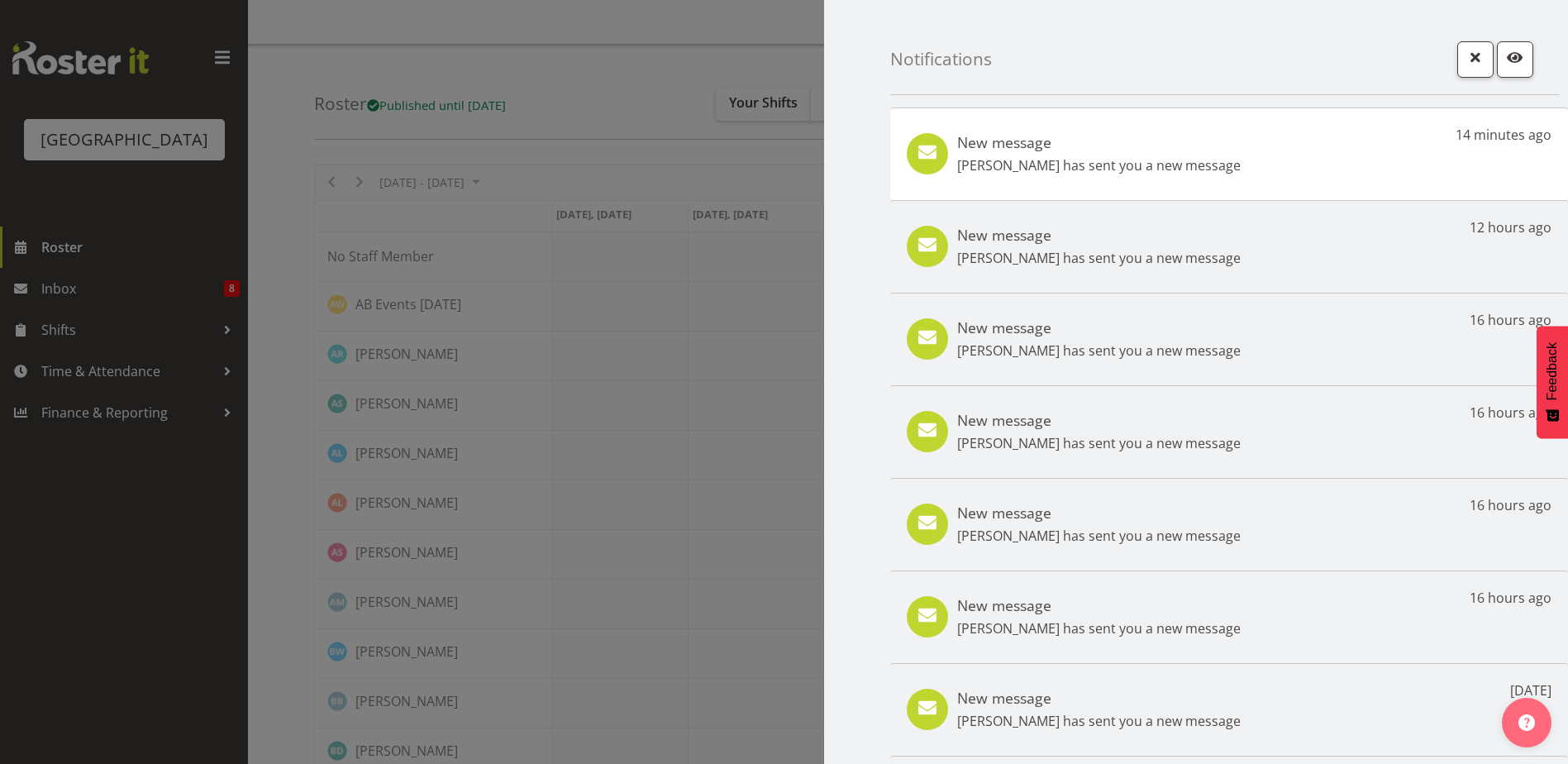
click at [1168, 157] on p "Ben Wyatt has sent you a new message" at bounding box center [1099, 166] width 283 height 20
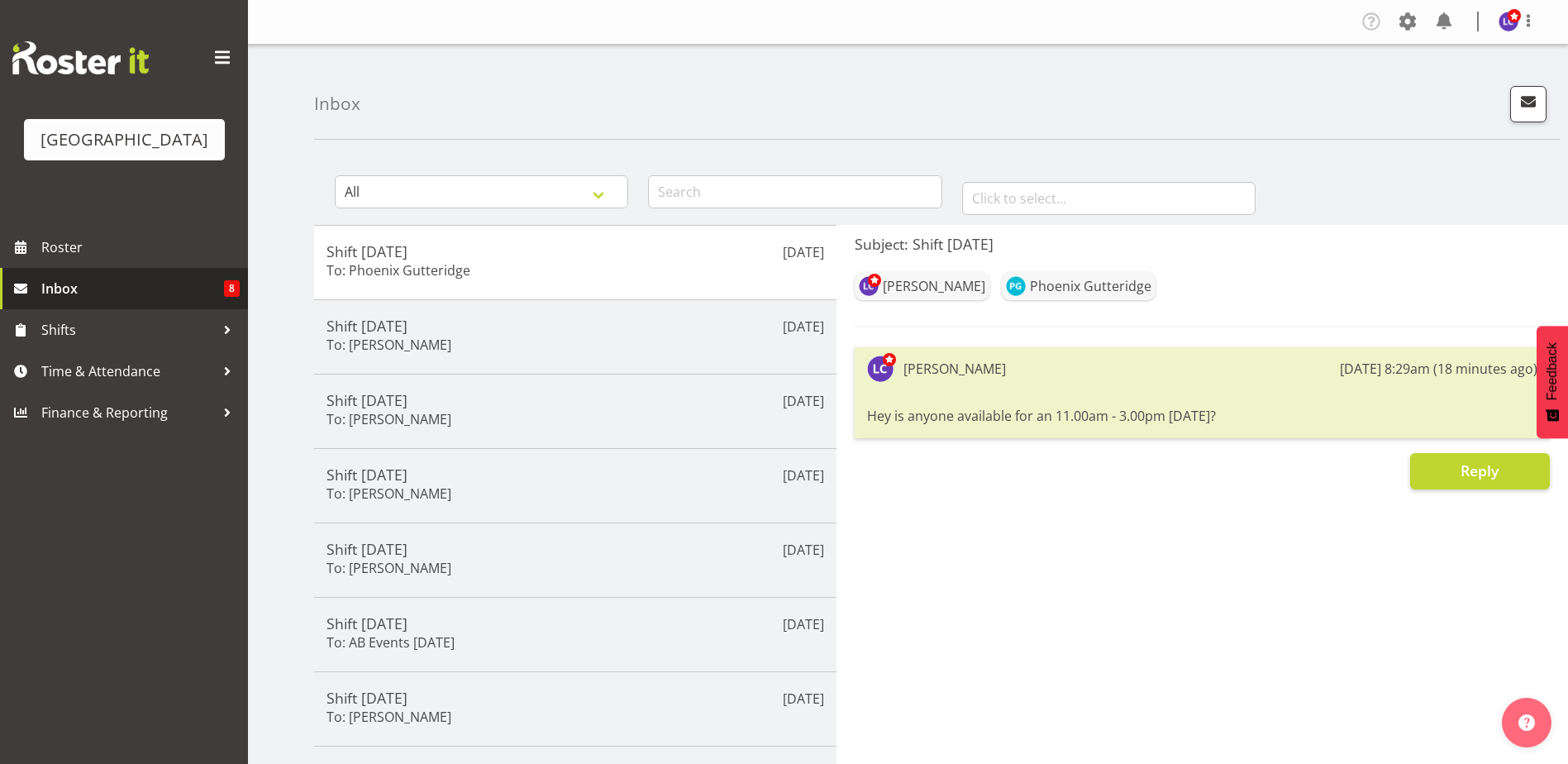
click at [156, 280] on span "Inbox" at bounding box center [133, 288] width 183 height 25
